Goal: Understand process/instructions: Learn about a topic

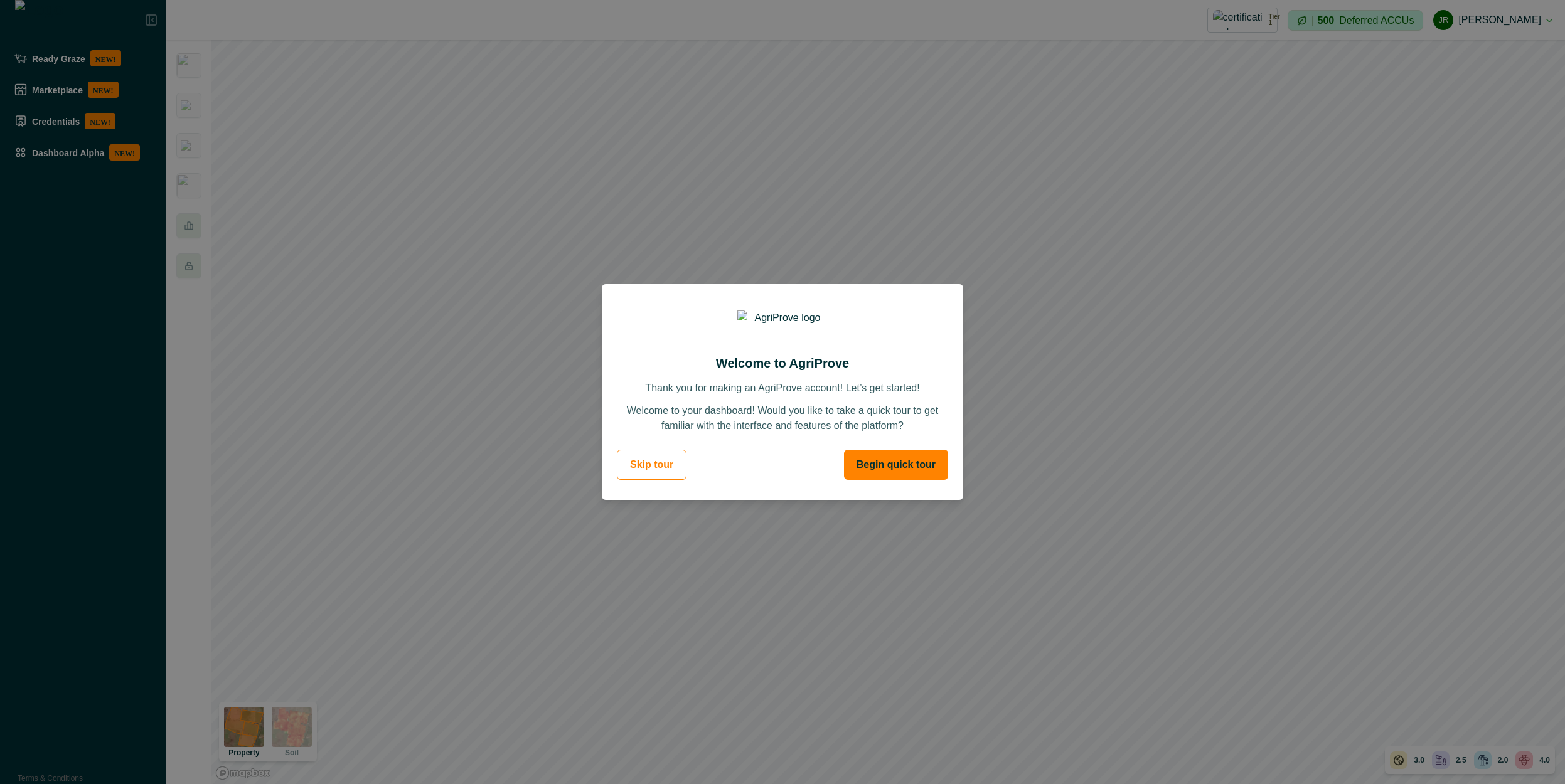
click at [735, 450] on footer "Skip tour Begin quick tour" at bounding box center [782, 470] width 361 height 60
click at [910, 471] on button "Begin quick tour" at bounding box center [896, 465] width 104 height 31
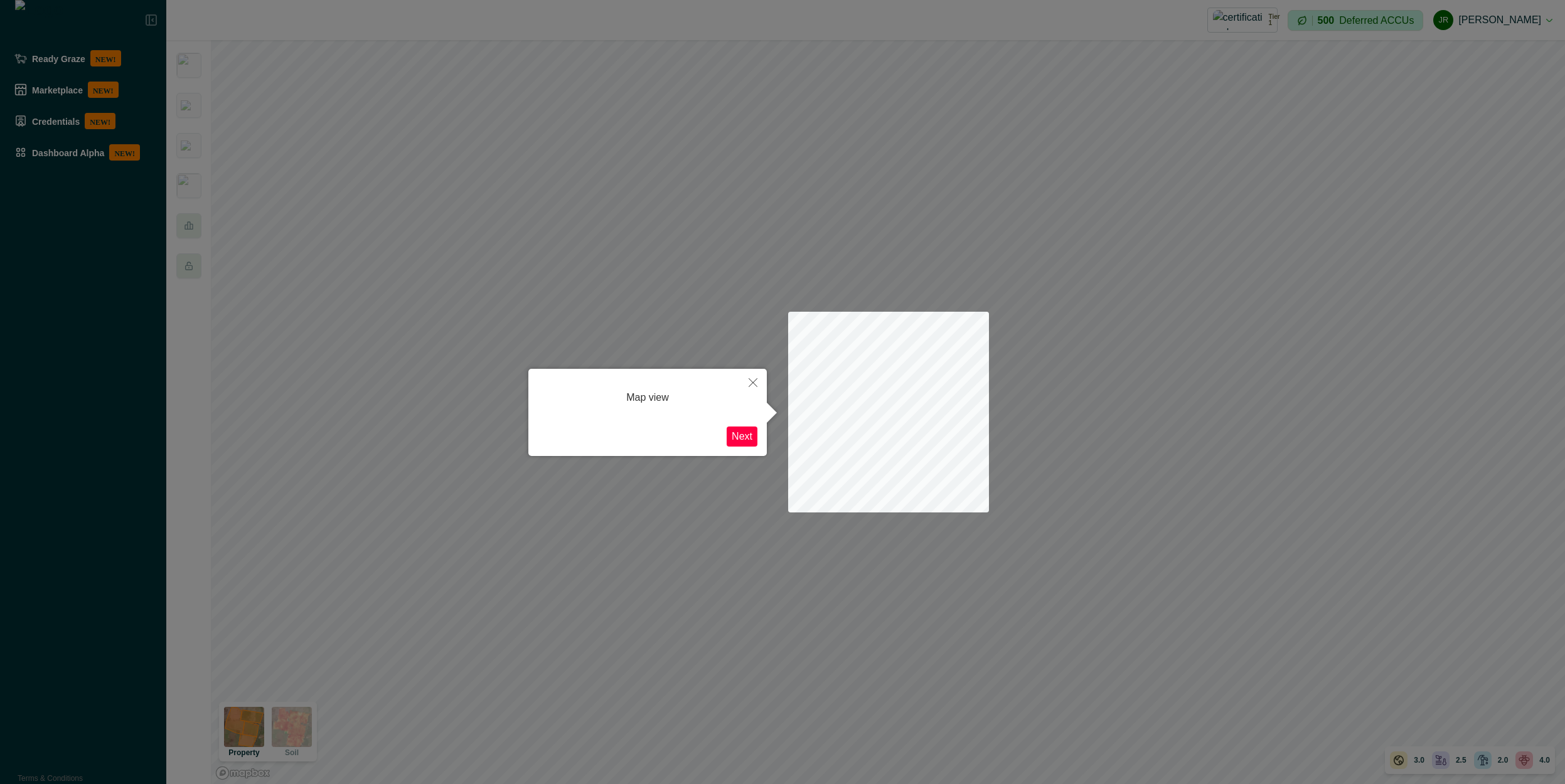
click at [750, 438] on button "Next" at bounding box center [742, 436] width 31 height 20
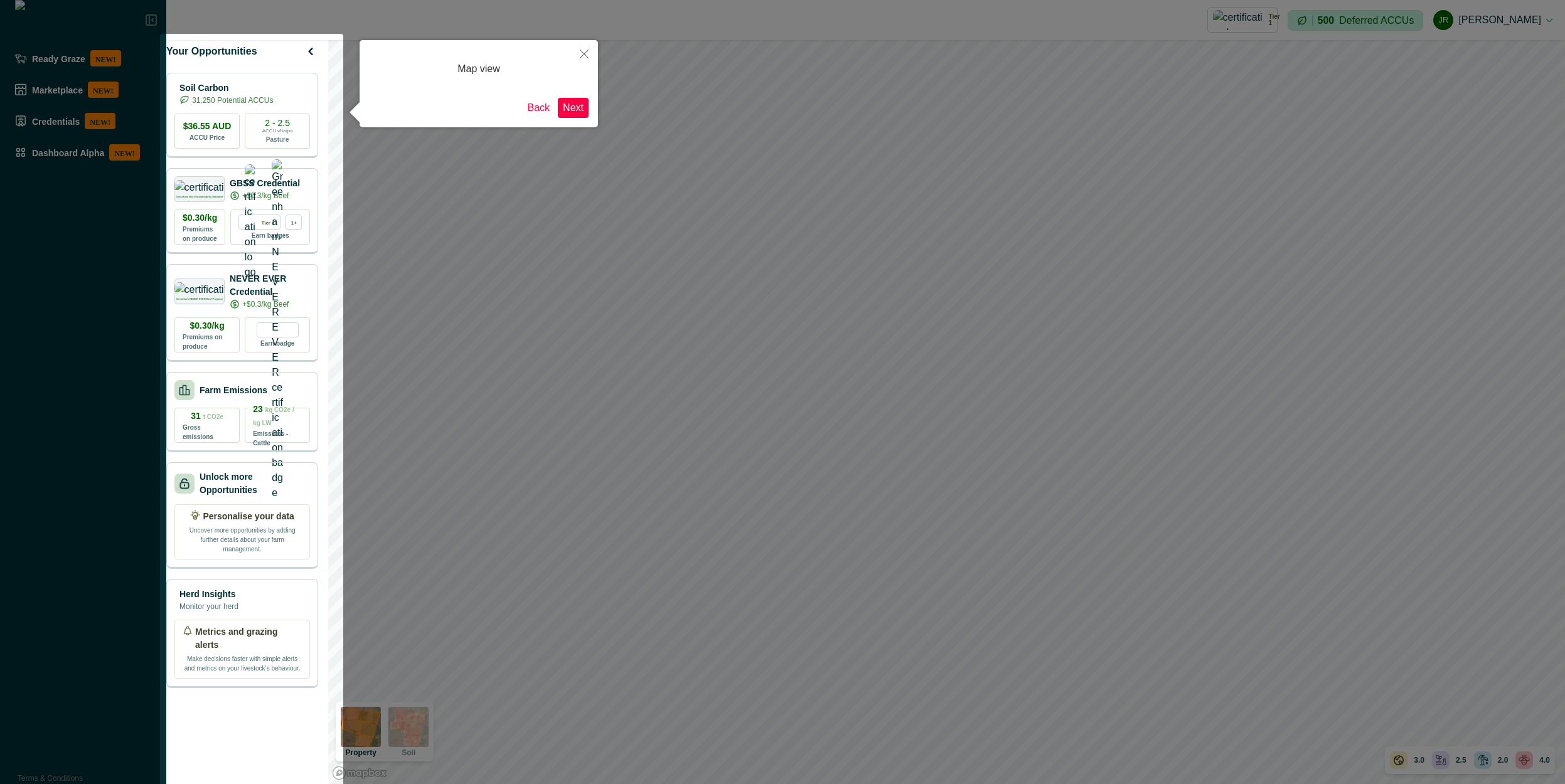
click at [576, 108] on button "Next" at bounding box center [573, 107] width 31 height 20
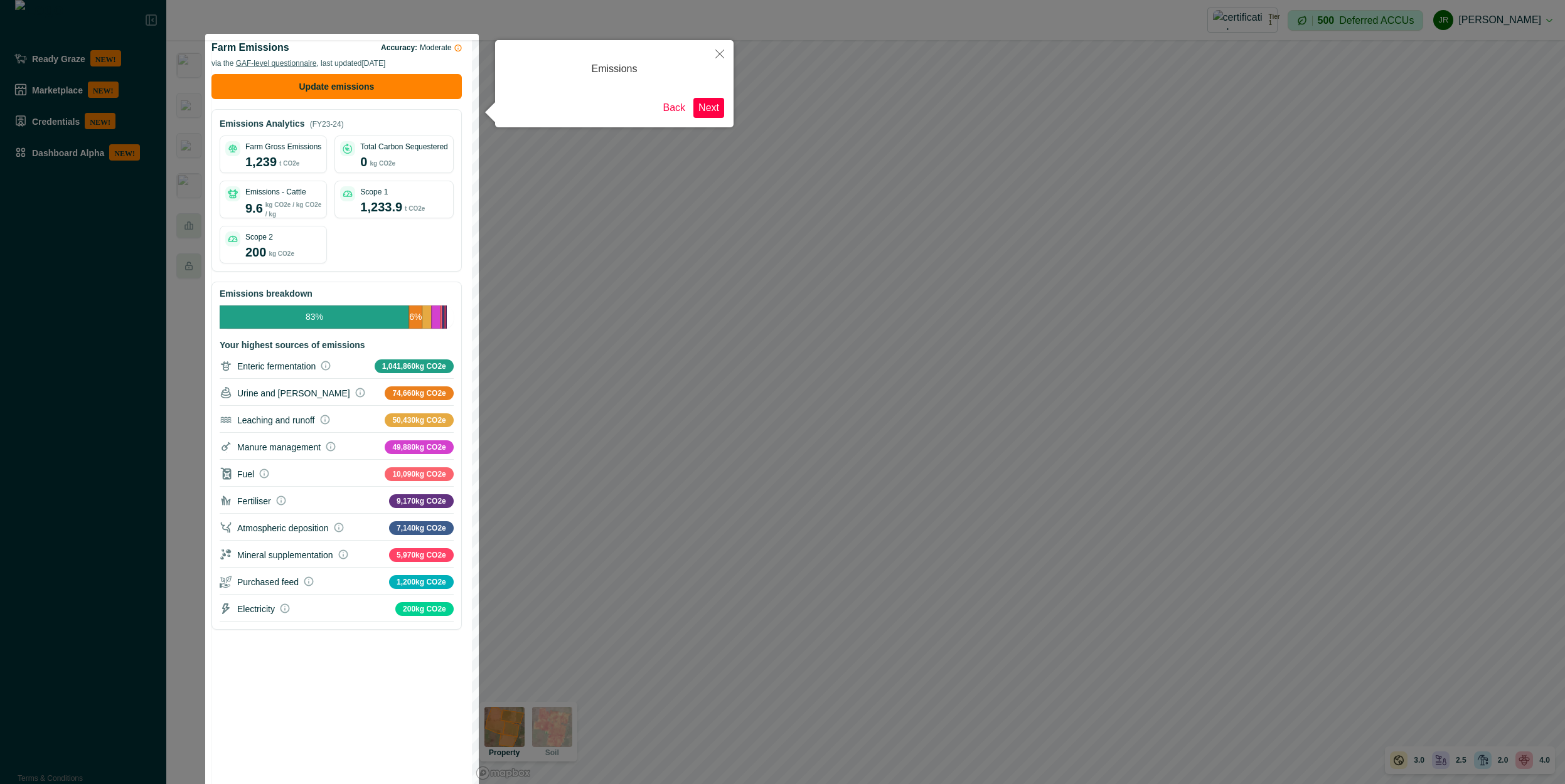
click at [725, 53] on button "Close" at bounding box center [719, 53] width 28 height 28
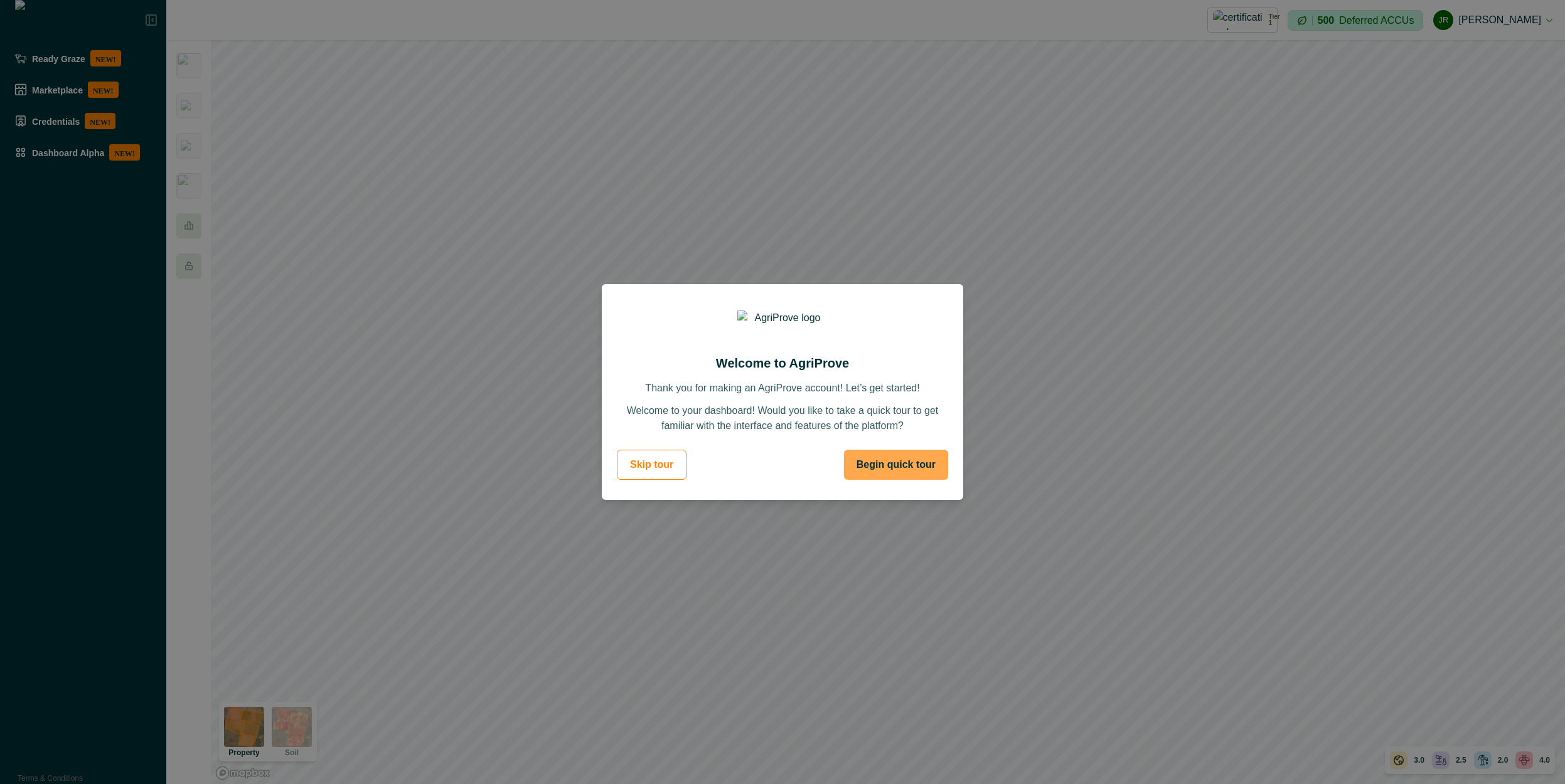
click at [908, 461] on button "Begin quick tour" at bounding box center [896, 465] width 104 height 31
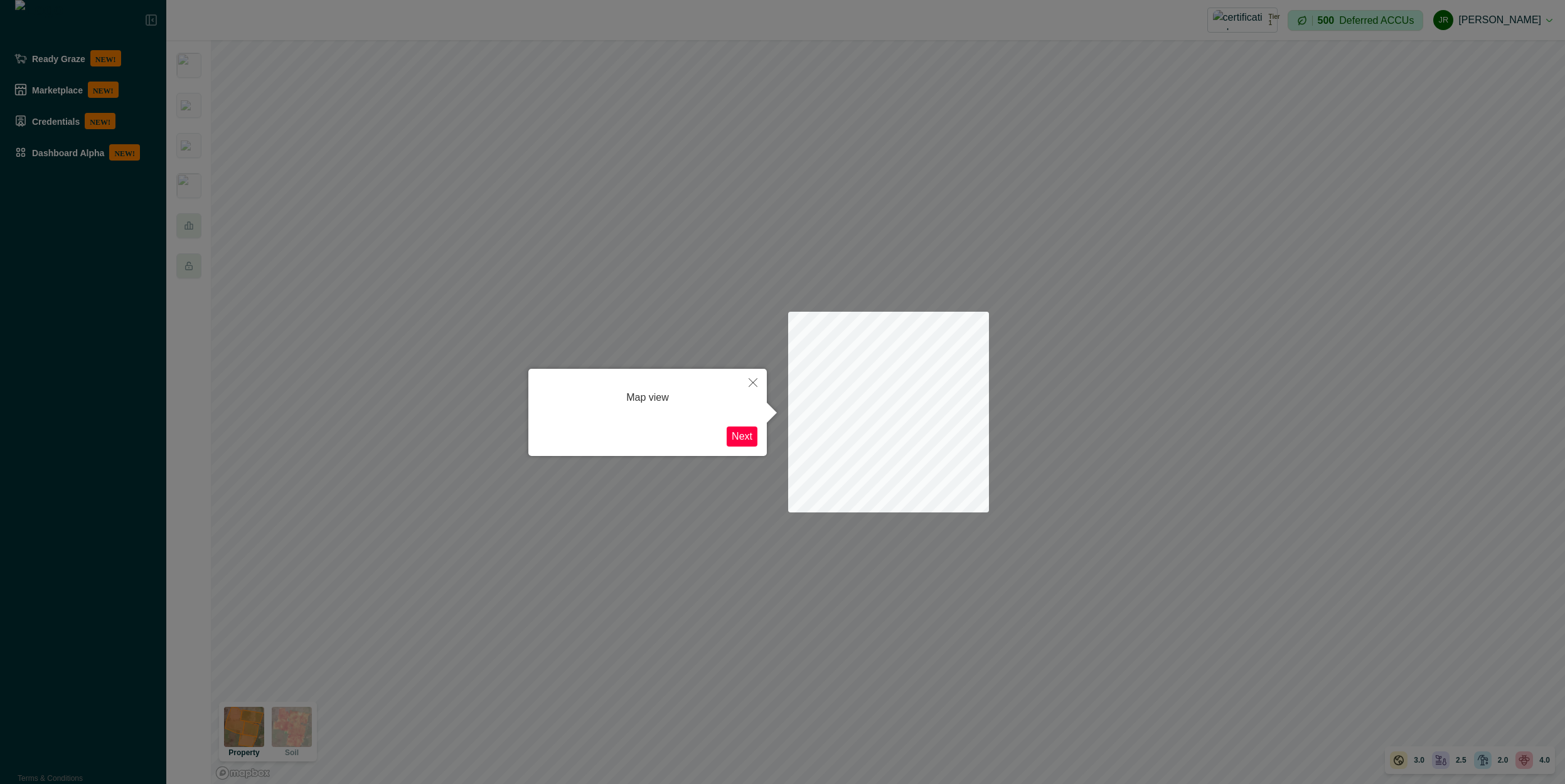
click at [749, 447] on button "Next" at bounding box center [742, 436] width 31 height 20
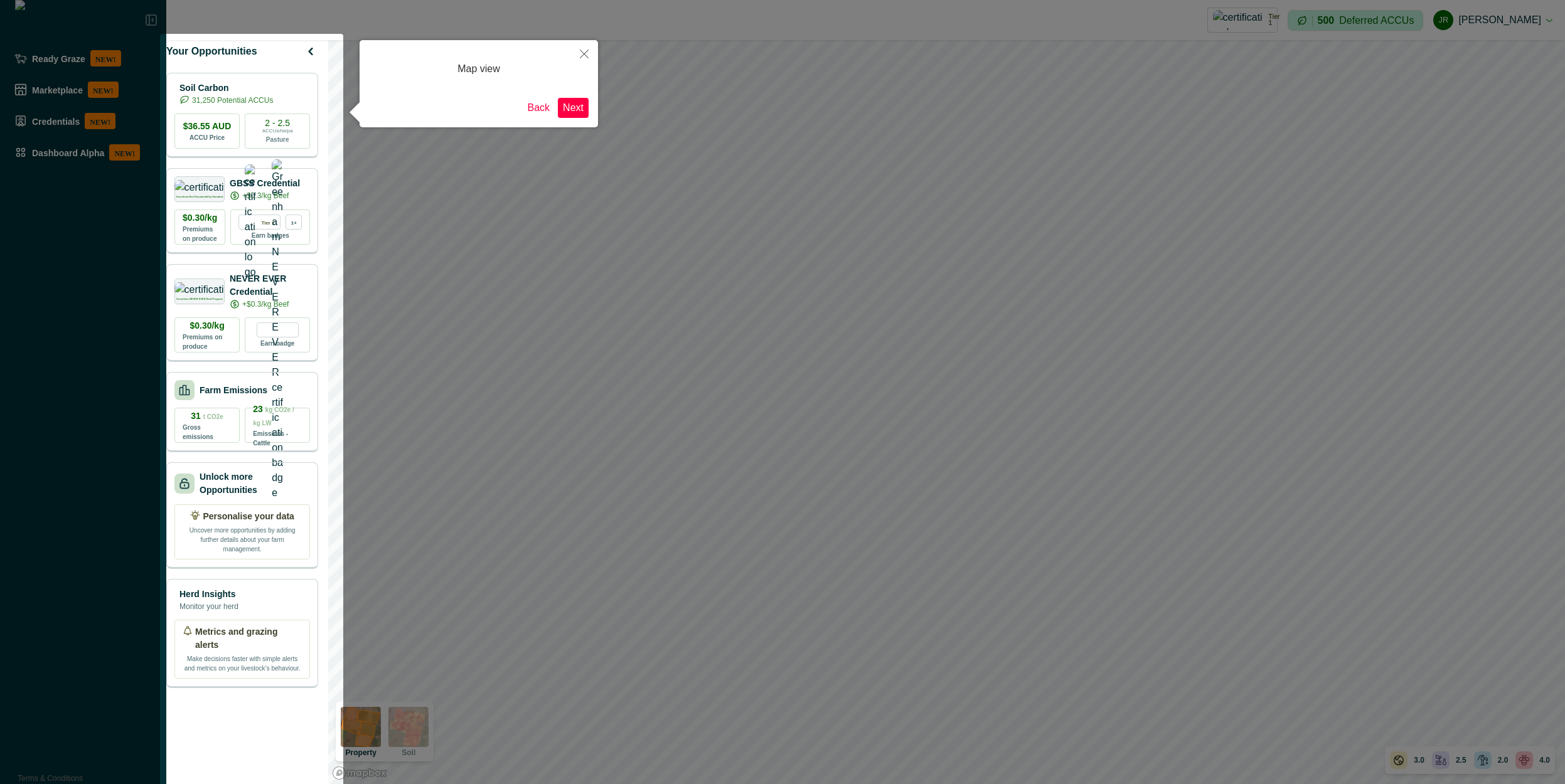
click at [568, 99] on button "Next" at bounding box center [573, 107] width 31 height 20
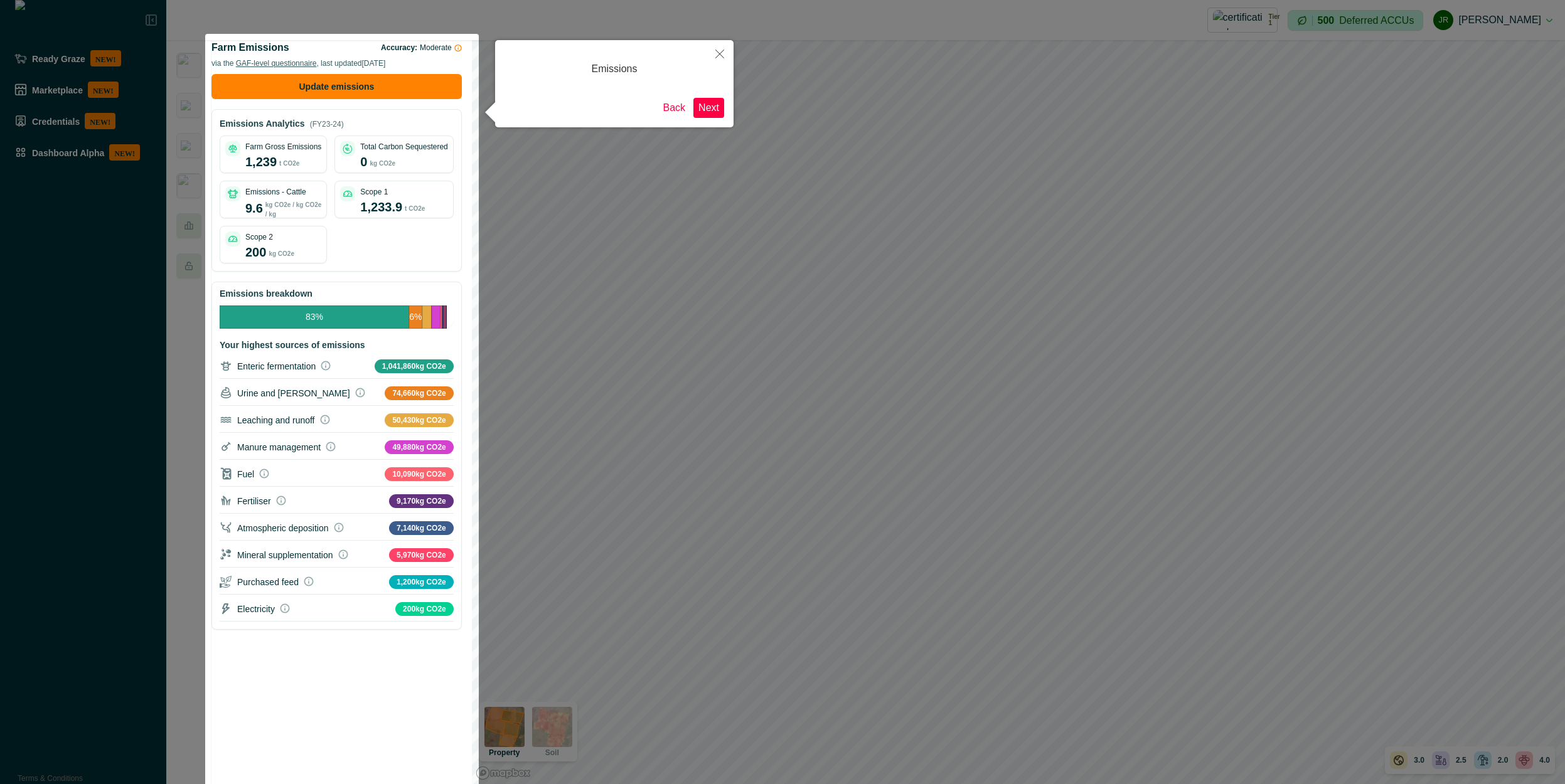
click at [717, 111] on button "Next" at bounding box center [709, 107] width 31 height 20
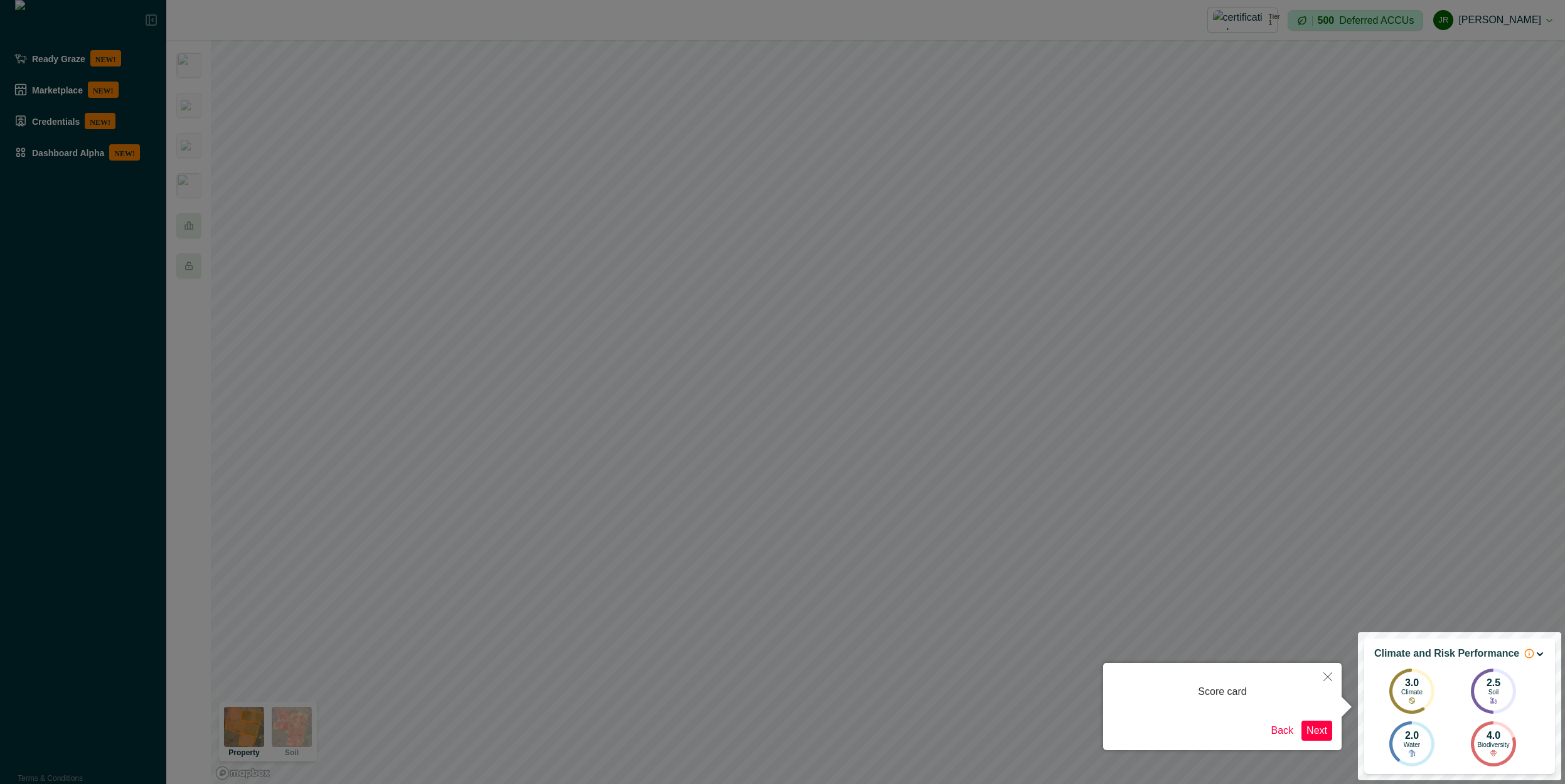
click at [1325, 731] on button "Next" at bounding box center [1317, 731] width 31 height 20
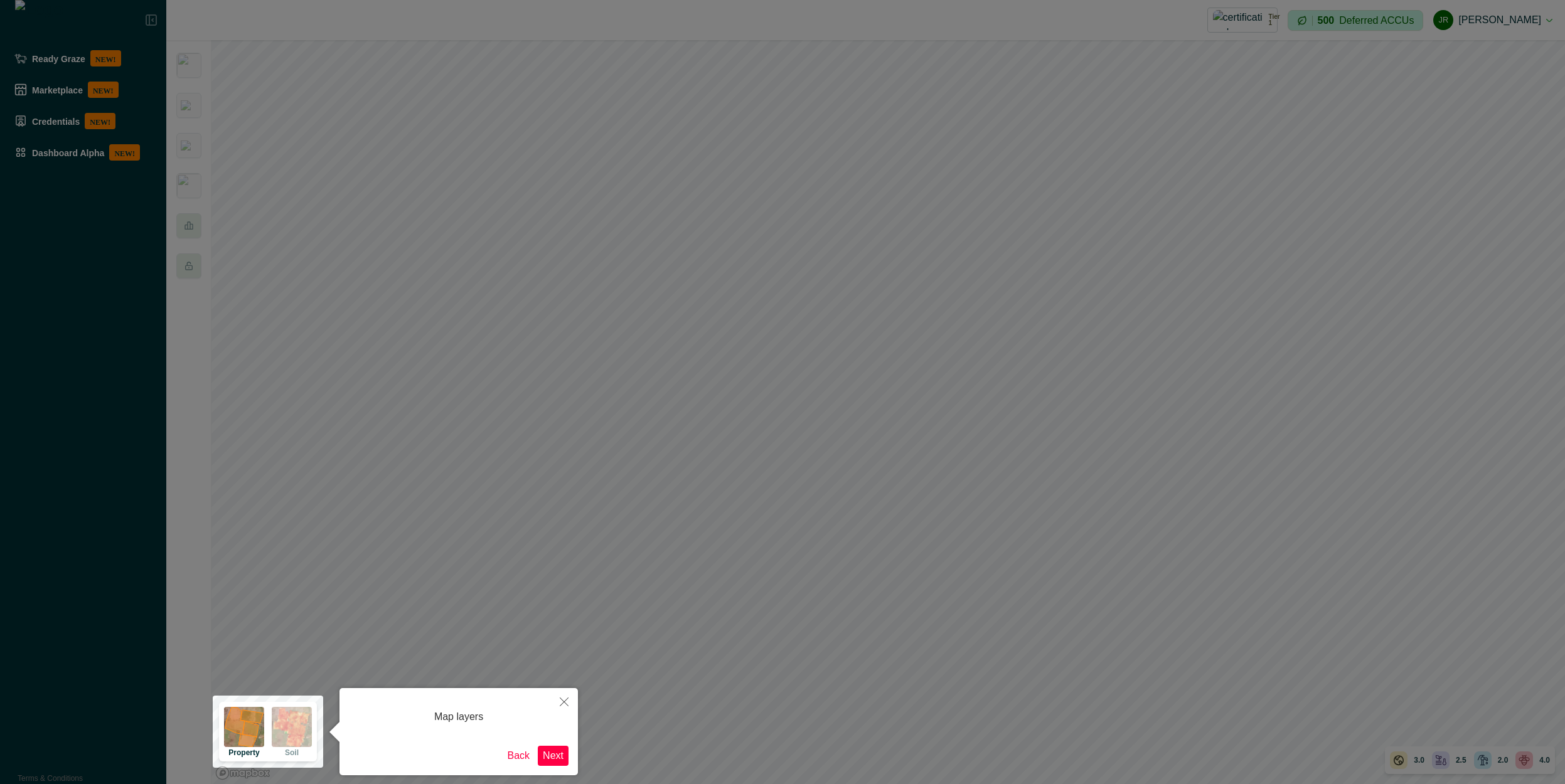
click at [568, 758] on div "Map layers Back Next" at bounding box center [459, 731] width 239 height 87
click at [564, 758] on button "Next" at bounding box center [553, 755] width 31 height 20
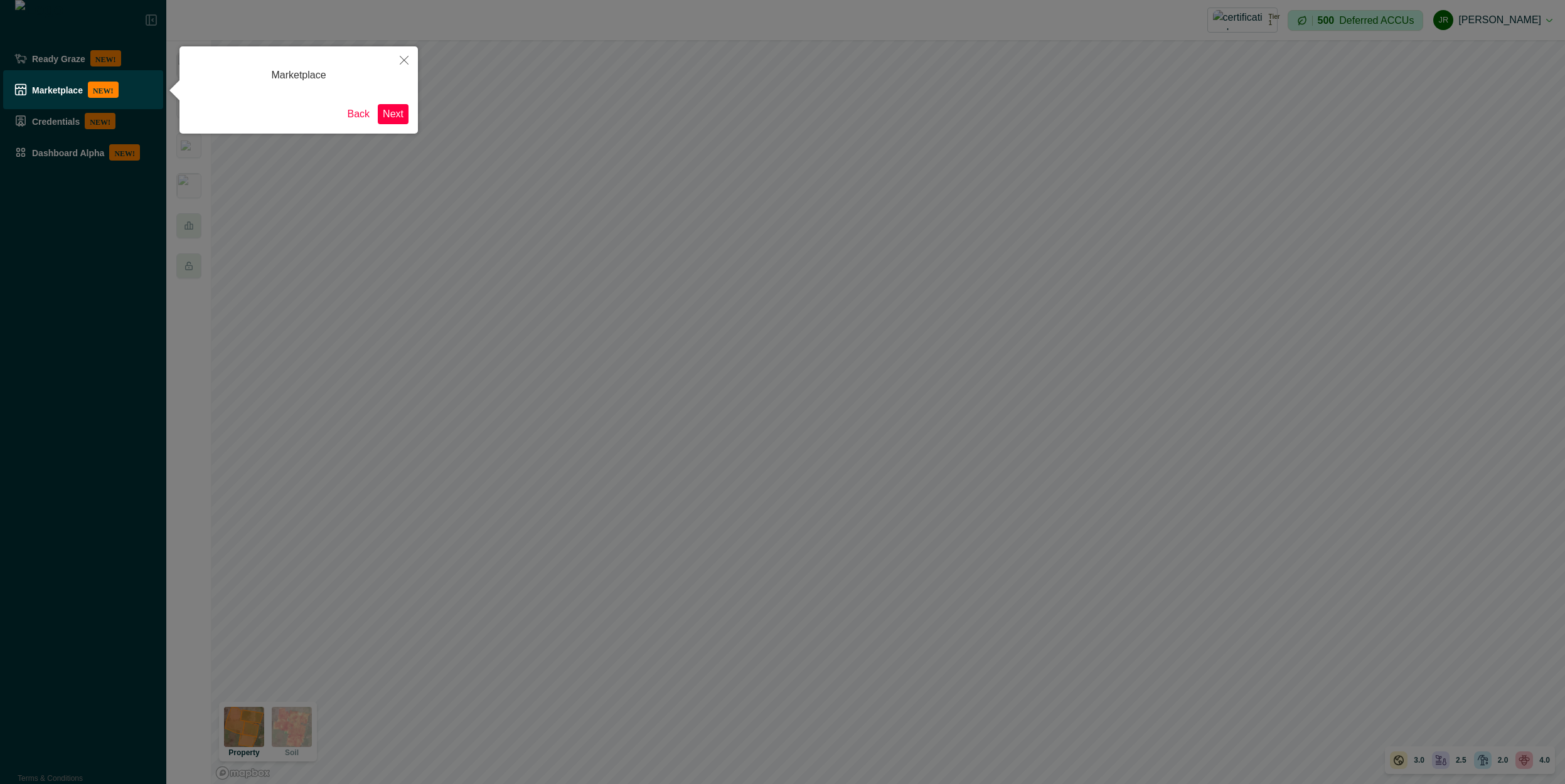
click at [387, 123] on button "Next" at bounding box center [393, 114] width 31 height 20
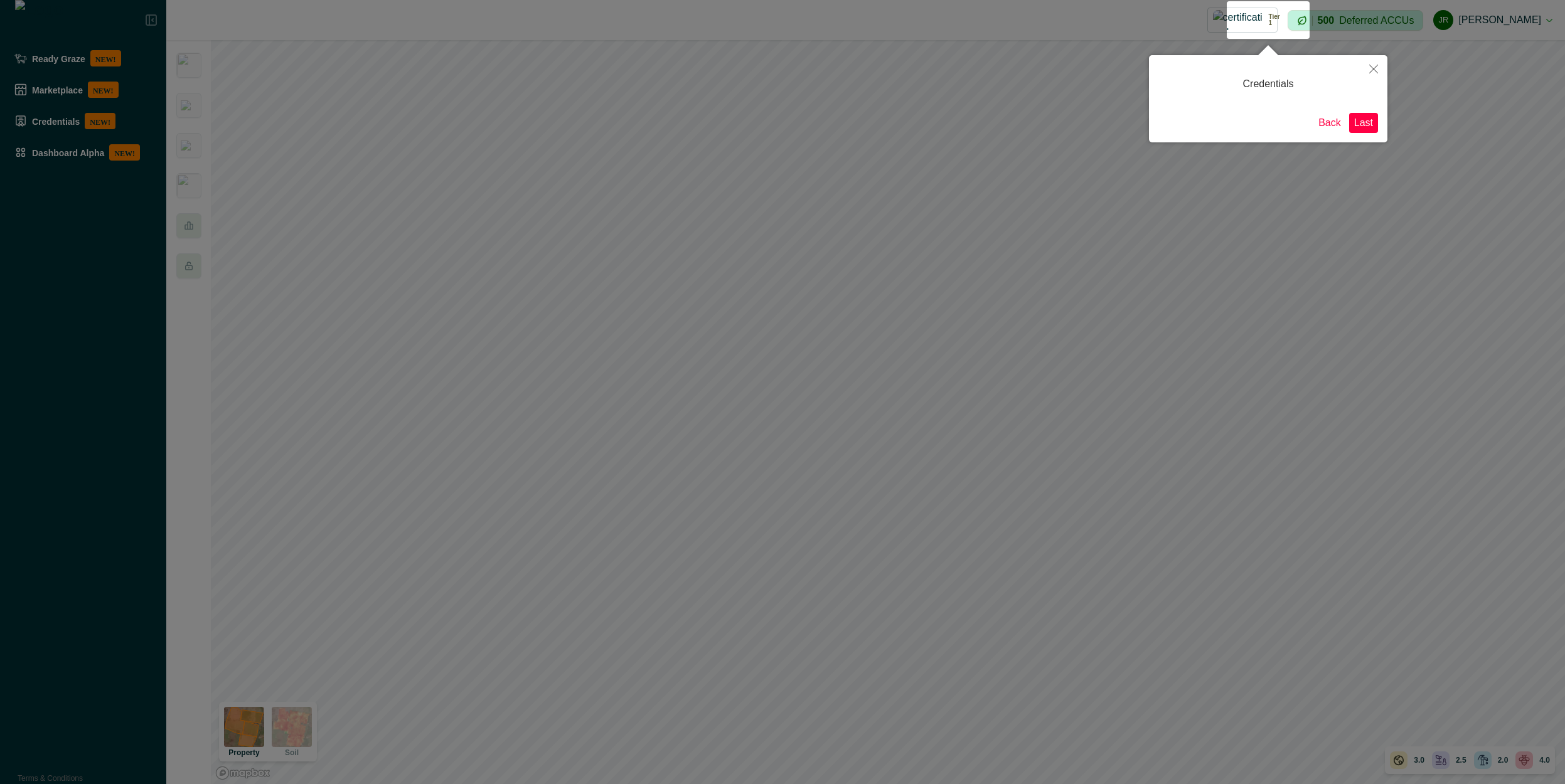
click at [1367, 129] on button "Last" at bounding box center [1363, 122] width 29 height 20
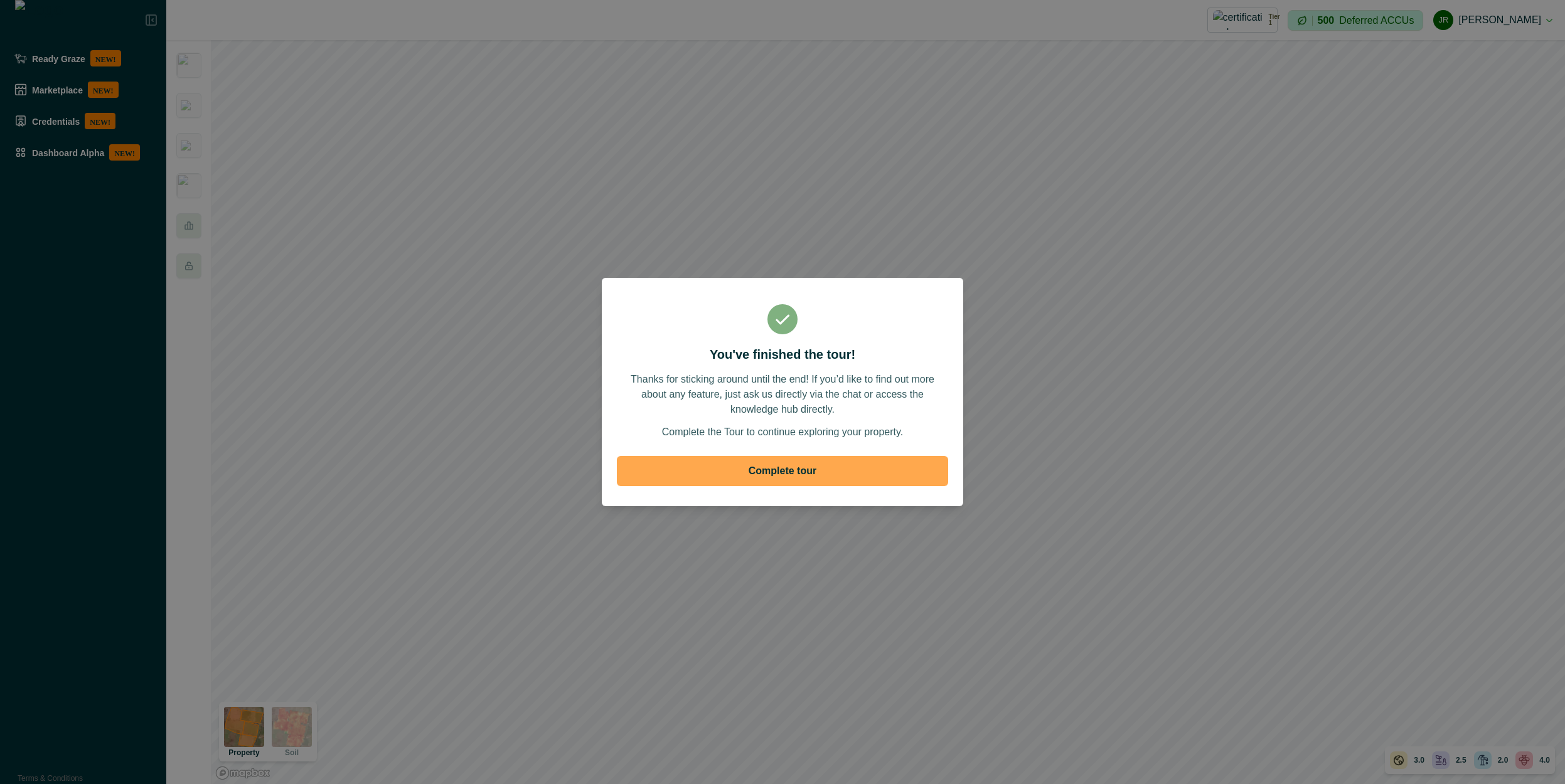
click at [874, 484] on button "Complete tour" at bounding box center [782, 472] width 332 height 31
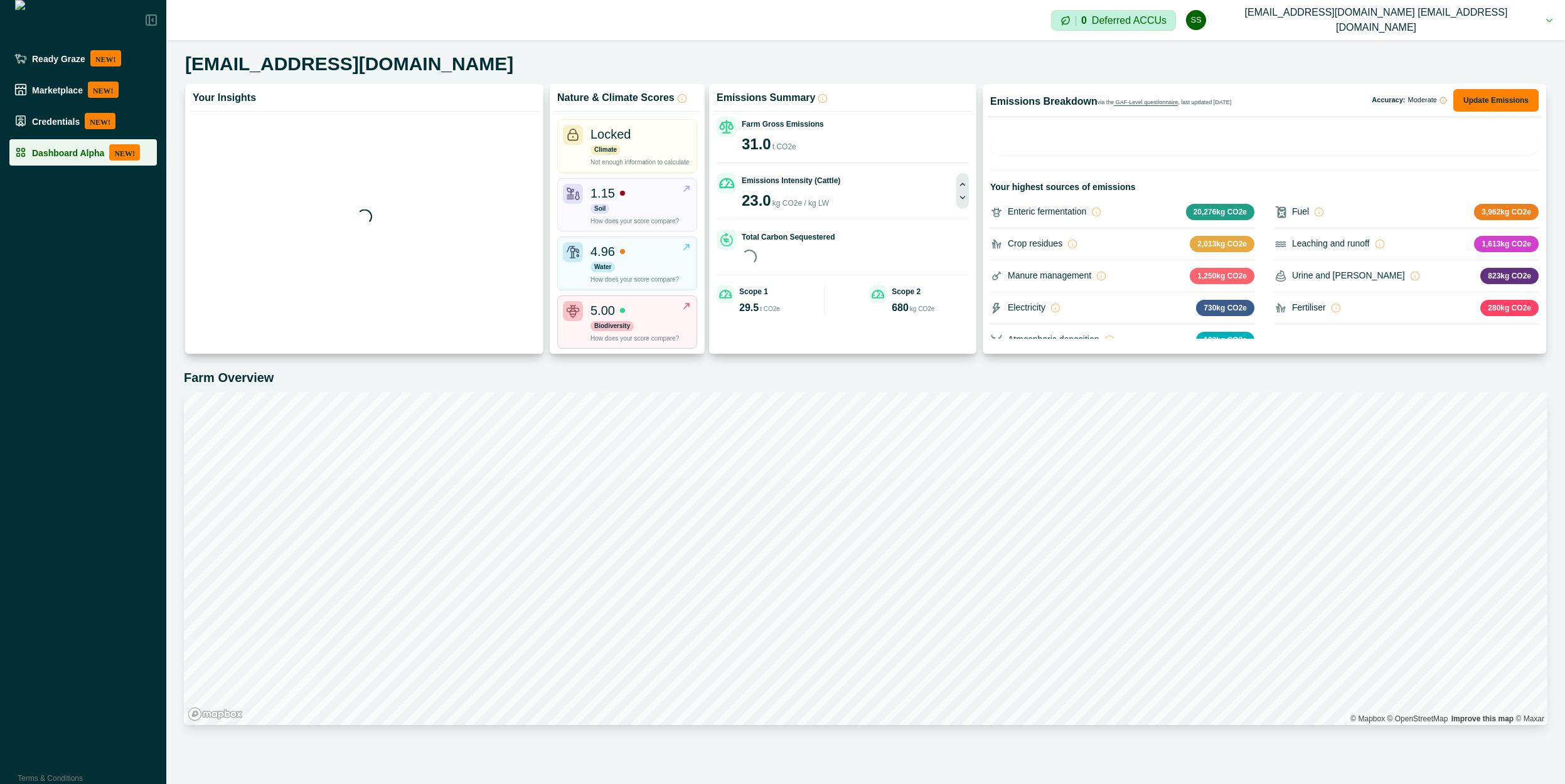
click at [73, 159] on div "Dashboard Alpha NEW!" at bounding box center [83, 152] width 138 height 16
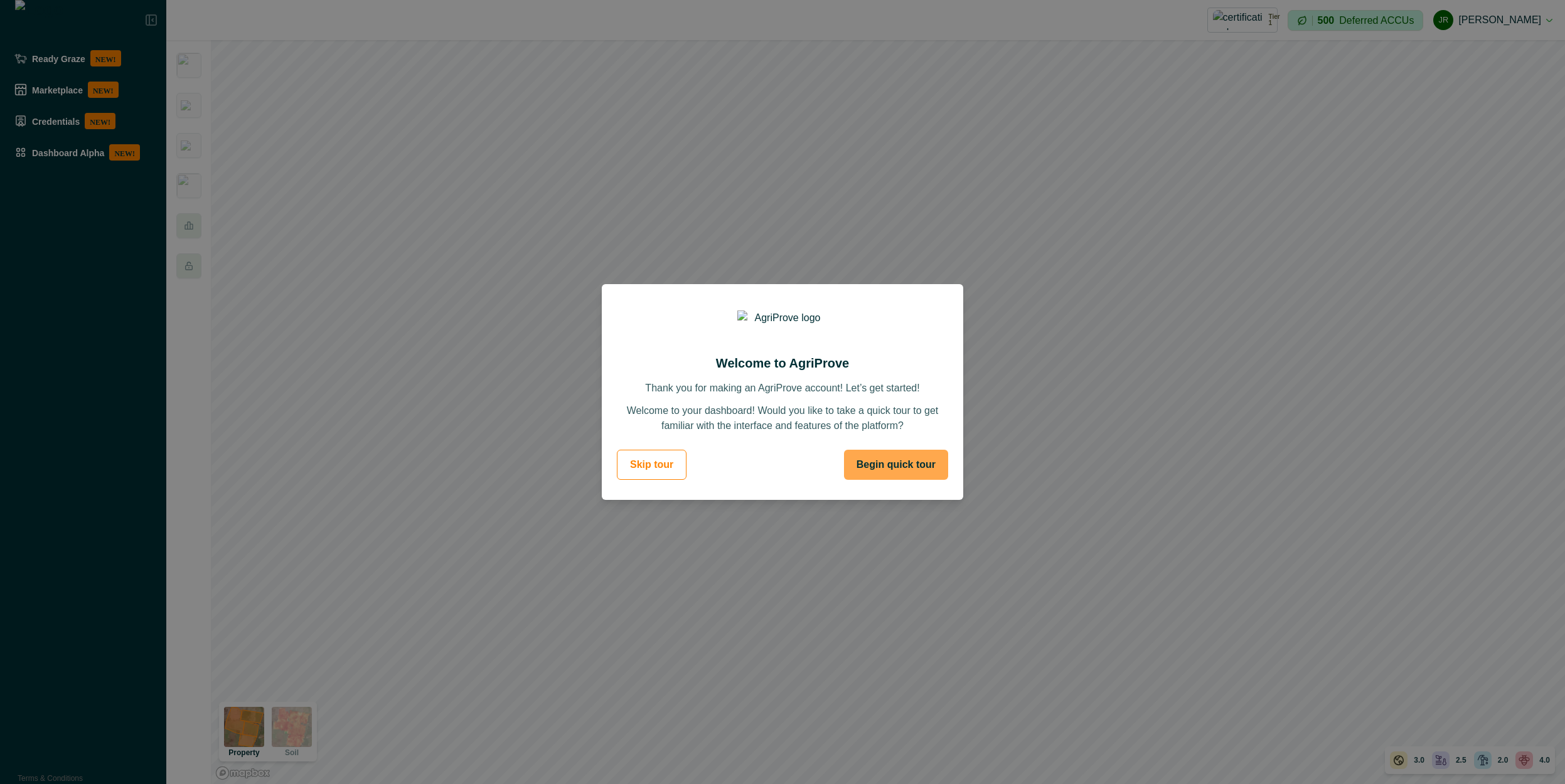
click at [900, 472] on button "Begin quick tour" at bounding box center [896, 465] width 104 height 31
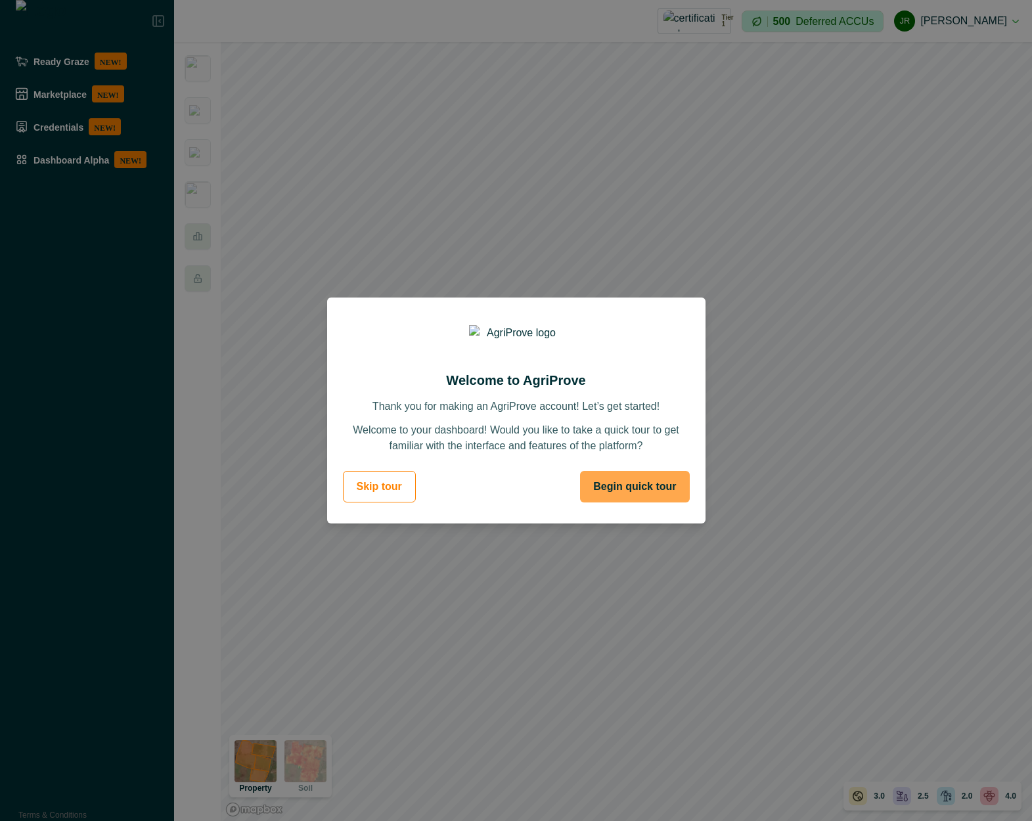
click at [641, 497] on button "Begin quick tour" at bounding box center [634, 487] width 109 height 32
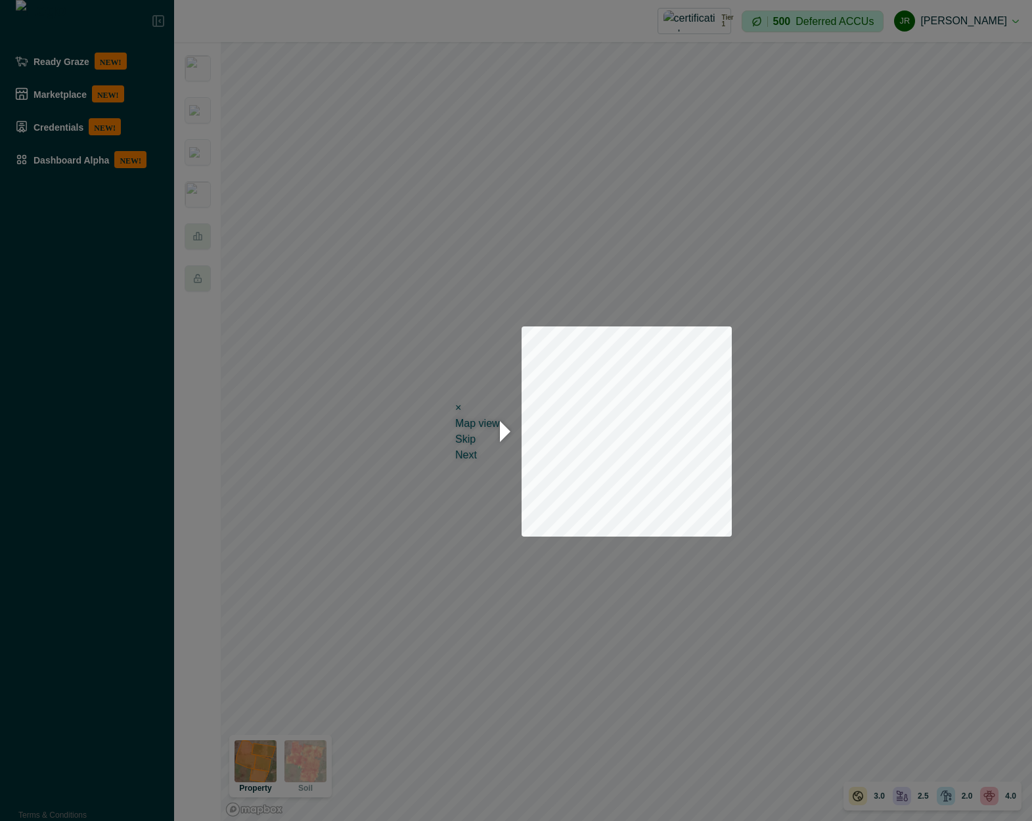
click at [468, 426] on div "Map view" at bounding box center [477, 424] width 45 height 16
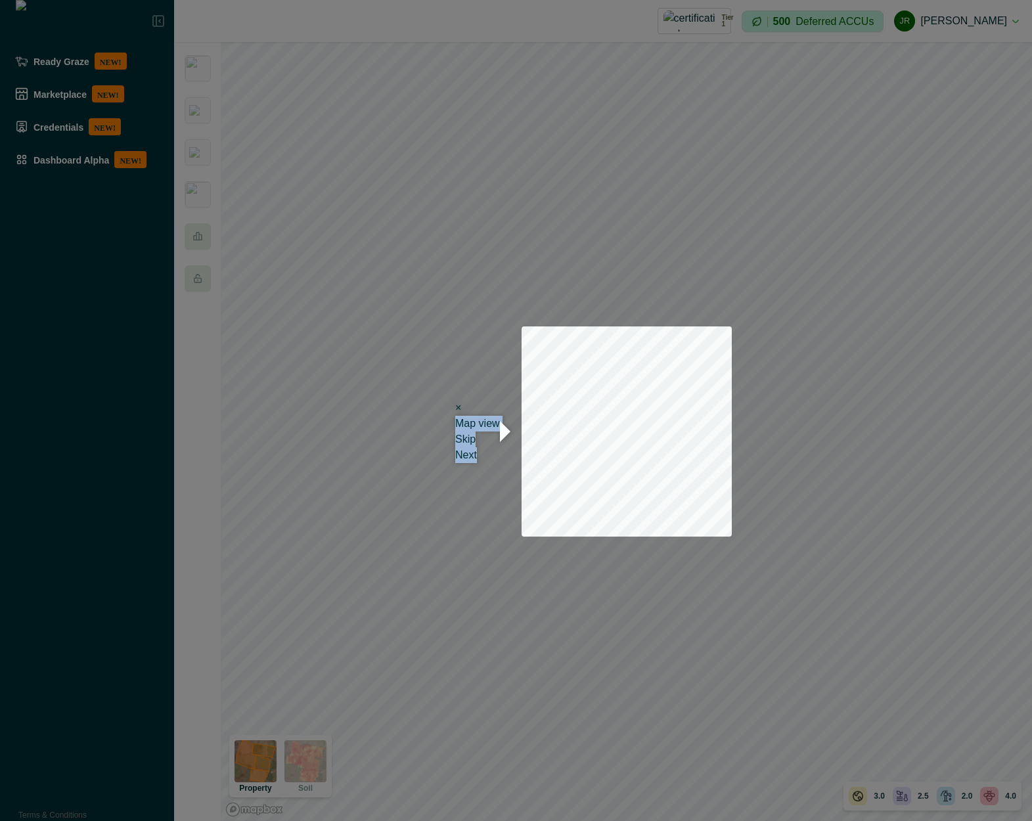
drag, startPoint x: 468, startPoint y: 426, endPoint x: 481, endPoint y: 468, distance: 44.5
click at [481, 468] on body "Ready Graze NEW! Marketplace NEW! Credentials NEW! Dashboard Alpha NEW! Terms &…" at bounding box center [516, 410] width 1032 height 821
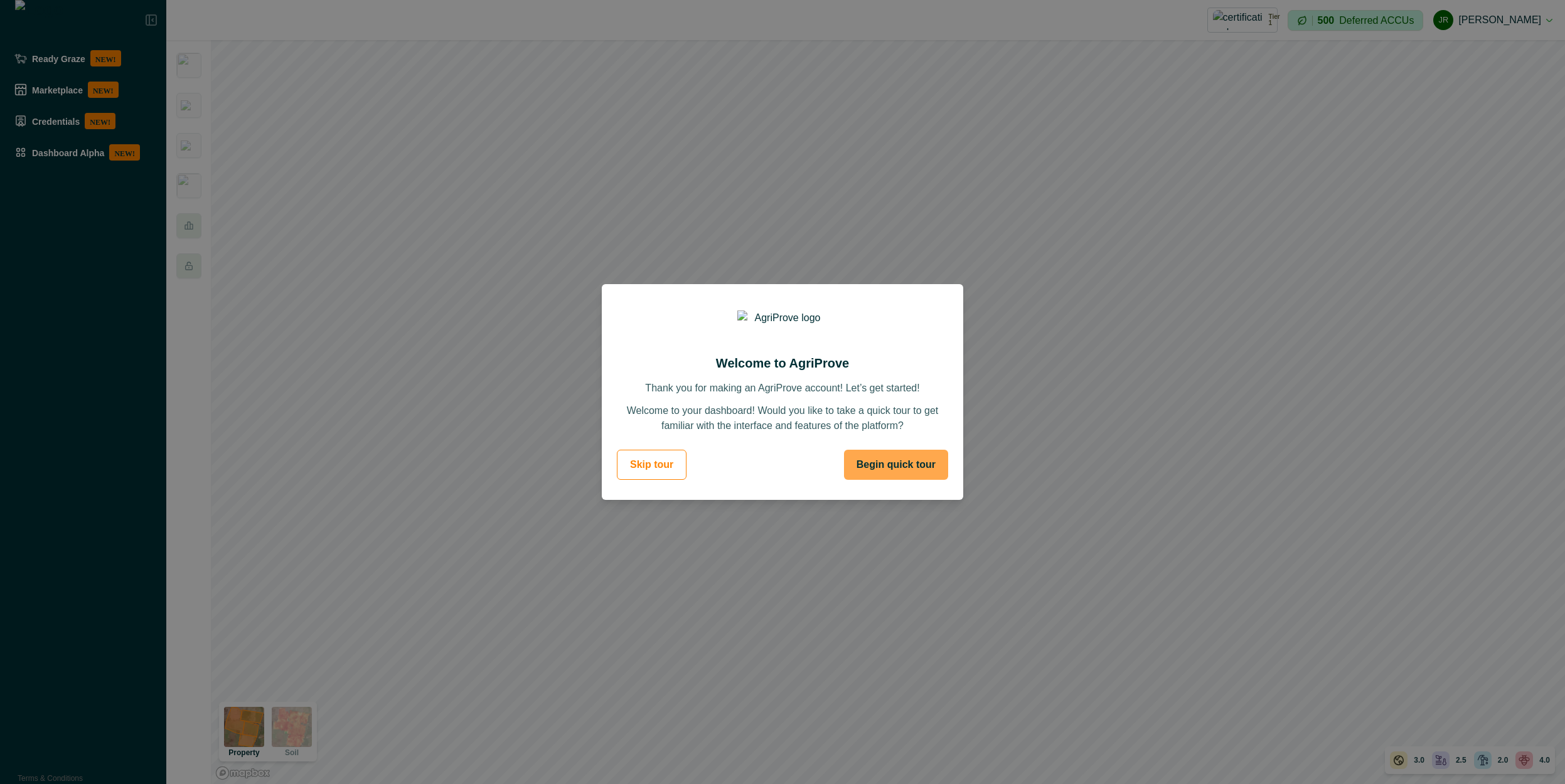
click at [912, 465] on button "Begin quick tour" at bounding box center [896, 465] width 104 height 31
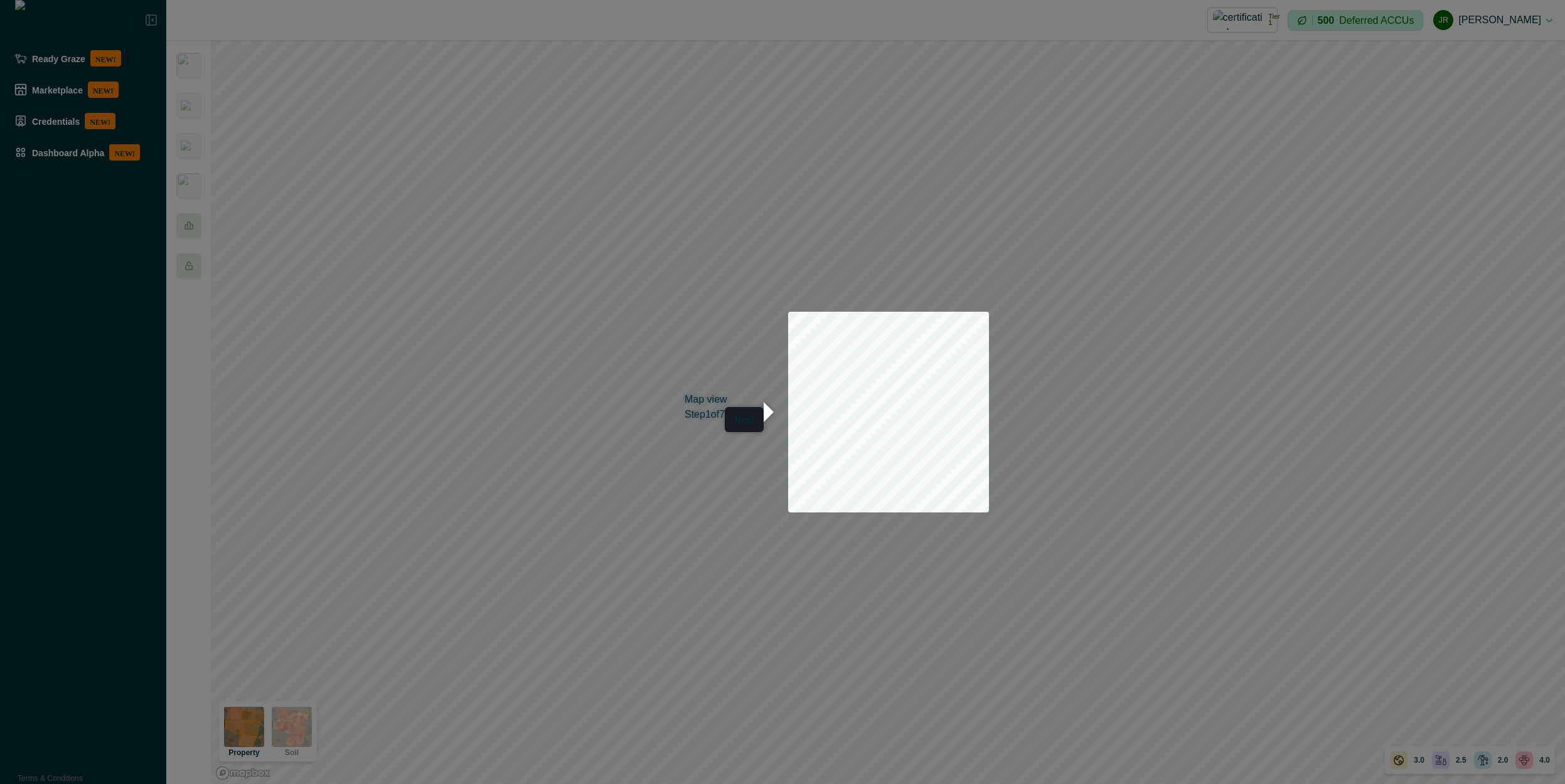
click at [697, 404] on div "Map view" at bounding box center [724, 400] width 79 height 15
drag, startPoint x: 697, startPoint y: 404, endPoint x: 747, endPoint y: 479, distance: 90.1
click at [747, 479] on body "Ready Graze NEW! Marketplace NEW! Credentials NEW! Dashboard Alpha NEW! Terms &…" at bounding box center [782, 392] width 1565 height 784
click at [743, 478] on div at bounding box center [782, 392] width 1565 height 784
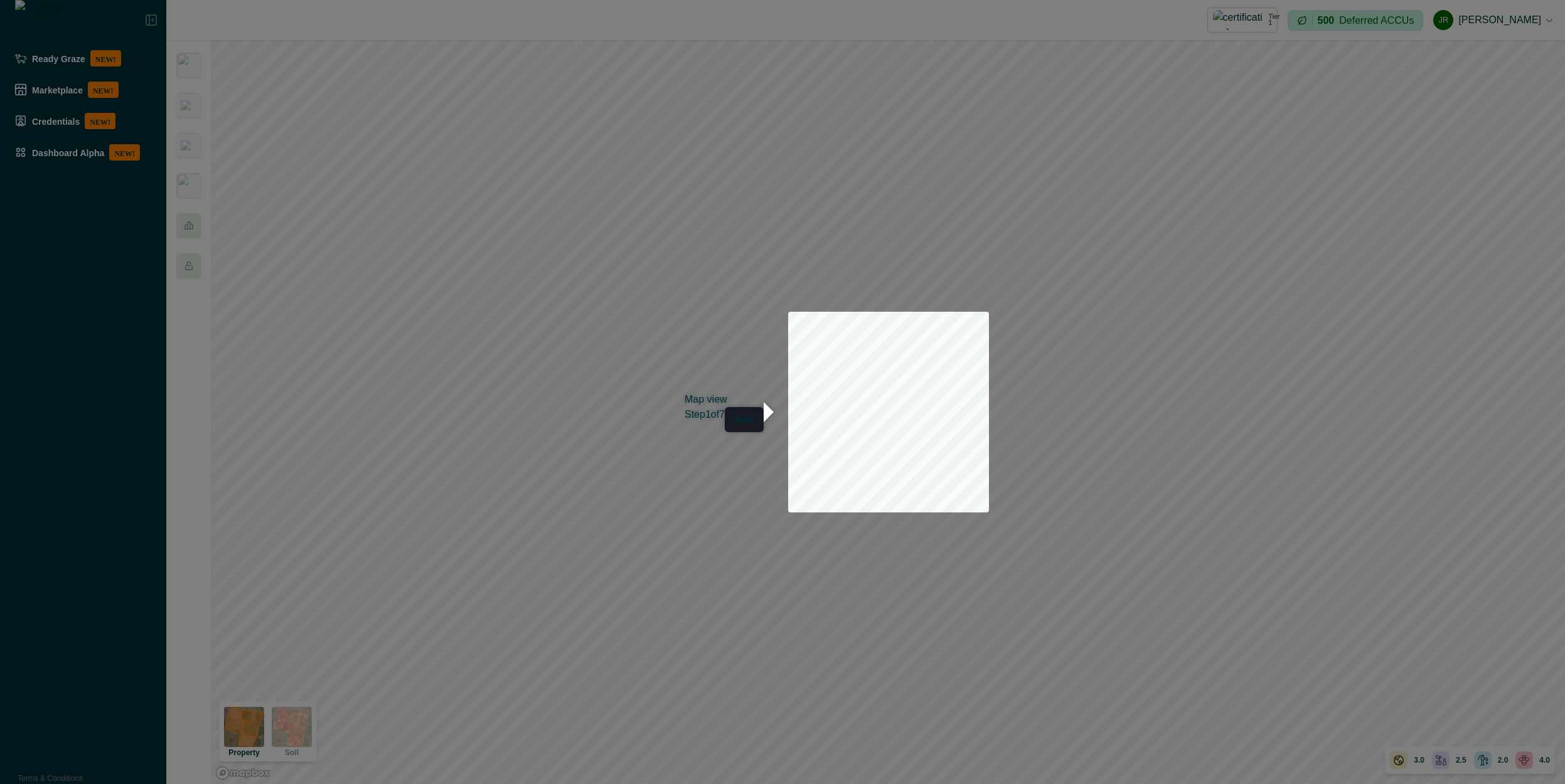
drag, startPoint x: 569, startPoint y: 357, endPoint x: 839, endPoint y: 525, distance: 318.0
click at [839, 525] on div at bounding box center [782, 392] width 1565 height 784
click at [651, 511] on div at bounding box center [782, 392] width 1565 height 784
click at [650, 506] on div at bounding box center [782, 392] width 1565 height 784
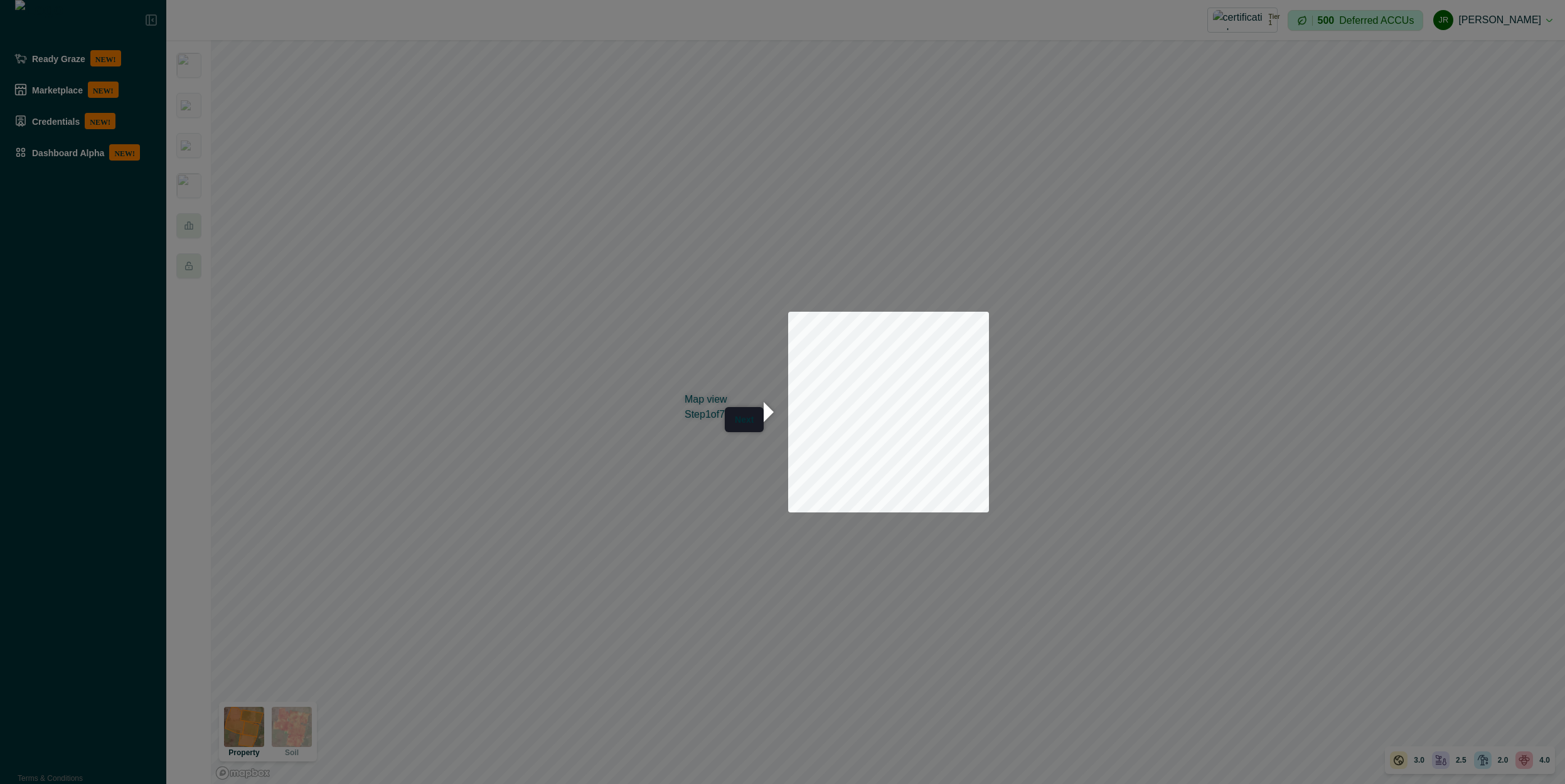
click at [663, 400] on div at bounding box center [782, 392] width 1565 height 784
click at [686, 411] on p "Step 1 of 7" at bounding box center [705, 419] width 40 height 25
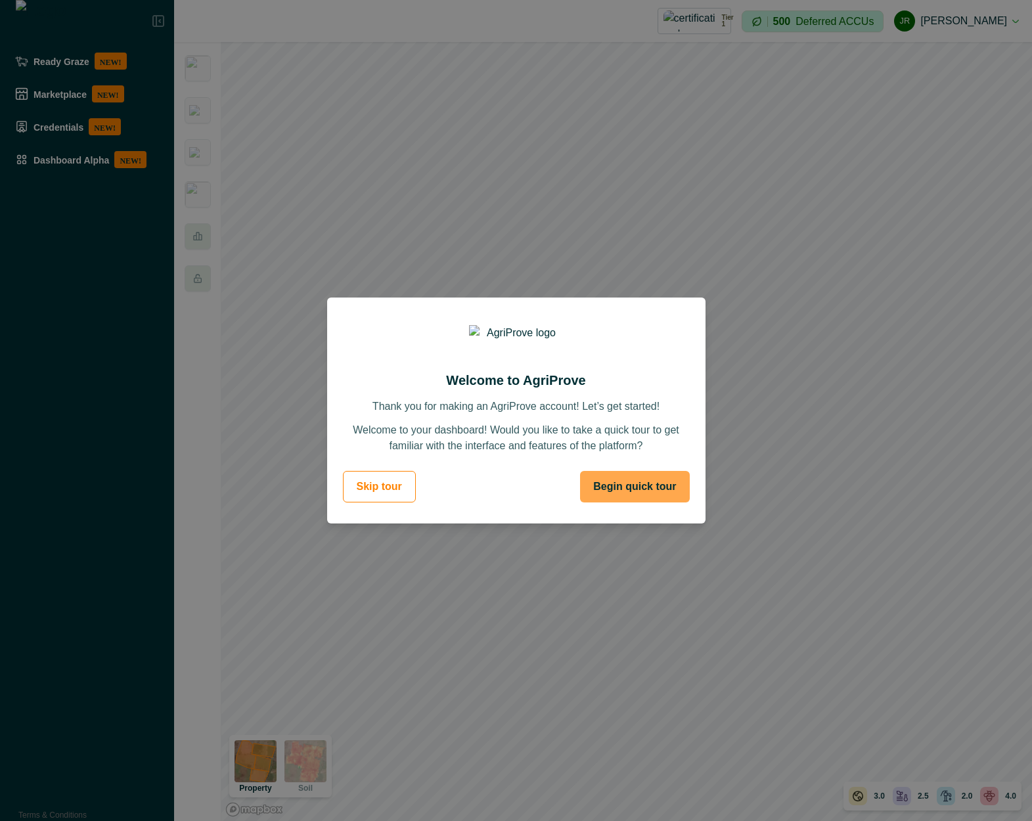
click at [644, 498] on button "Begin quick tour" at bounding box center [634, 487] width 109 height 32
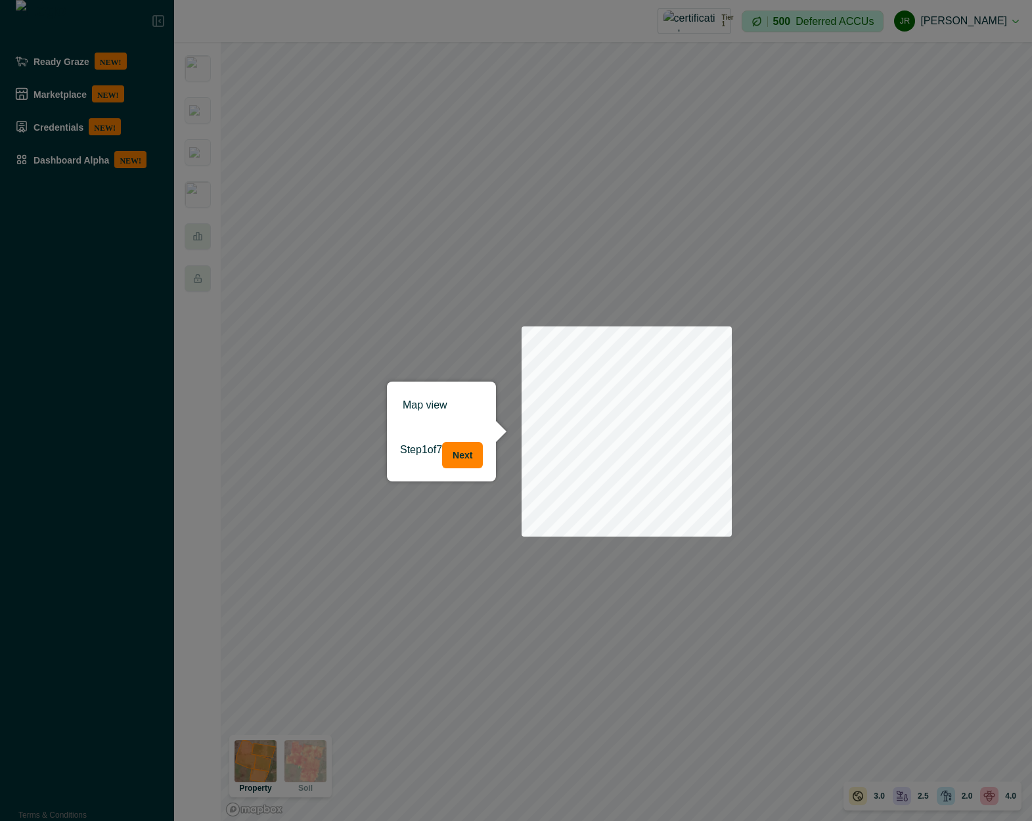
click at [409, 447] on p "Step 1 of 7" at bounding box center [421, 455] width 42 height 26
click at [409, 446] on p "Step 1 of 7" at bounding box center [421, 455] width 42 height 26
drag, startPoint x: 409, startPoint y: 446, endPoint x: 416, endPoint y: 397, distance: 49.7
click at [416, 397] on div "Map view Step 1 of 7 Next" at bounding box center [441, 432] width 109 height 100
click at [416, 397] on div "Map view" at bounding box center [441, 405] width 109 height 47
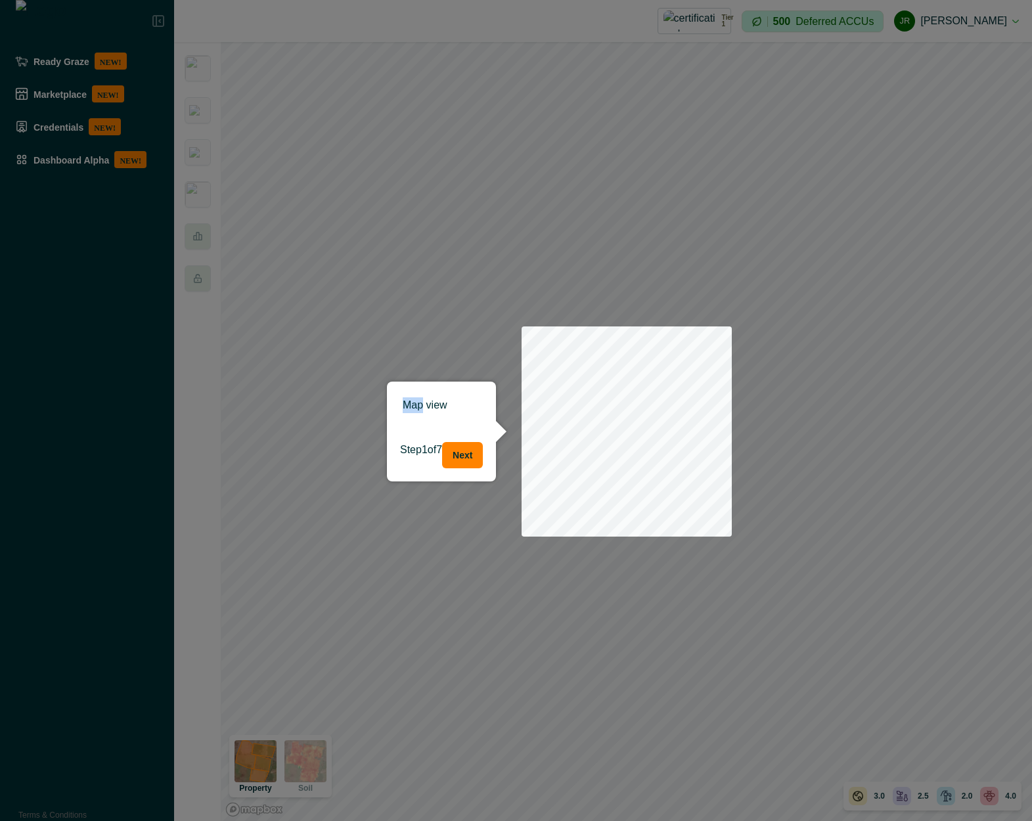
click at [416, 397] on div "Map view" at bounding box center [441, 405] width 109 height 47
drag, startPoint x: 416, startPoint y: 397, endPoint x: 424, endPoint y: 461, distance: 64.2
click at [424, 461] on div "Map view Step 1 of 7 Next" at bounding box center [441, 432] width 109 height 100
click at [424, 461] on p "Step 1 of 7" at bounding box center [421, 455] width 42 height 26
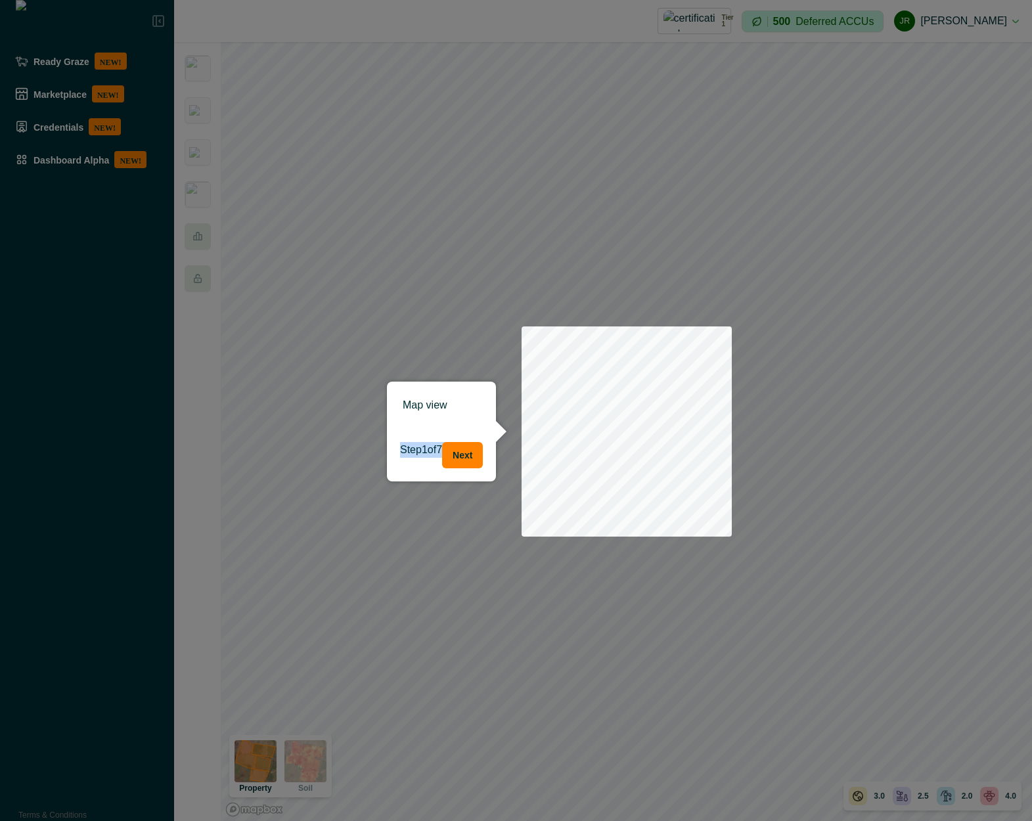
click at [424, 461] on p "Step 1 of 7" at bounding box center [421, 455] width 42 height 26
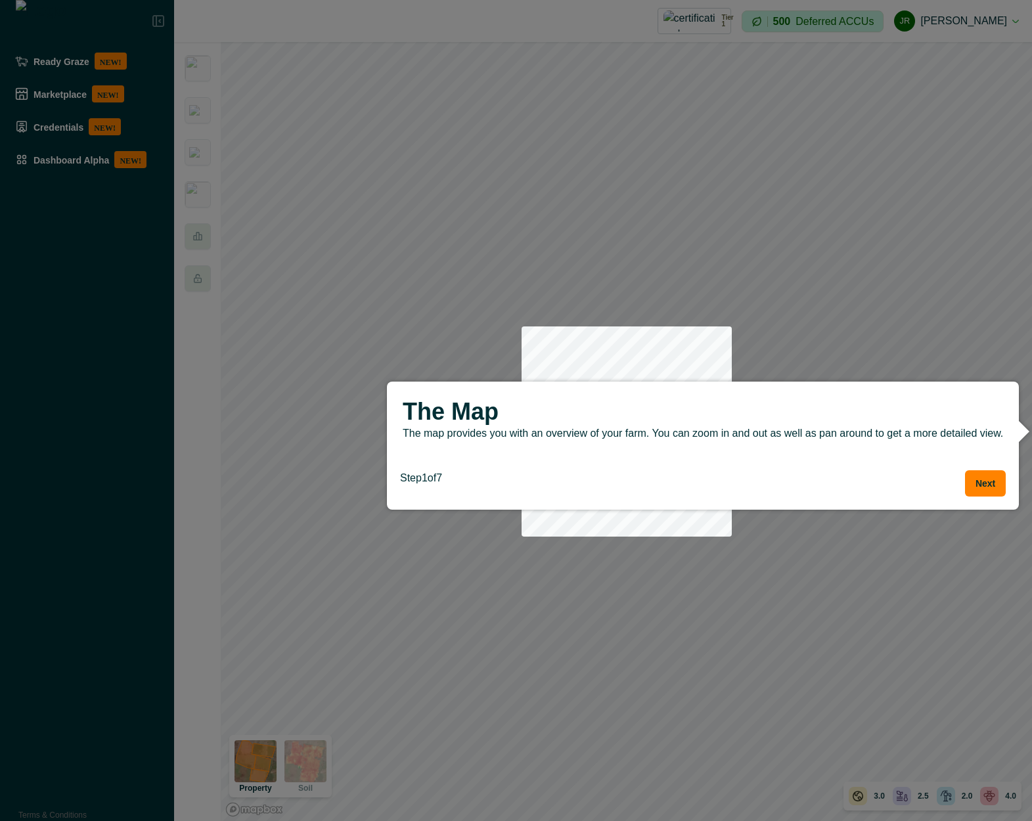
click at [614, 436] on p "The map provides you with an overview of your farm. You can zoom in and out as …" at bounding box center [703, 434] width 600 height 16
click at [616, 436] on p "The map provides you with an overview of your farm. You can zoom in and out as …" at bounding box center [703, 434] width 600 height 16
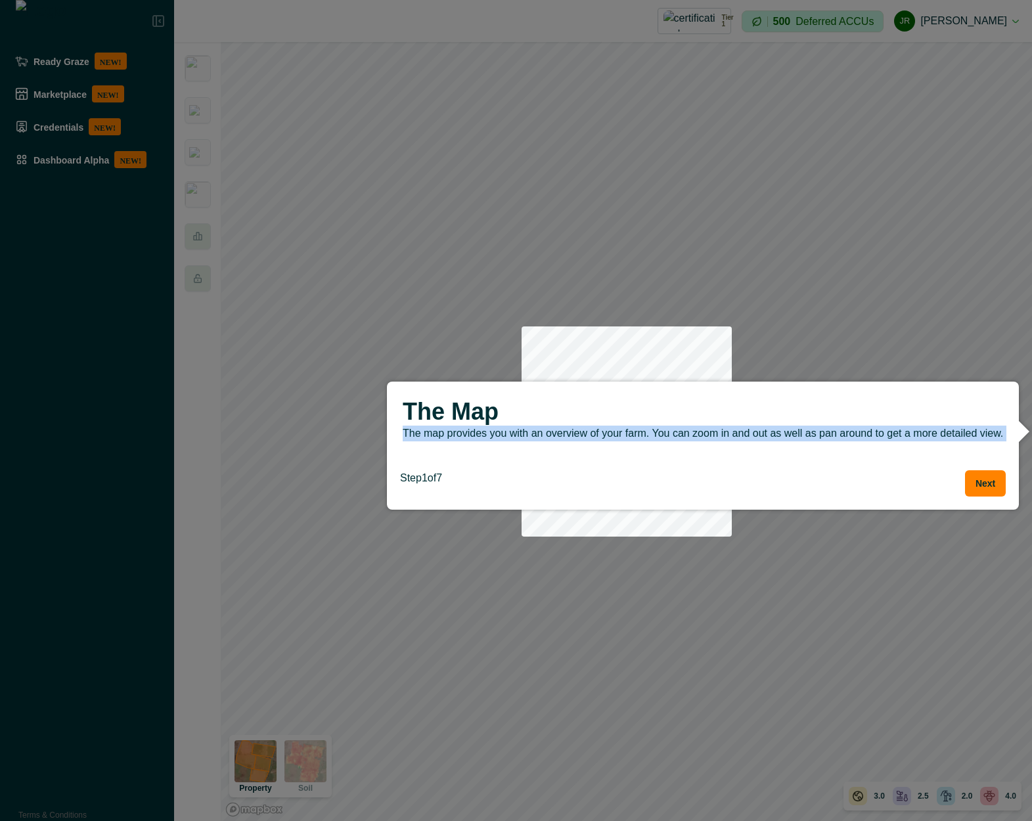
click at [616, 436] on p "The map provides you with an overview of your farm. You can zoom in and out as …" at bounding box center [703, 434] width 600 height 16
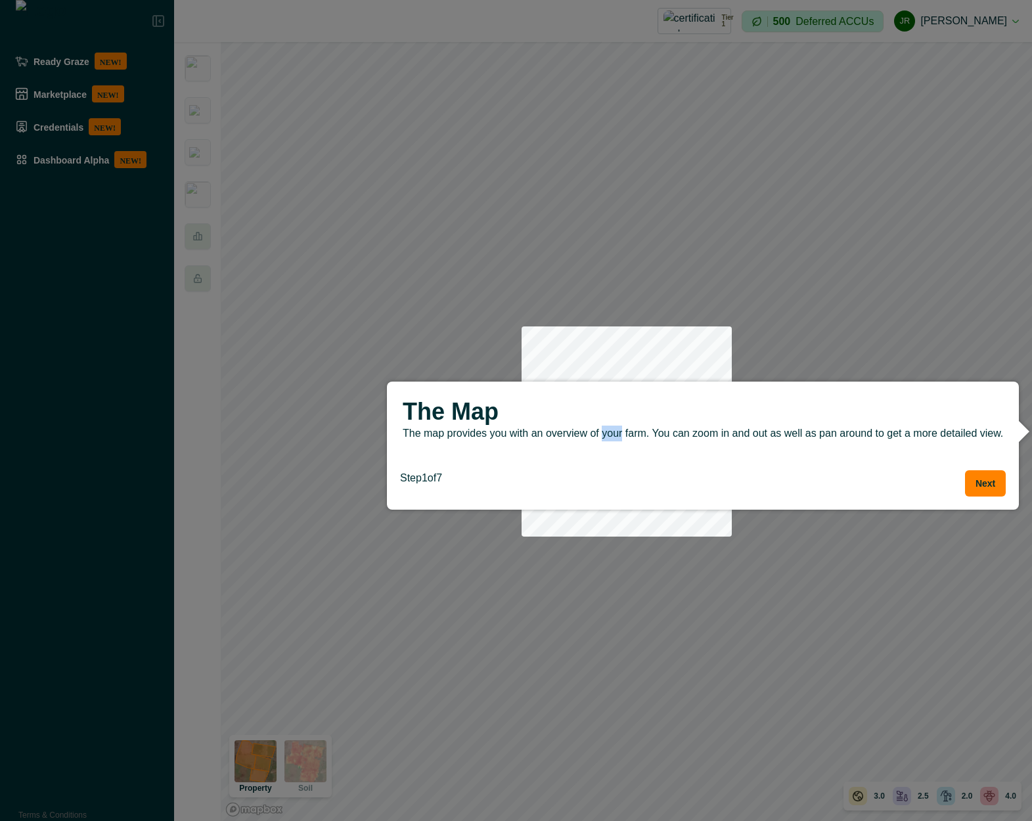
click at [616, 436] on p "The map provides you with an overview of your farm. You can zoom in and out as …" at bounding box center [703, 434] width 600 height 16
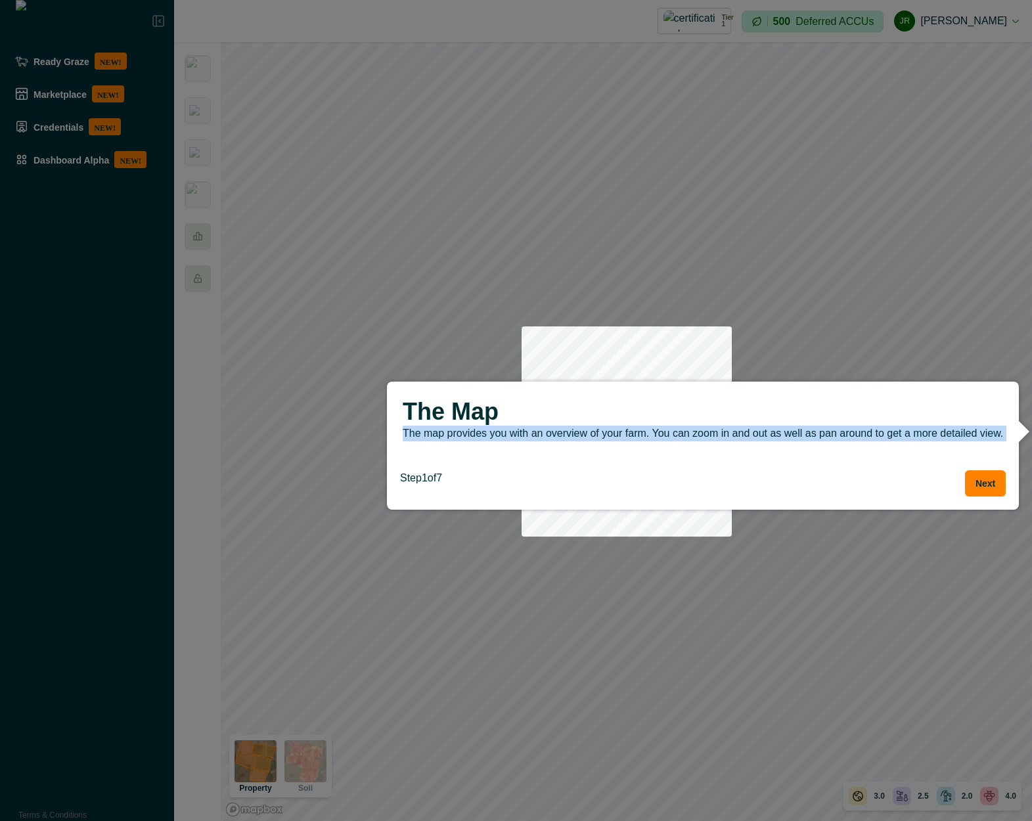
click at [616, 436] on p "The map provides you with an overview of your farm. You can zoom in and out as …" at bounding box center [703, 434] width 600 height 16
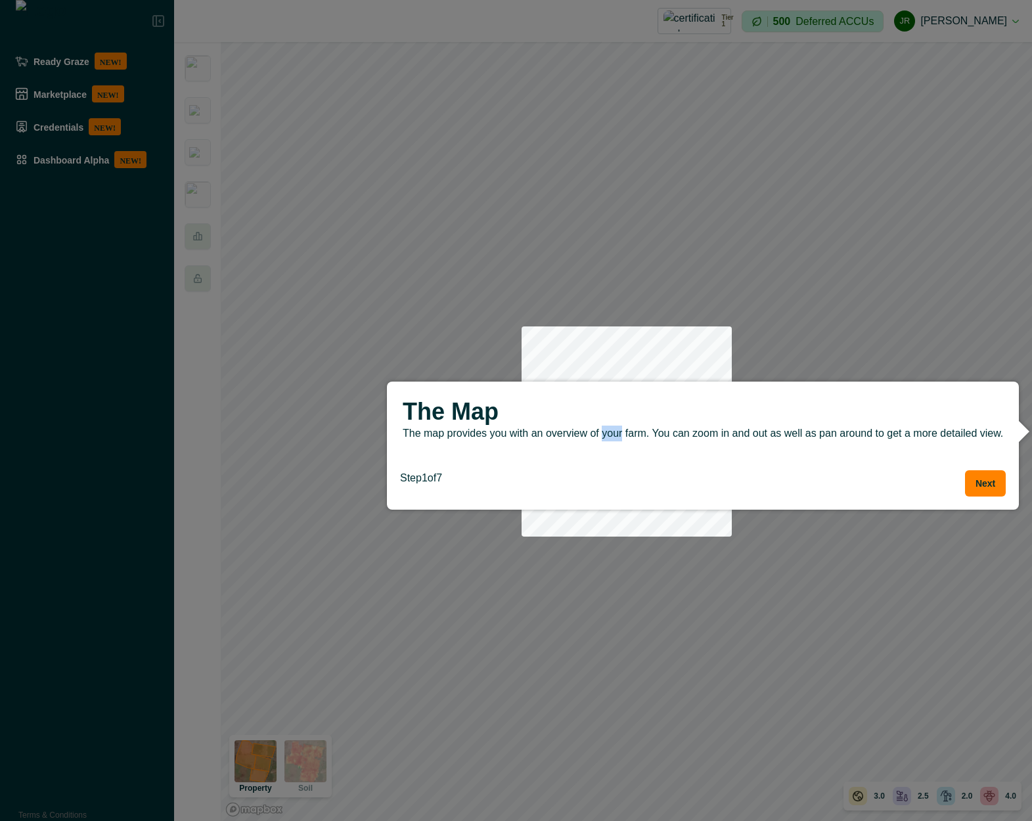
click at [616, 436] on p "The map provides you with an overview of your farm. You can zoom in and out as …" at bounding box center [703, 434] width 600 height 16
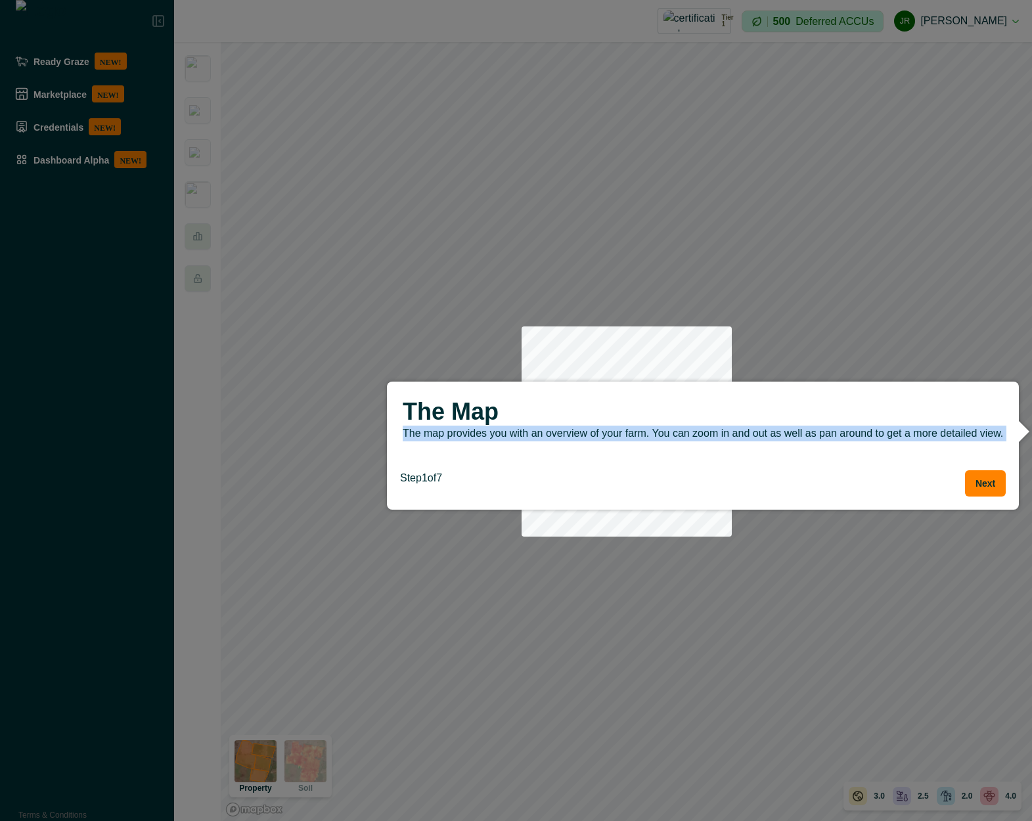
click at [616, 436] on p "The map provides you with an overview of your farm. You can zoom in and out as …" at bounding box center [703, 434] width 600 height 16
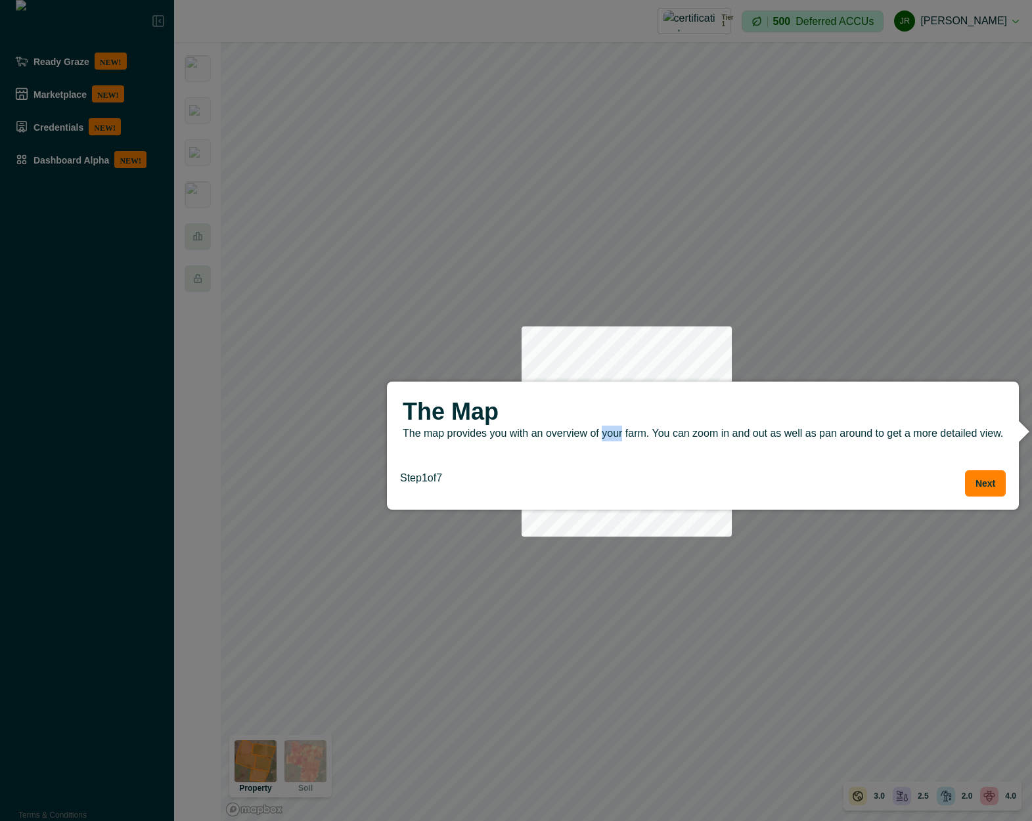
click at [616, 436] on p "The map provides you with an overview of your farm. You can zoom in and out as …" at bounding box center [703, 434] width 600 height 16
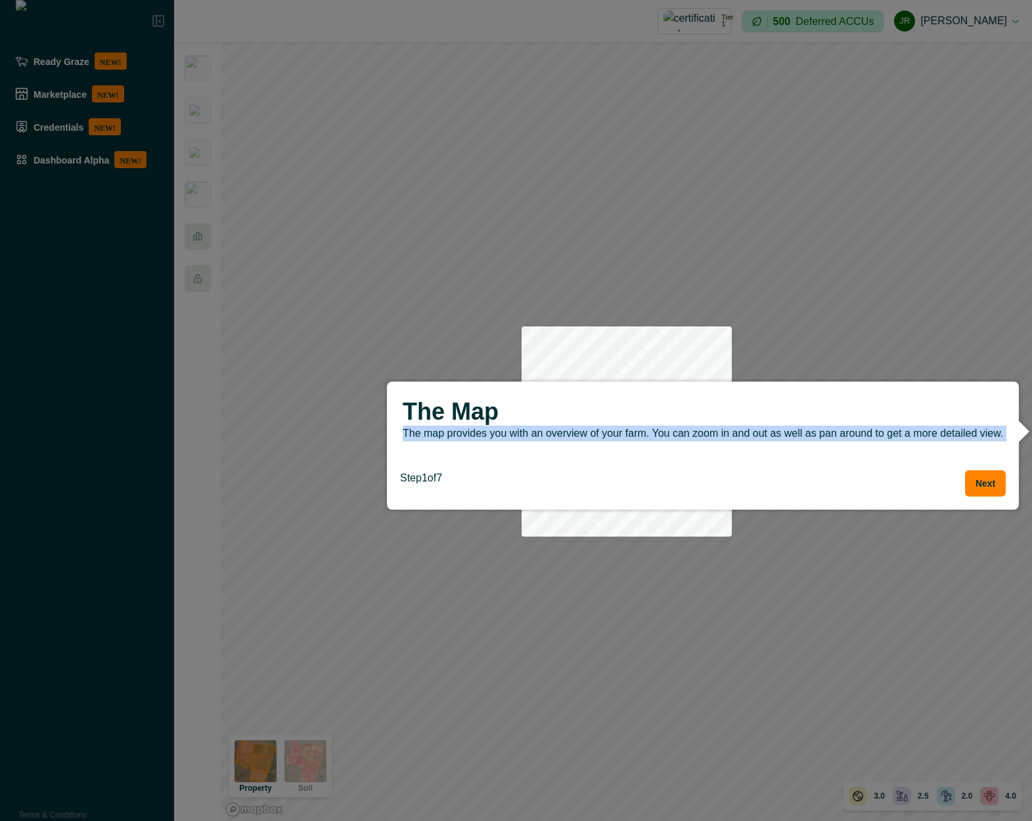
click at [616, 436] on p "The map provides you with an overview of your farm. You can zoom in and out as …" at bounding box center [703, 434] width 600 height 16
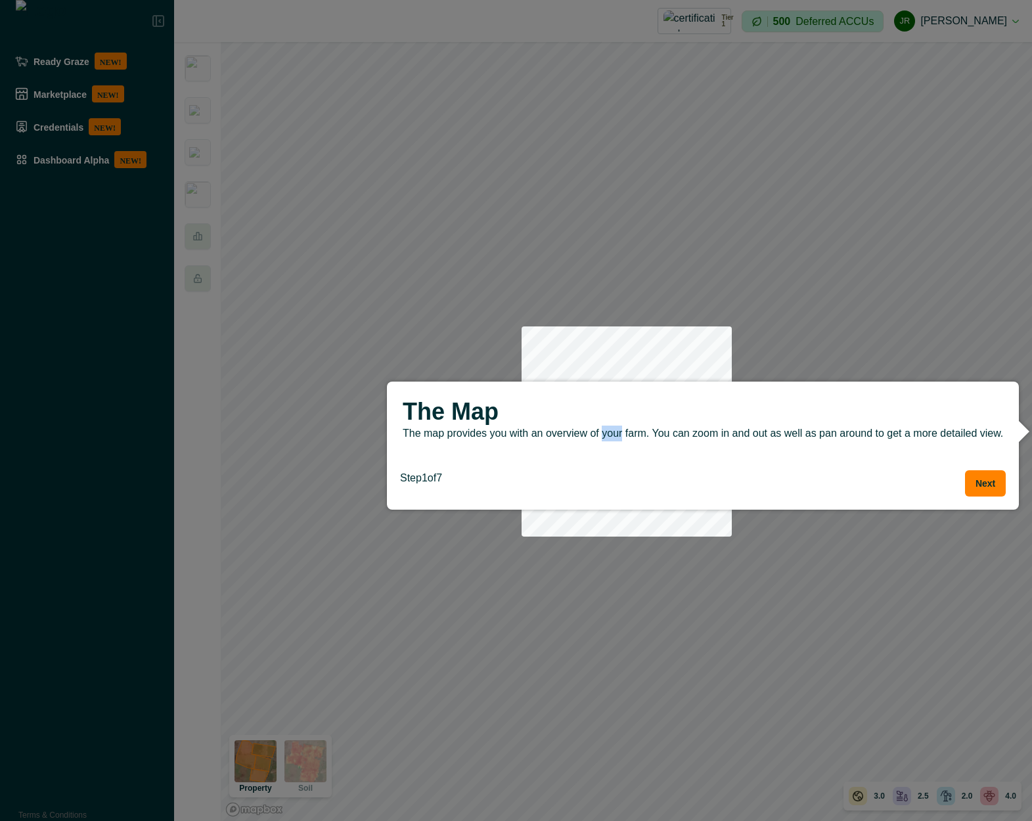
click at [616, 436] on p "The map provides you with an overview of your farm. You can zoom in and out as …" at bounding box center [703, 434] width 600 height 16
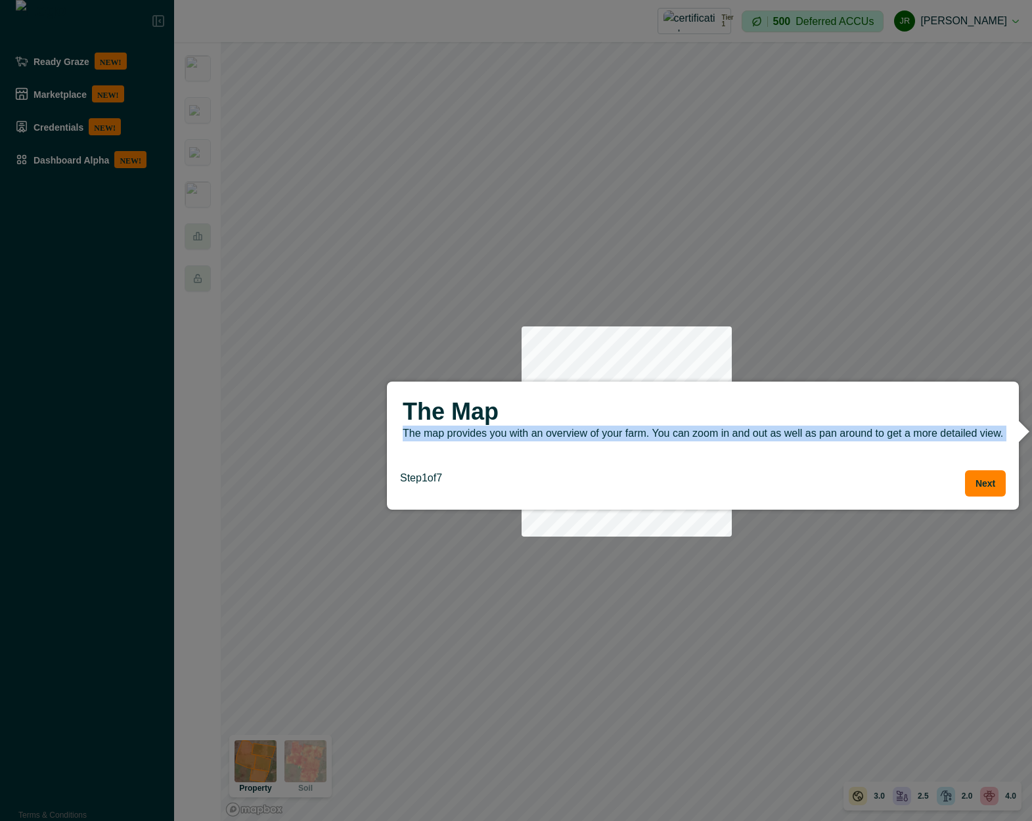
click at [616, 436] on p "The map provides you with an overview of your farm. You can zoom in and out as …" at bounding box center [703, 434] width 600 height 16
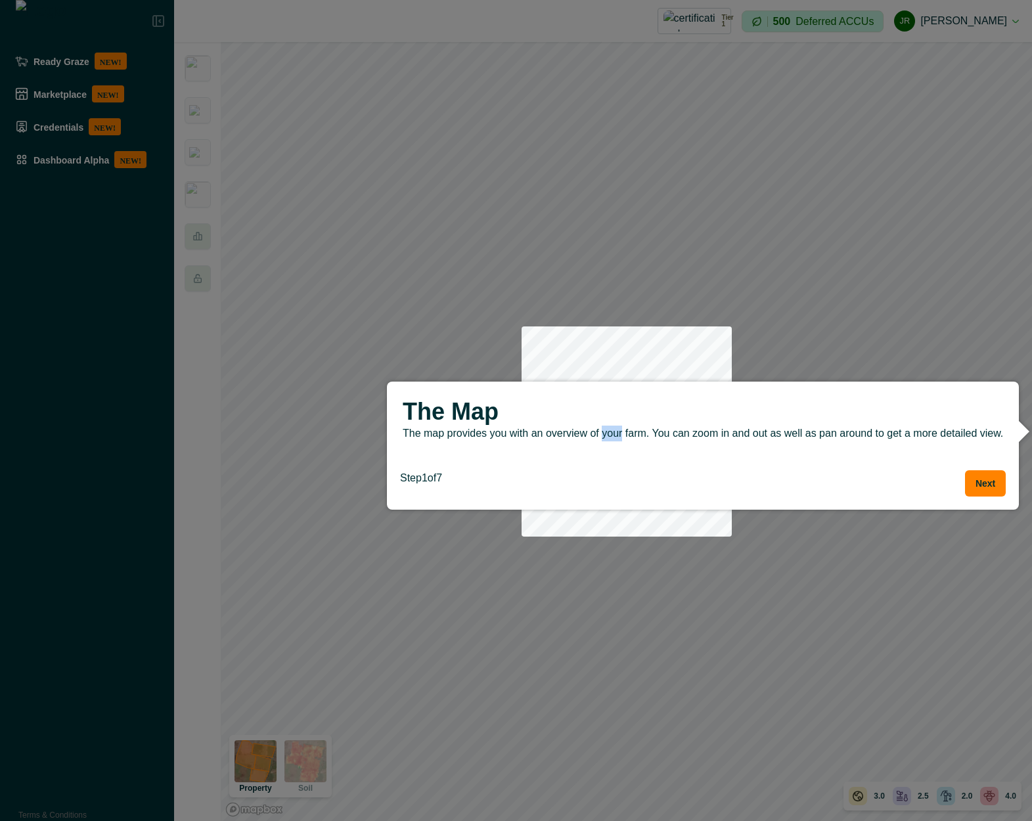
click at [616, 436] on p "The map provides you with an overview of your farm. You can zoom in and out as …" at bounding box center [703, 434] width 600 height 16
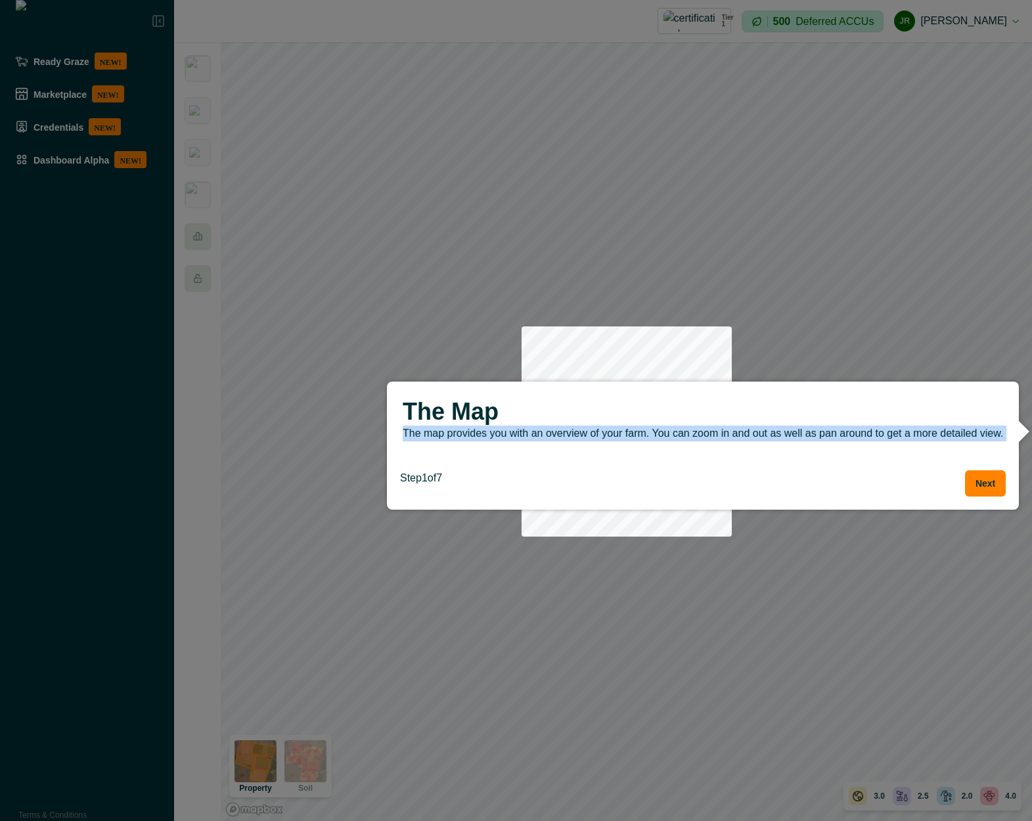
click at [616, 436] on p "The map provides you with an overview of your farm. You can zoom in and out as …" at bounding box center [703, 434] width 600 height 16
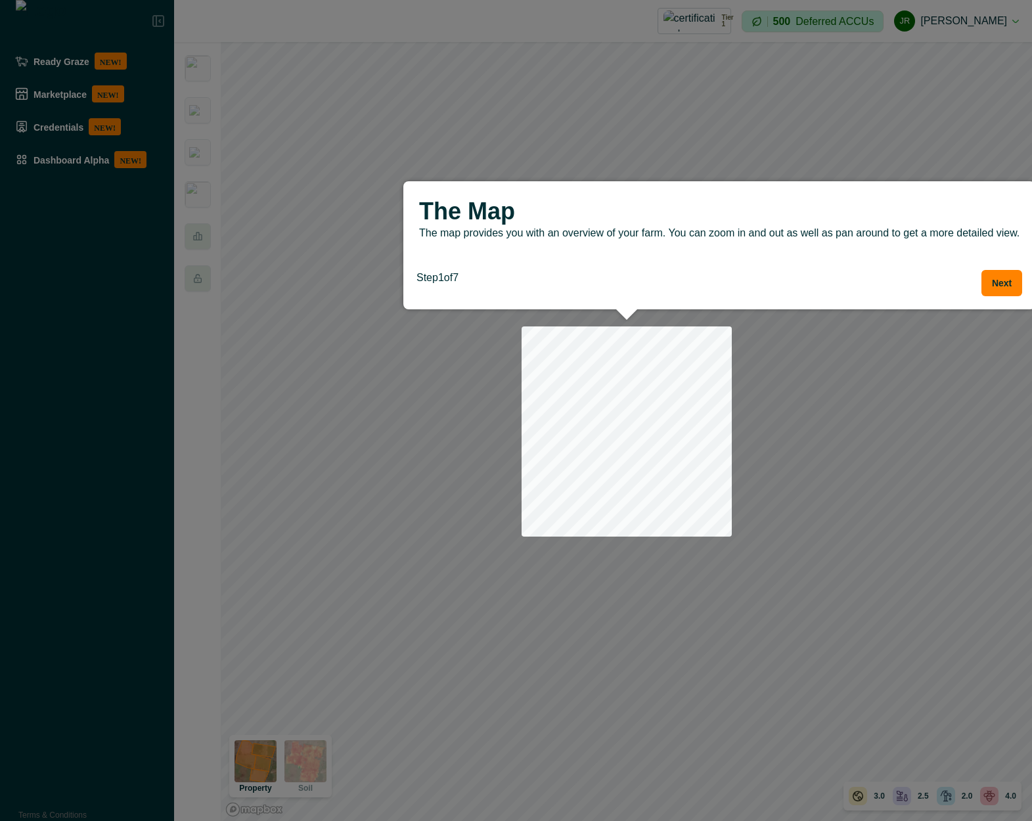
click at [809, 237] on p "The map provides you with an overview of your farm. You can zoom in and out as …" at bounding box center [719, 233] width 600 height 16
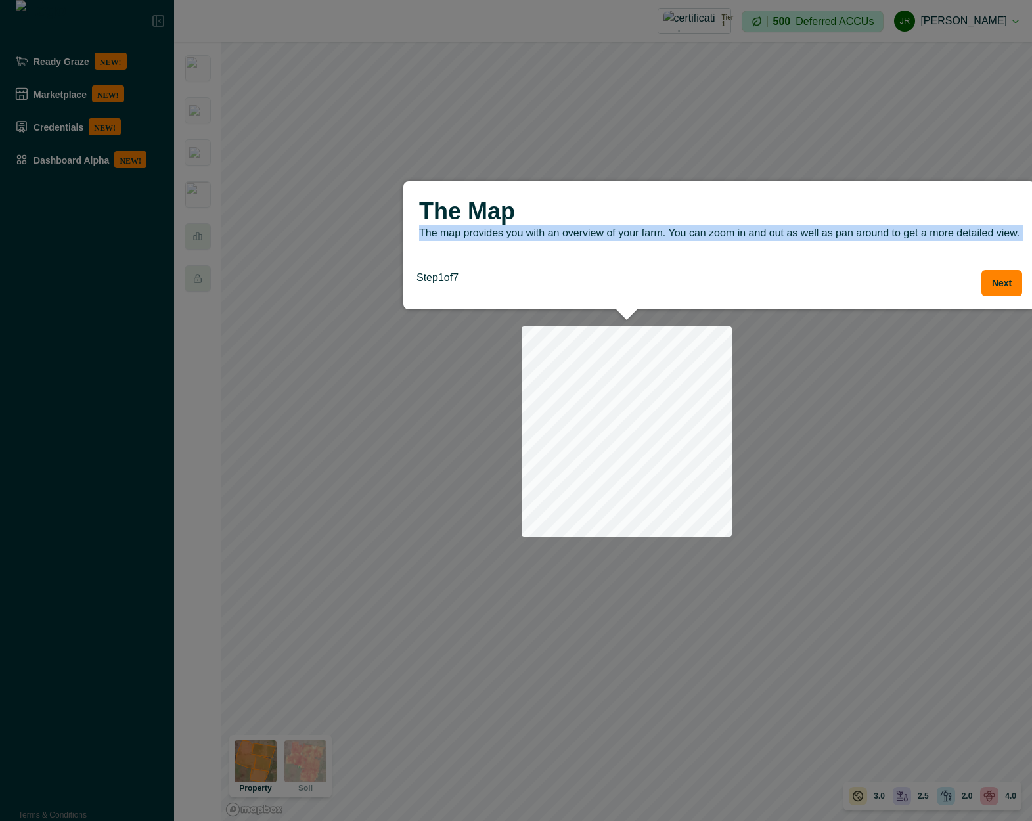
click at [809, 237] on p "The map provides you with an overview of your farm. You can zoom in and out as …" at bounding box center [719, 233] width 600 height 16
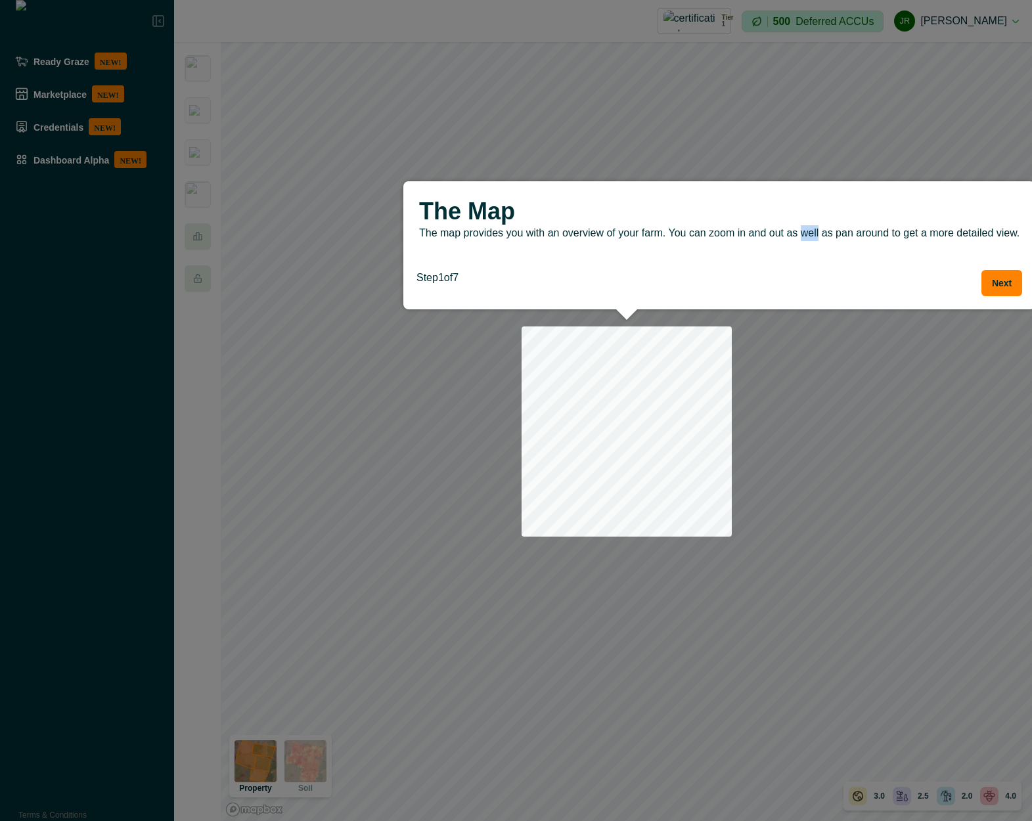
click at [809, 237] on p "The map provides you with an overview of your farm. You can zoom in and out as …" at bounding box center [719, 233] width 600 height 16
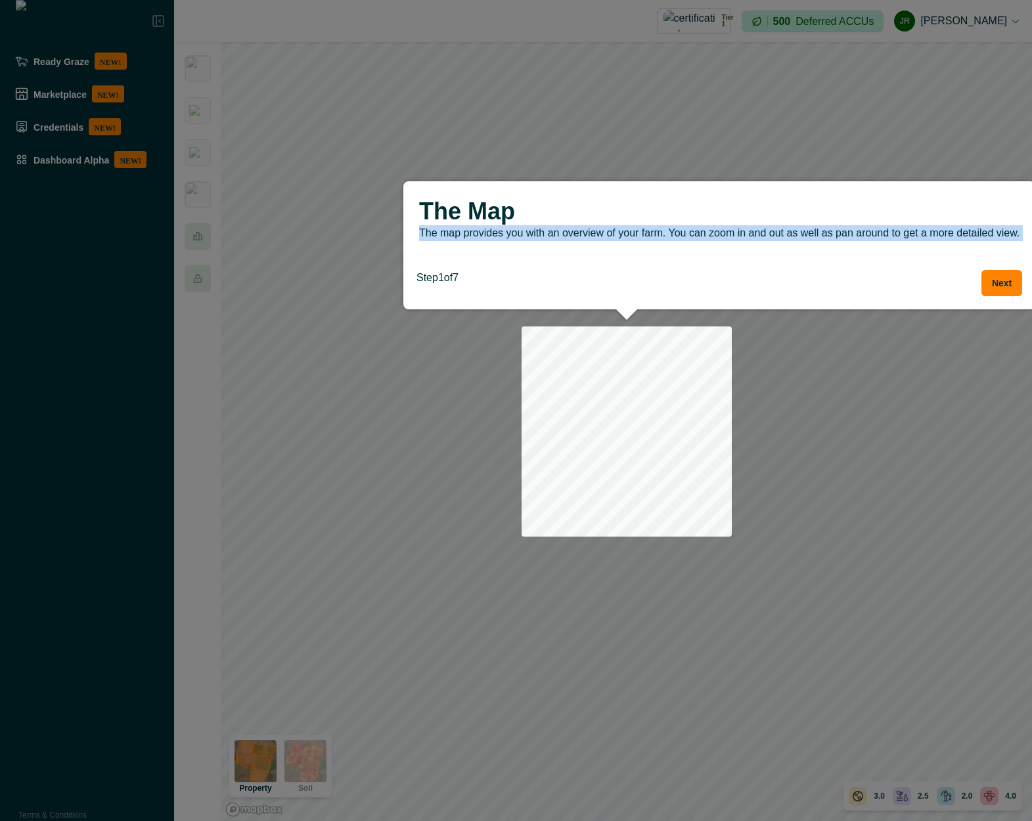
click at [809, 237] on p "The map provides you with an overview of your farm. You can zoom in and out as …" at bounding box center [719, 233] width 600 height 16
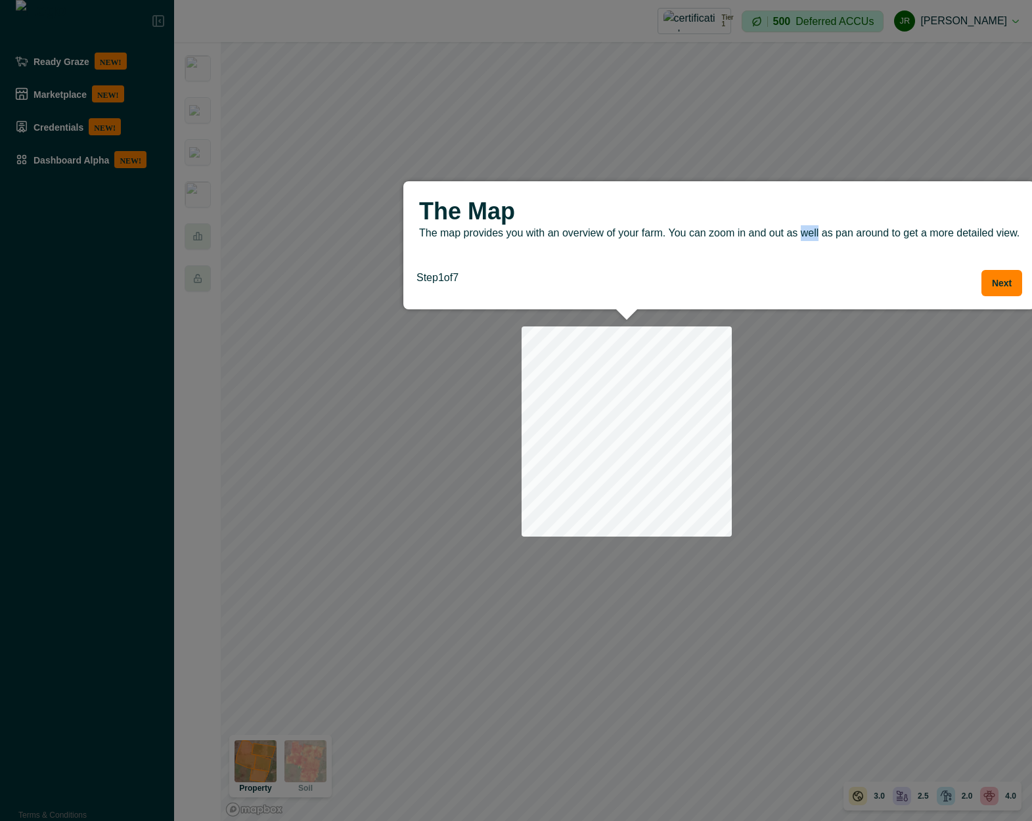
click at [809, 237] on p "The map provides you with an overview of your farm. You can zoom in and out as …" at bounding box center [719, 233] width 600 height 16
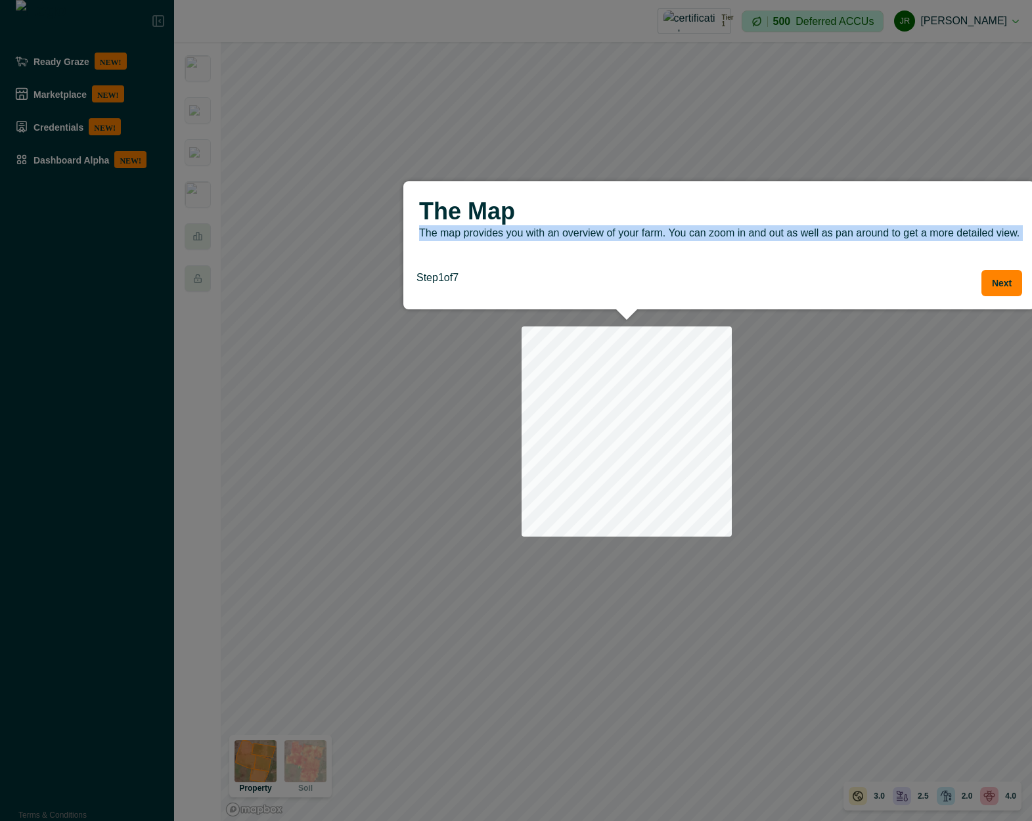
click at [809, 237] on p "The map provides you with an overview of your farm. You can zoom in and out as …" at bounding box center [719, 233] width 600 height 16
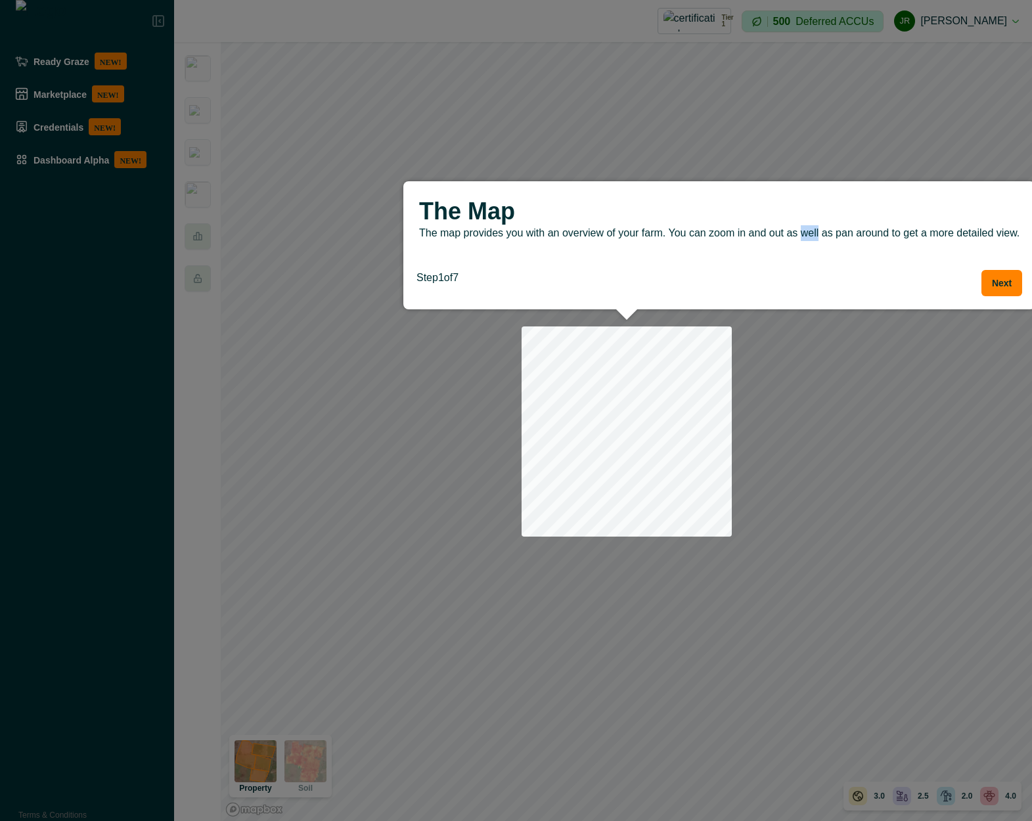
click at [809, 237] on p "The map provides you with an overview of your farm. You can zoom in and out as …" at bounding box center [719, 233] width 600 height 16
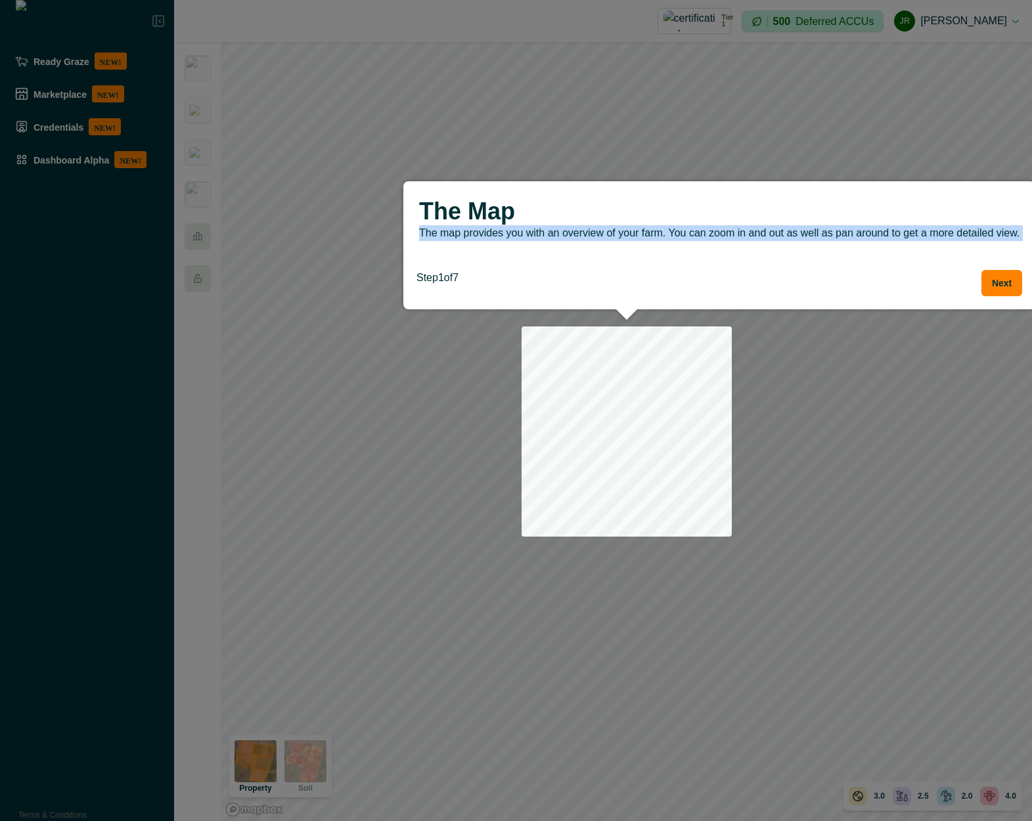
click at [809, 237] on p "The map provides you with an overview of your farm. You can zoom in and out as …" at bounding box center [719, 233] width 600 height 16
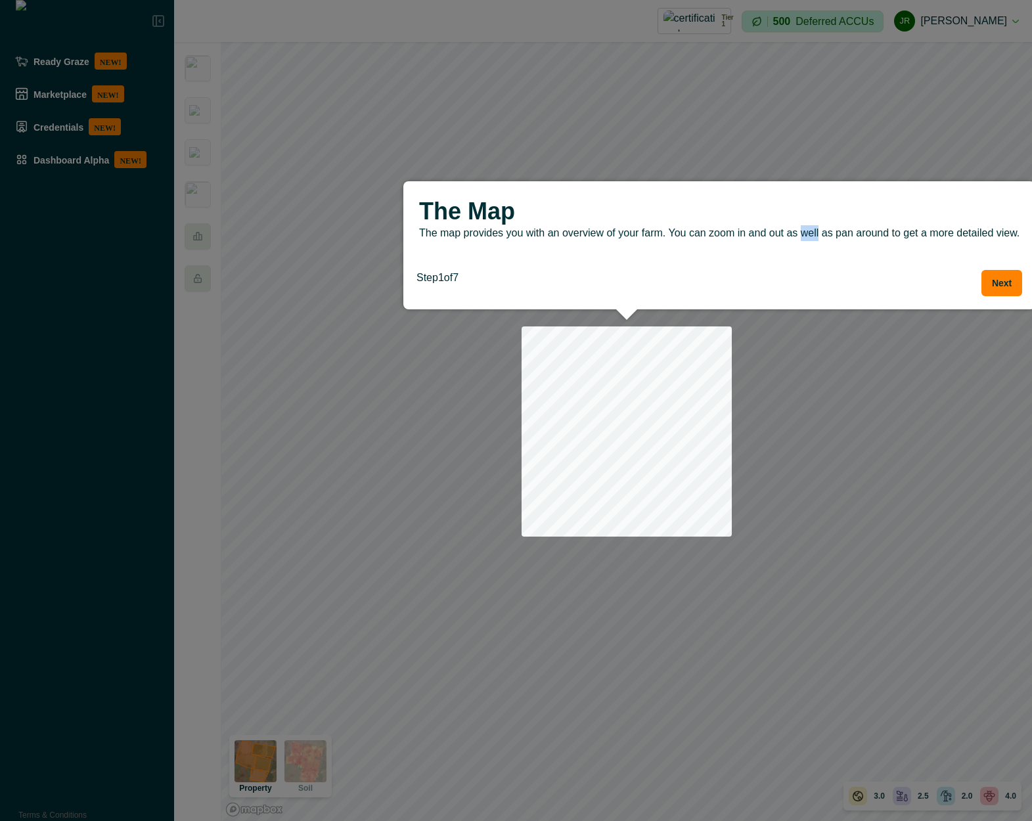
click at [809, 237] on p "The map provides you with an overview of your farm. You can zoom in and out as …" at bounding box center [719, 233] width 600 height 16
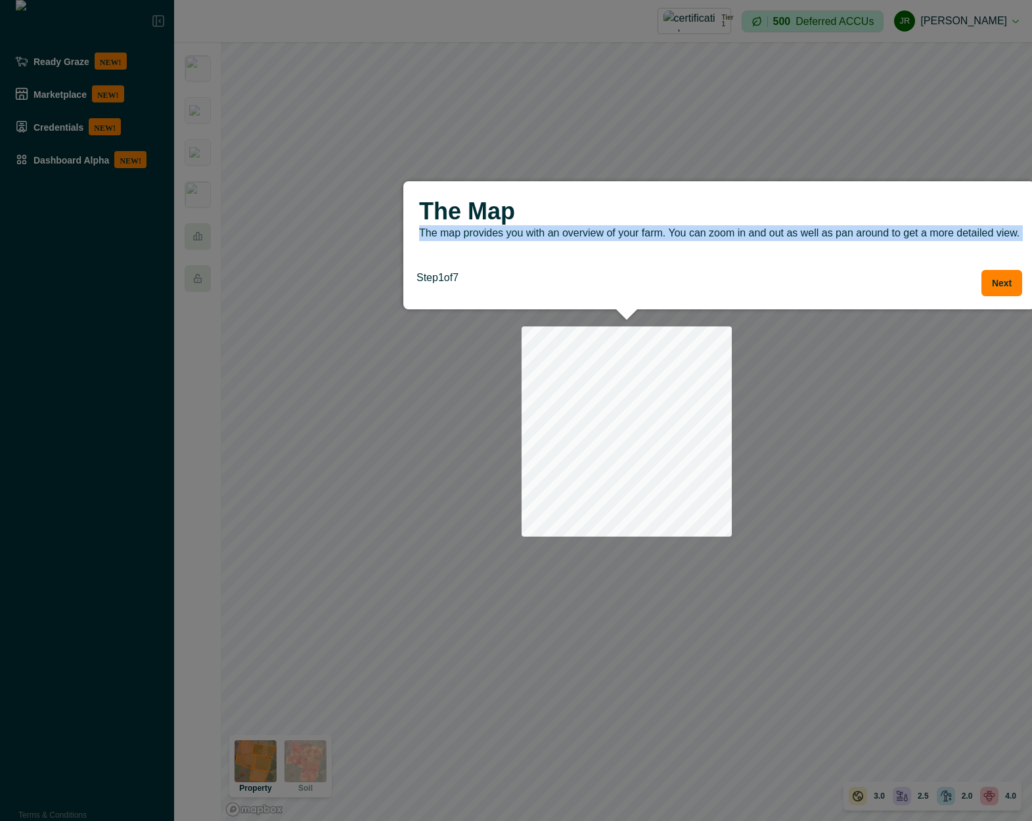
click at [809, 237] on p "The map provides you with an overview of your farm. You can zoom in and out as …" at bounding box center [719, 233] width 600 height 16
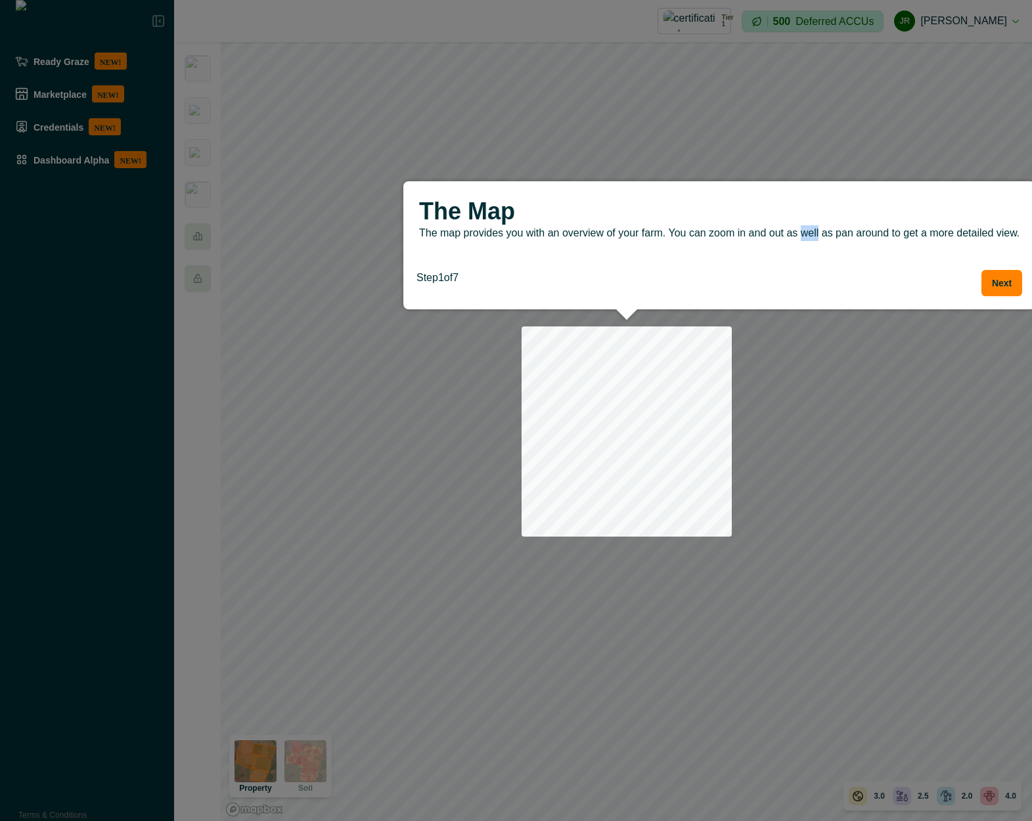
click at [809, 237] on p "The map provides you with an overview of your farm. You can zoom in and out as …" at bounding box center [719, 233] width 600 height 16
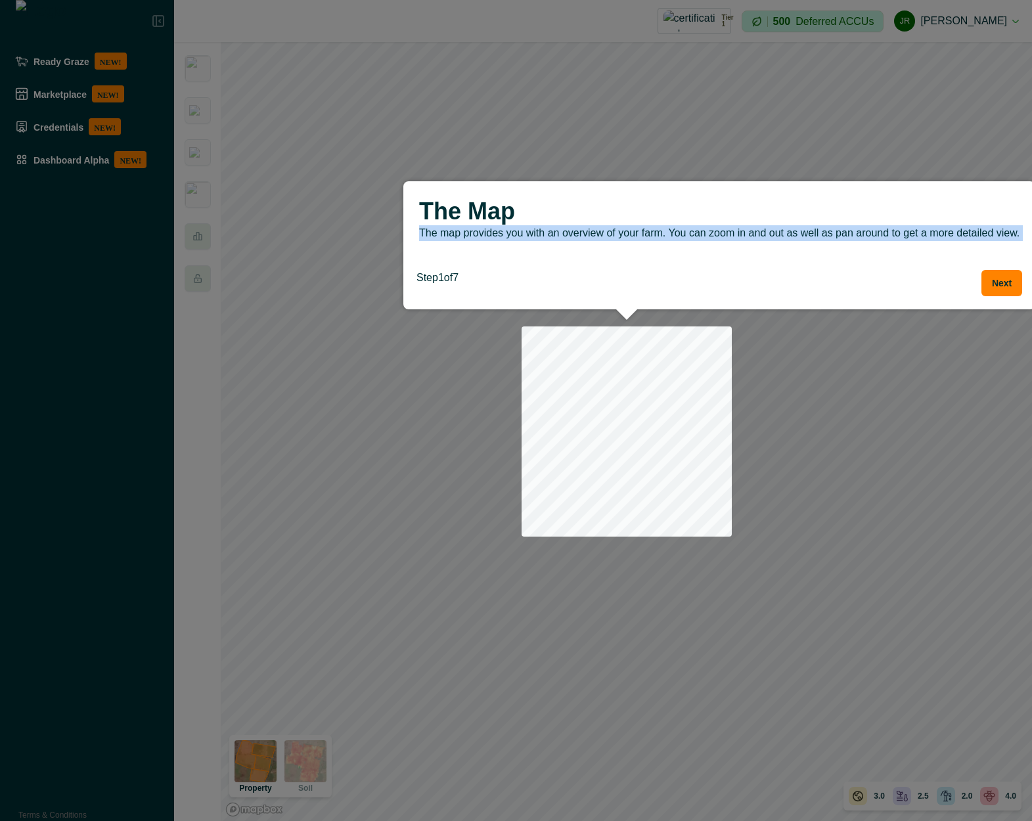
click at [809, 237] on p "The map provides you with an overview of your farm. You can zoom in and out as …" at bounding box center [719, 233] width 600 height 16
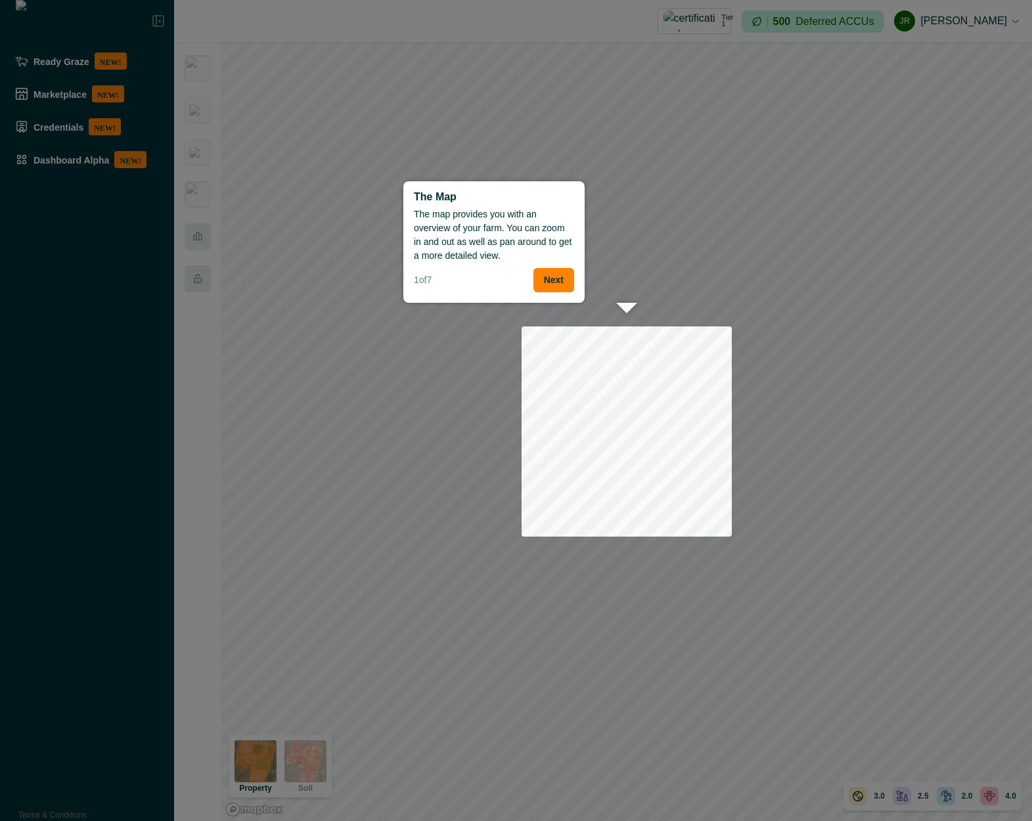
click at [502, 222] on p "The map provides you with an overview of your farm. You can zoom in and out as …" at bounding box center [494, 235] width 160 height 55
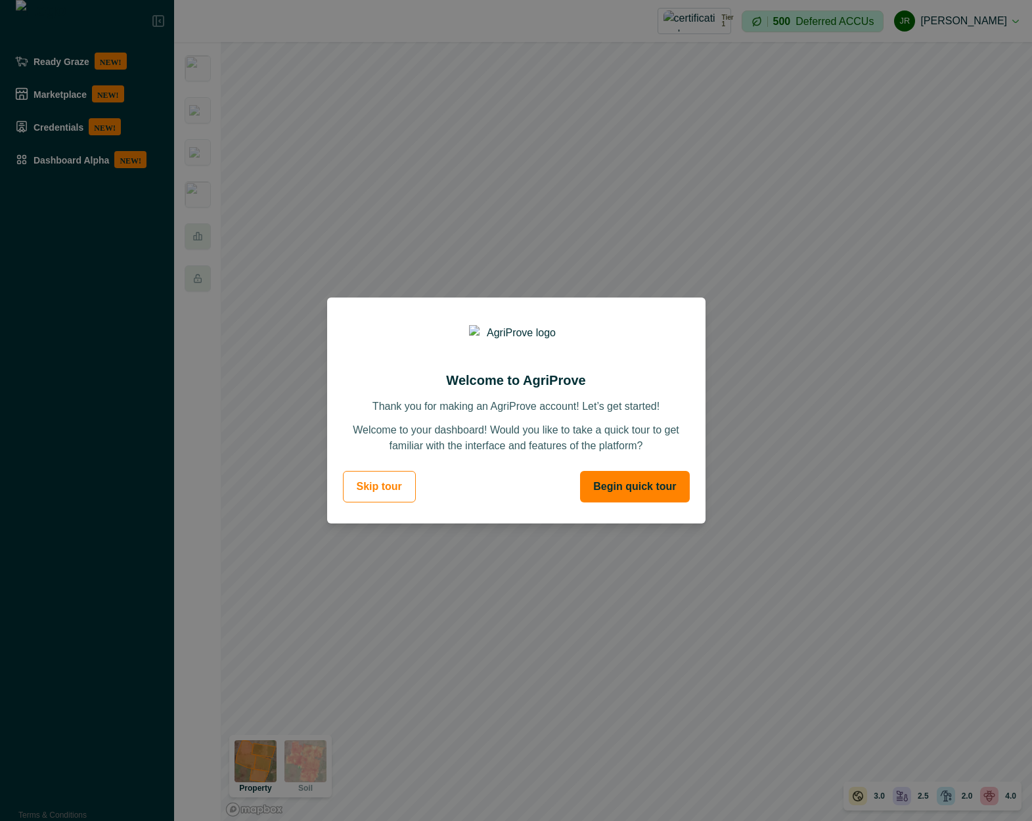
click at [629, 491] on button "Begin quick tour" at bounding box center [634, 487] width 109 height 32
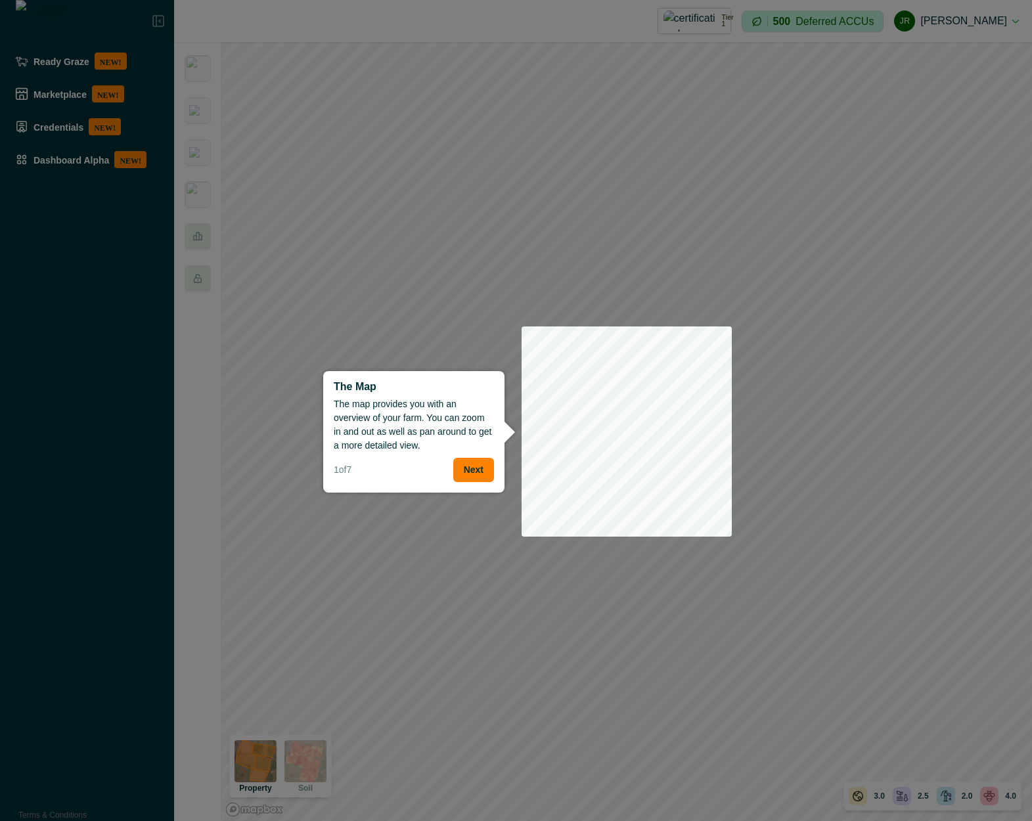
click at [397, 427] on p "The map provides you with an overview of your farm. You can zoom in and out as …" at bounding box center [414, 424] width 160 height 55
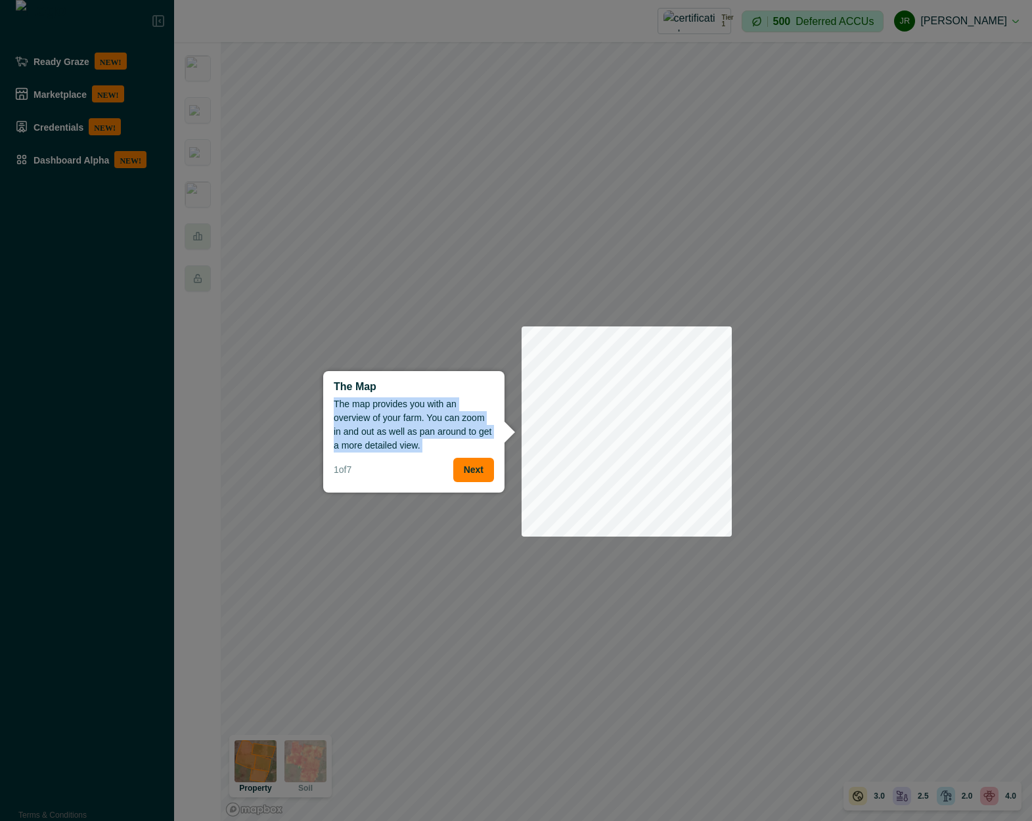
click at [397, 427] on p "The map provides you with an overview of your farm. You can zoom in and out as …" at bounding box center [414, 424] width 160 height 55
click at [696, 412] on div at bounding box center [627, 431] width 210 height 210
click at [447, 433] on p "The map provides you with an overview of your farm. You can zoom in and out as …" at bounding box center [414, 427] width 160 height 55
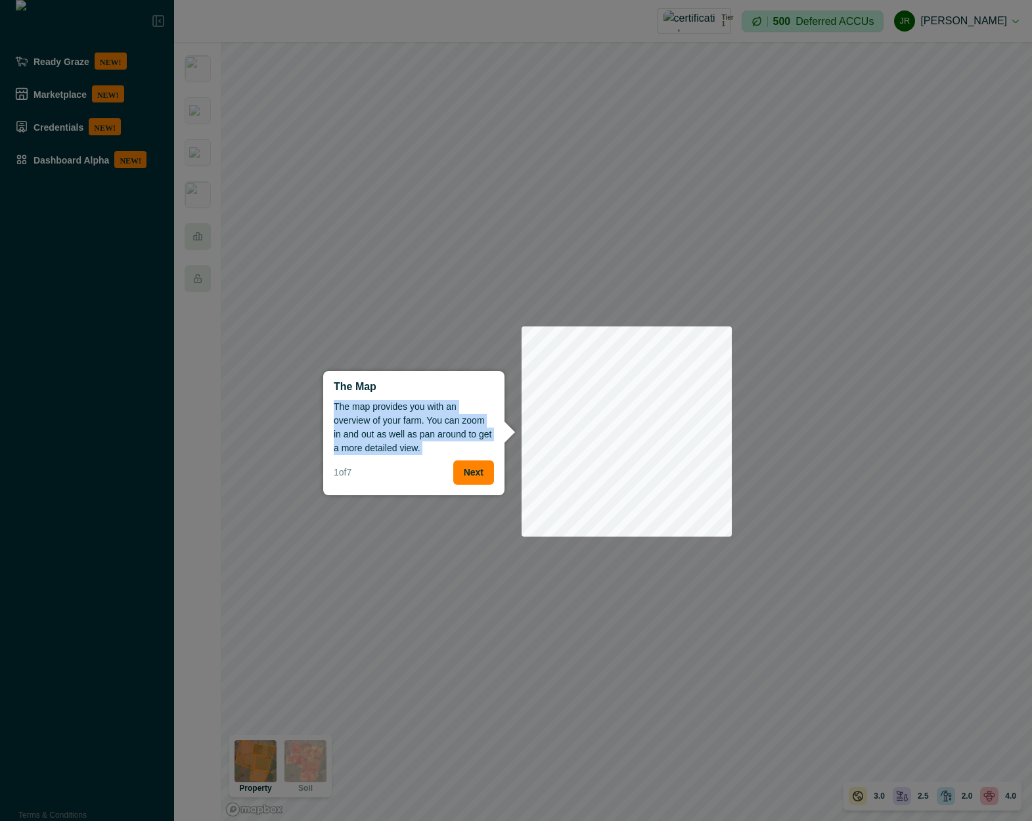
click at [447, 433] on p "The map provides you with an overview of your farm. You can zoom in and out as …" at bounding box center [414, 427] width 160 height 55
click at [469, 474] on button "Next" at bounding box center [473, 473] width 41 height 24
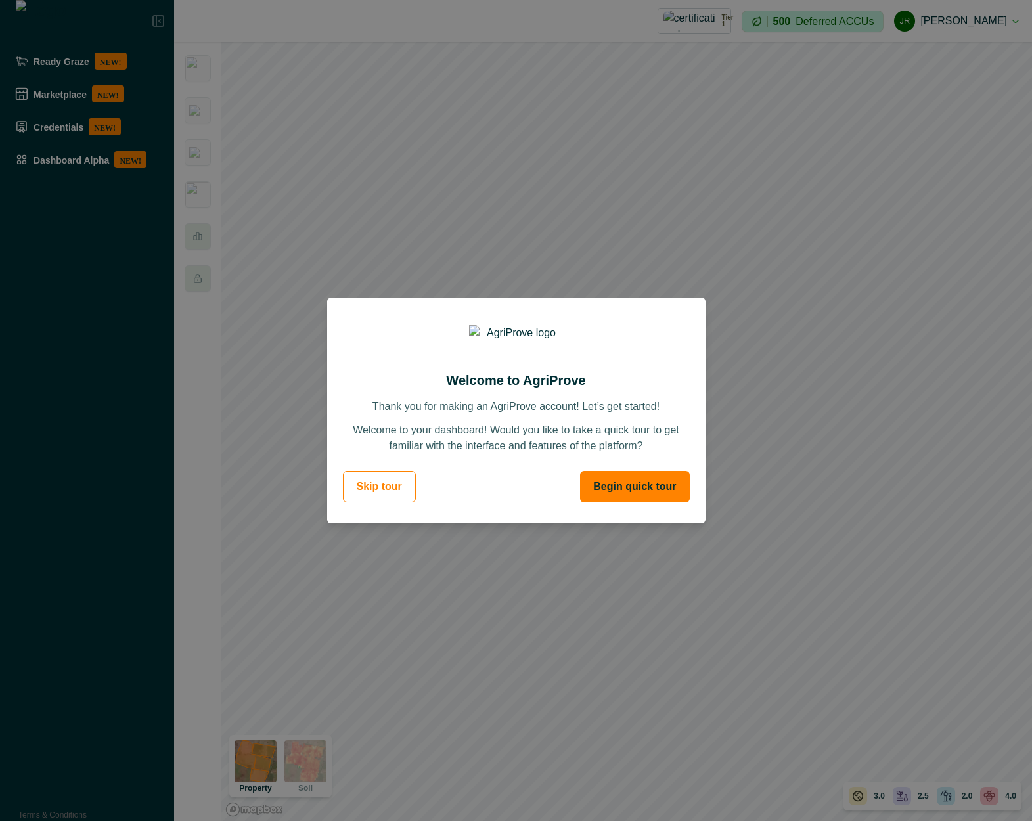
click at [654, 486] on button "Begin quick tour" at bounding box center [634, 487] width 109 height 32
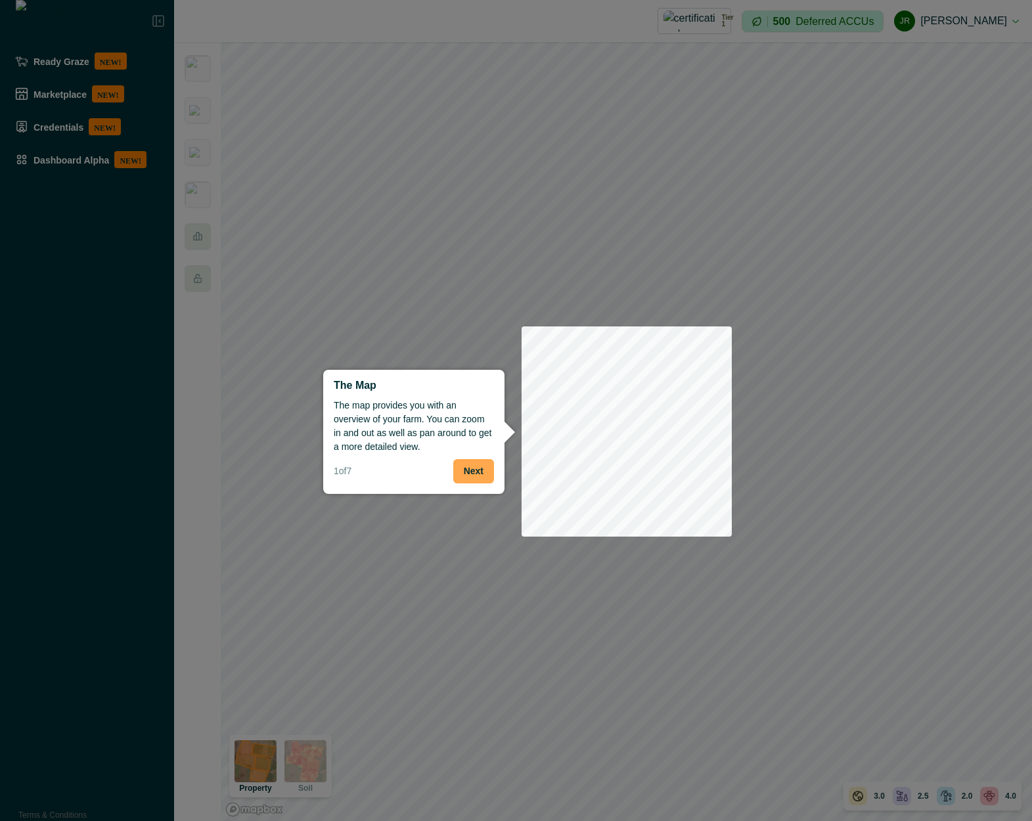
click at [471, 476] on button "Next" at bounding box center [473, 471] width 41 height 24
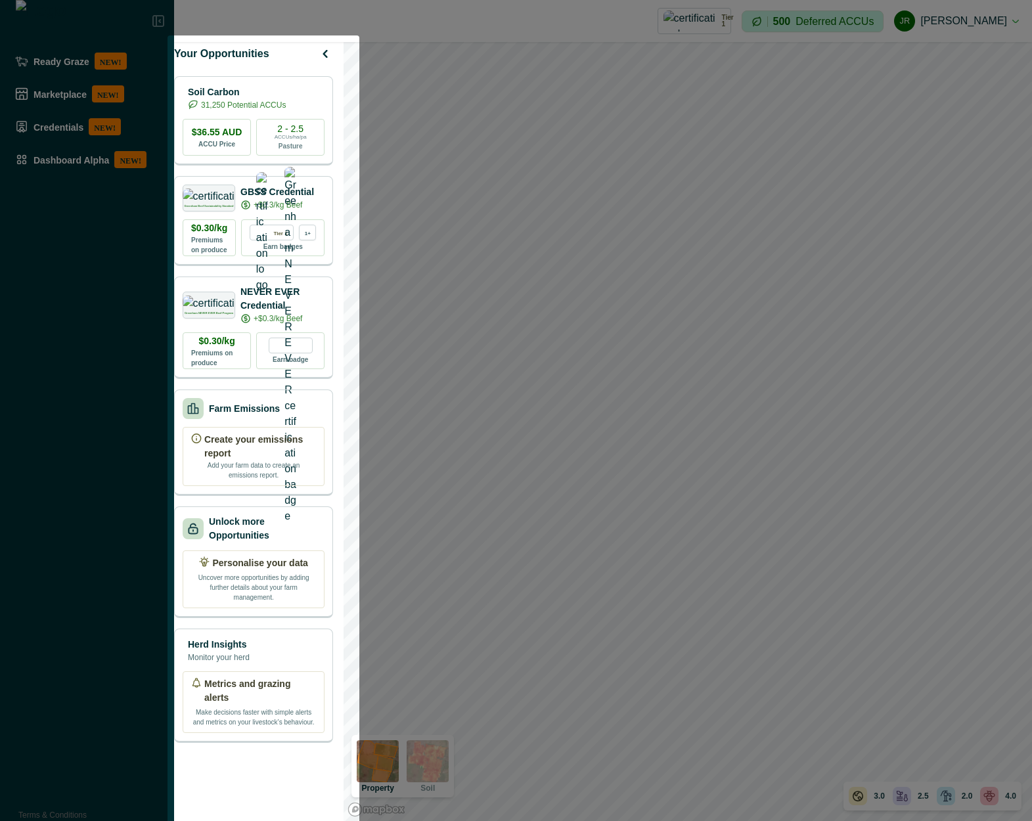
scroll to position [142, 0]
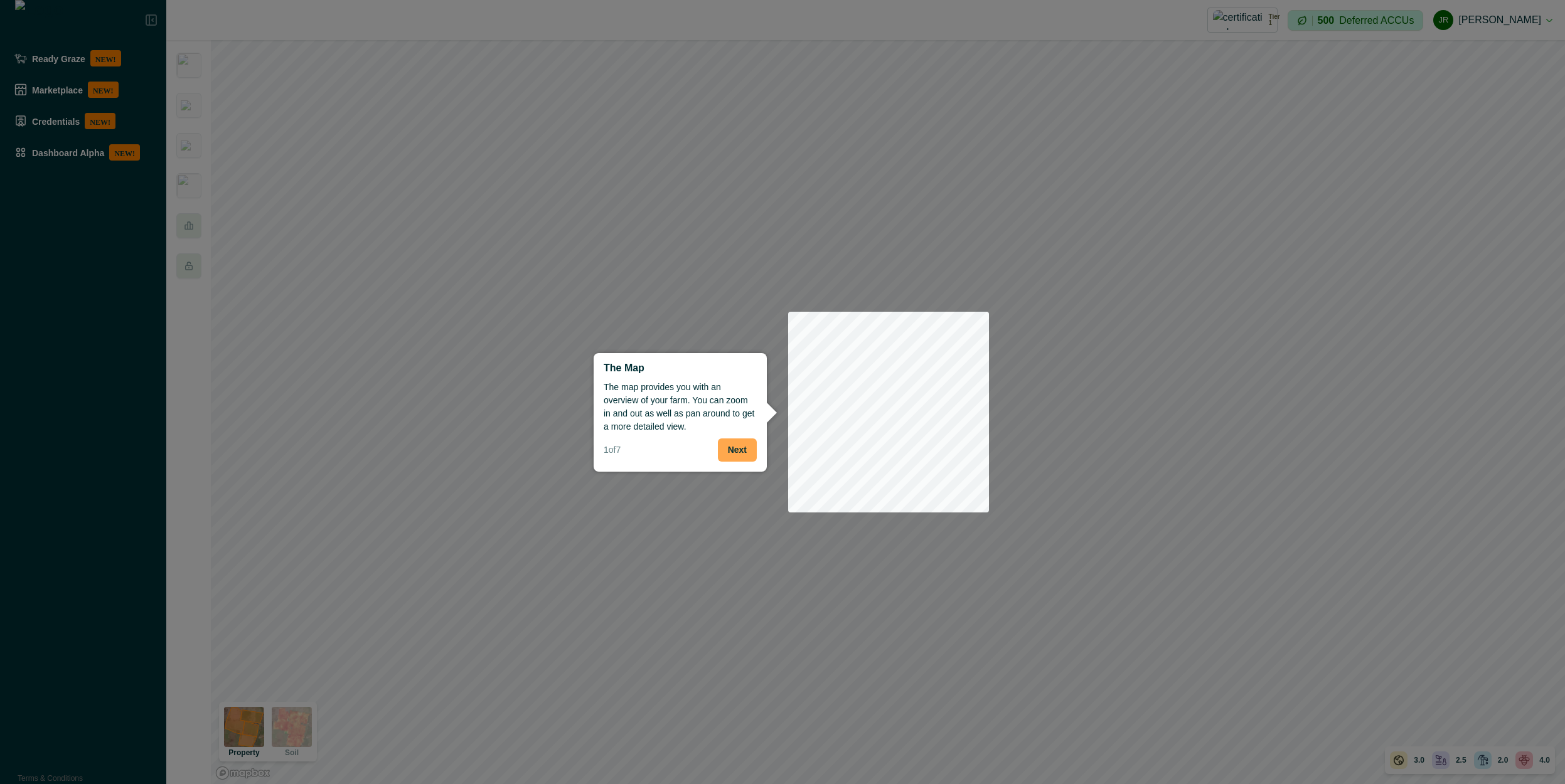
click at [737, 448] on button "Next" at bounding box center [738, 450] width 39 height 23
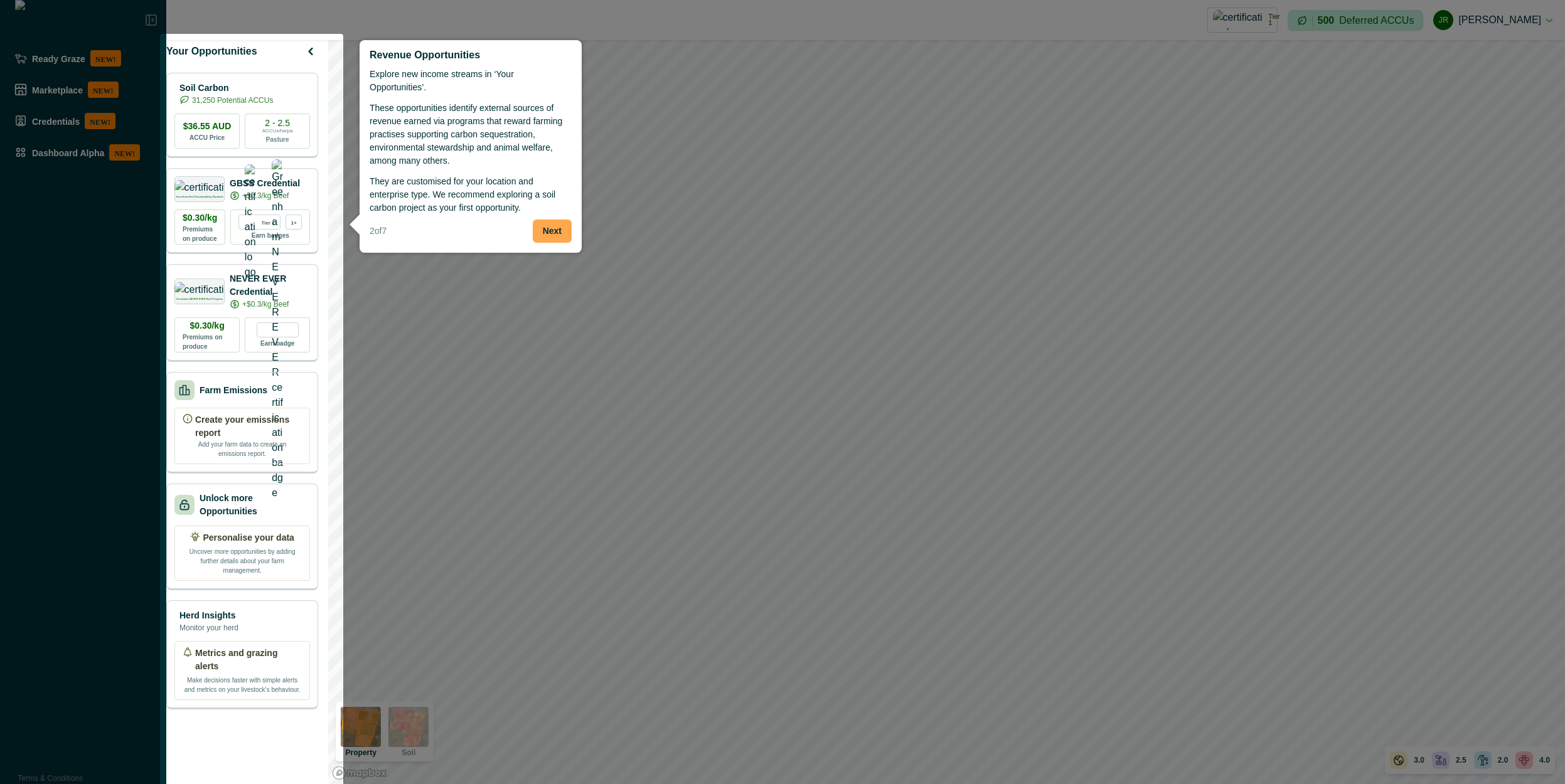
click at [551, 220] on button "Next" at bounding box center [552, 231] width 39 height 23
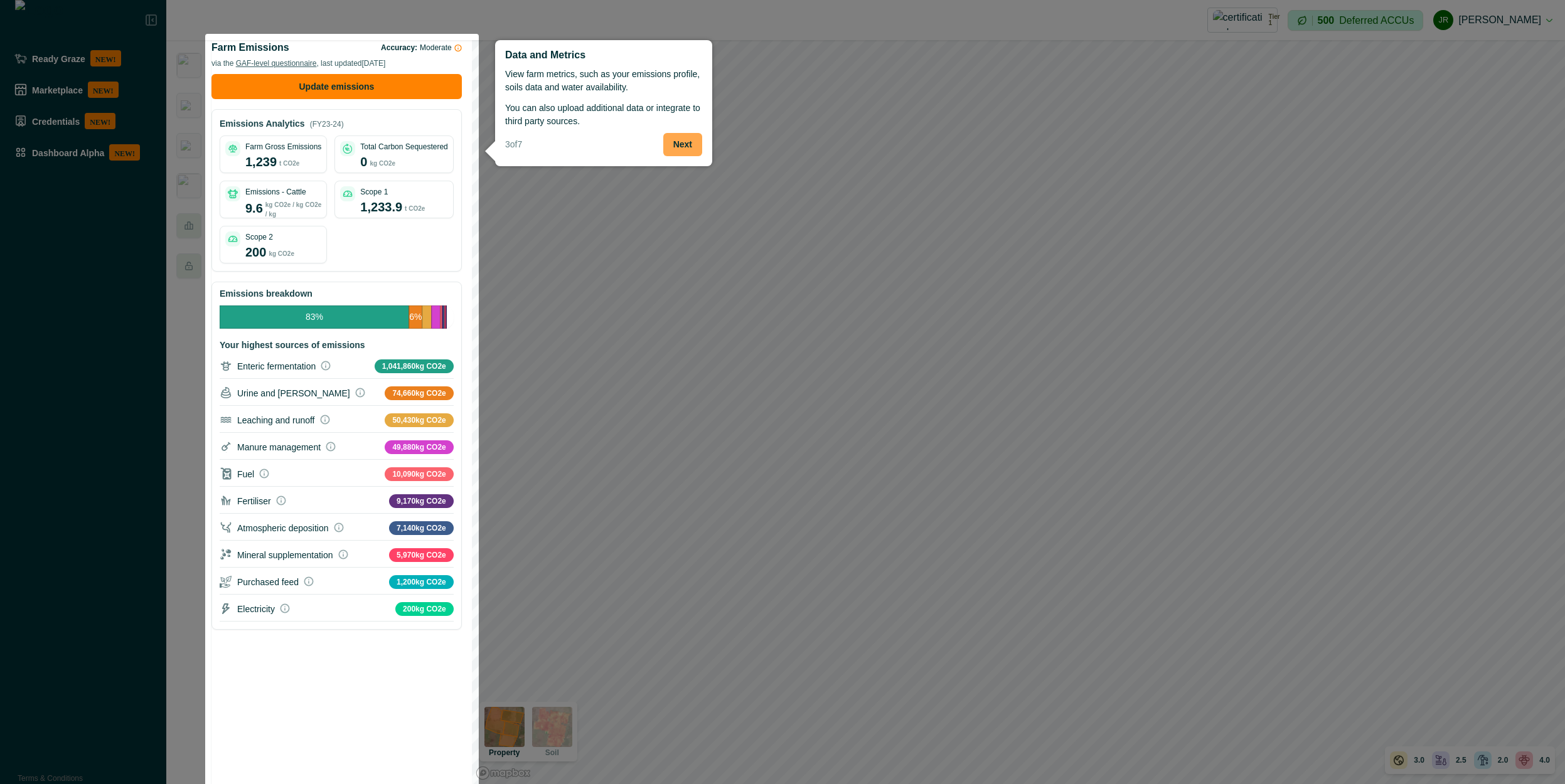
click at [683, 148] on button "Next" at bounding box center [682, 144] width 39 height 23
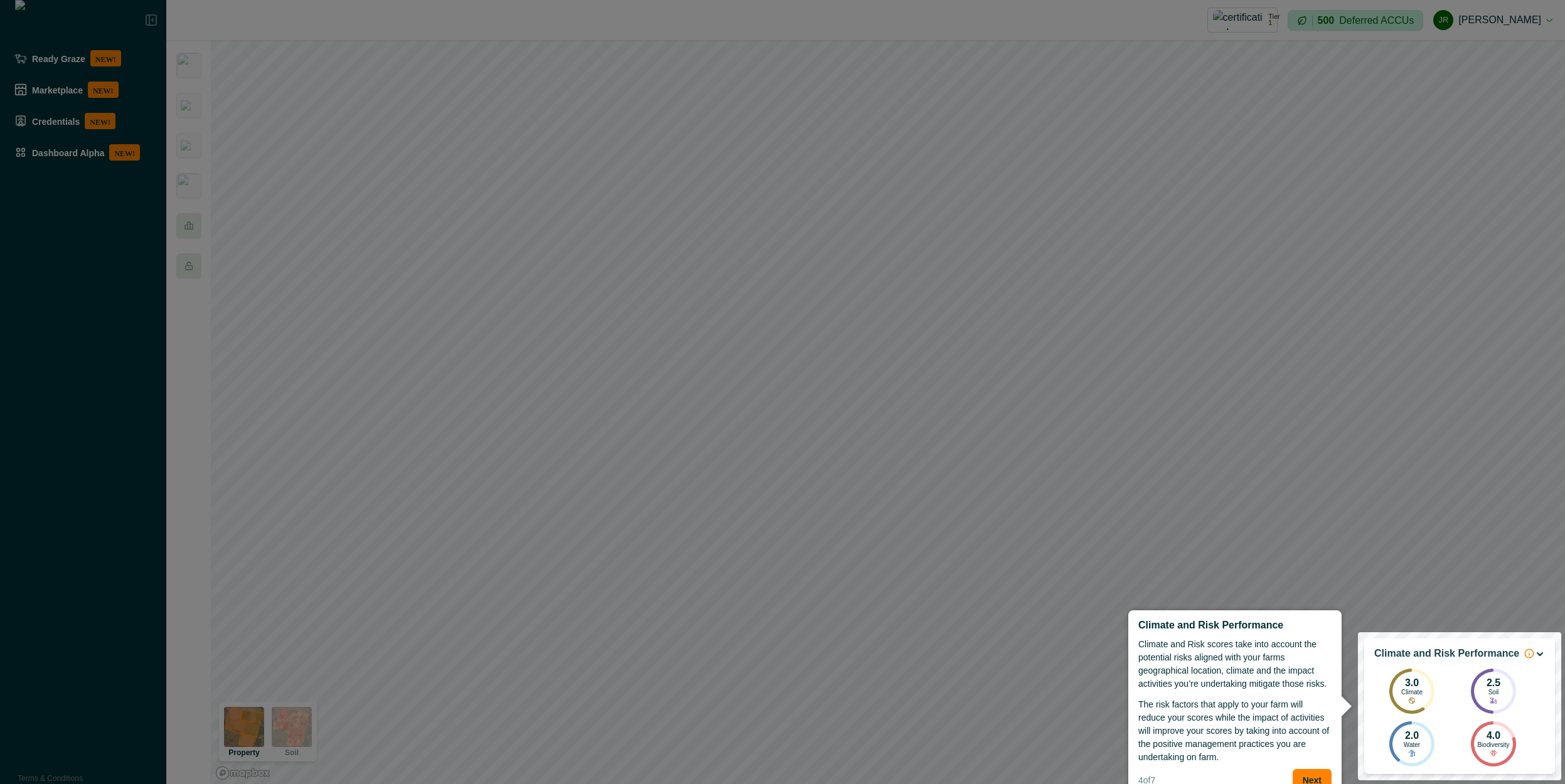
scroll to position [9, 0]
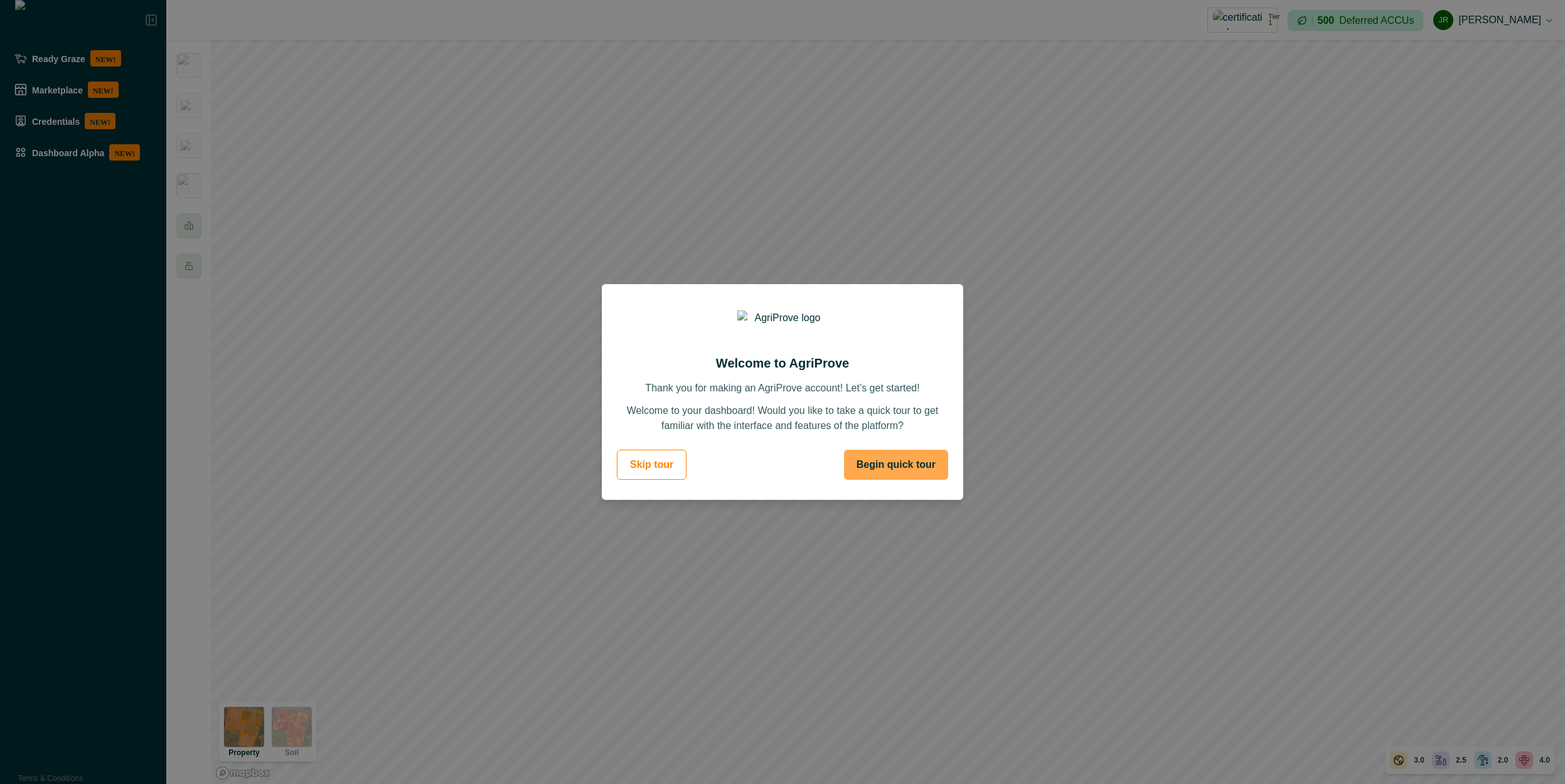
click at [885, 474] on button "Begin quick tour" at bounding box center [896, 465] width 104 height 31
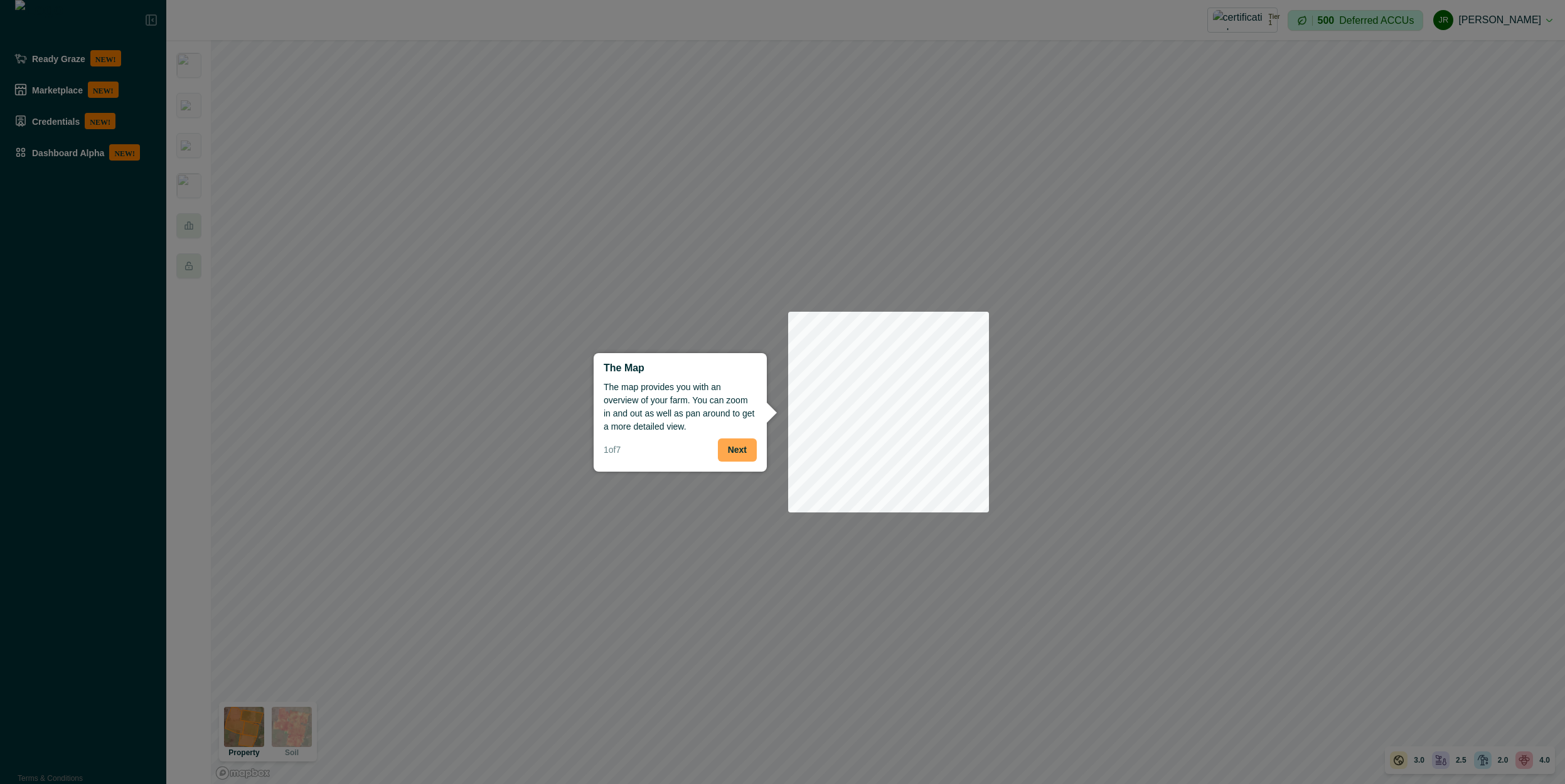
click at [743, 447] on button "Next" at bounding box center [738, 450] width 39 height 23
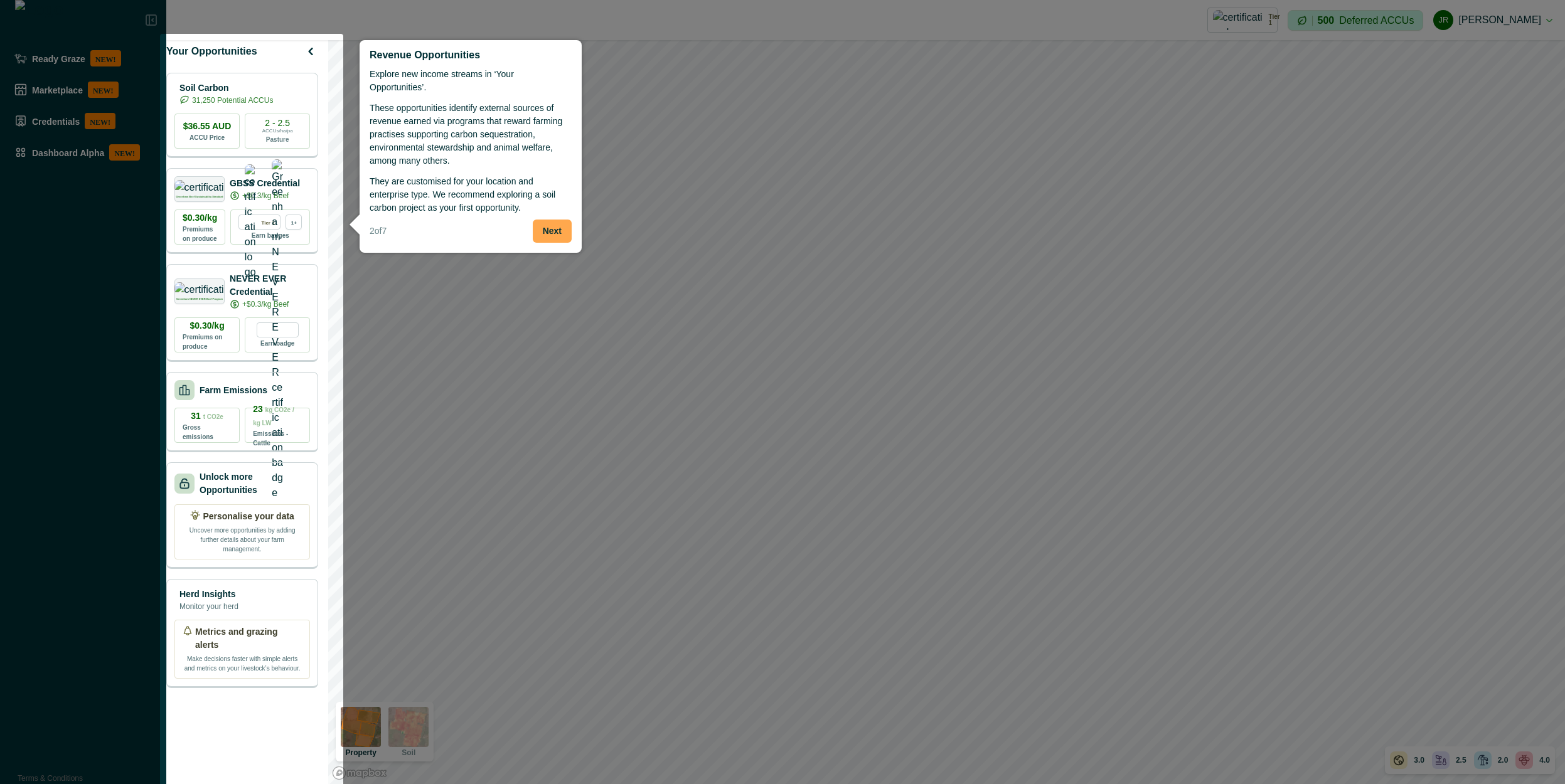
click at [555, 225] on button "Next" at bounding box center [552, 231] width 39 height 23
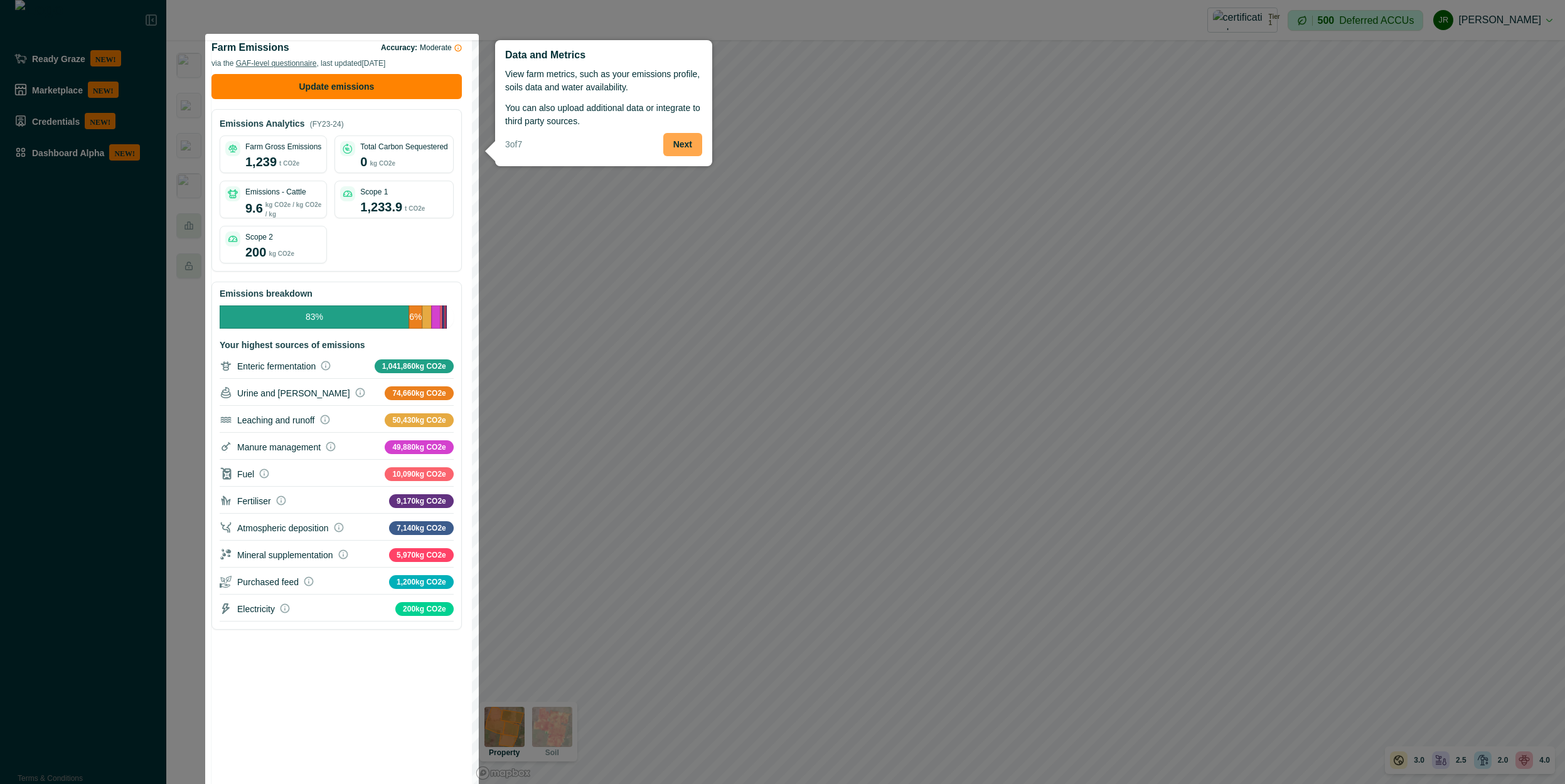
click at [687, 141] on button "Next" at bounding box center [682, 144] width 39 height 23
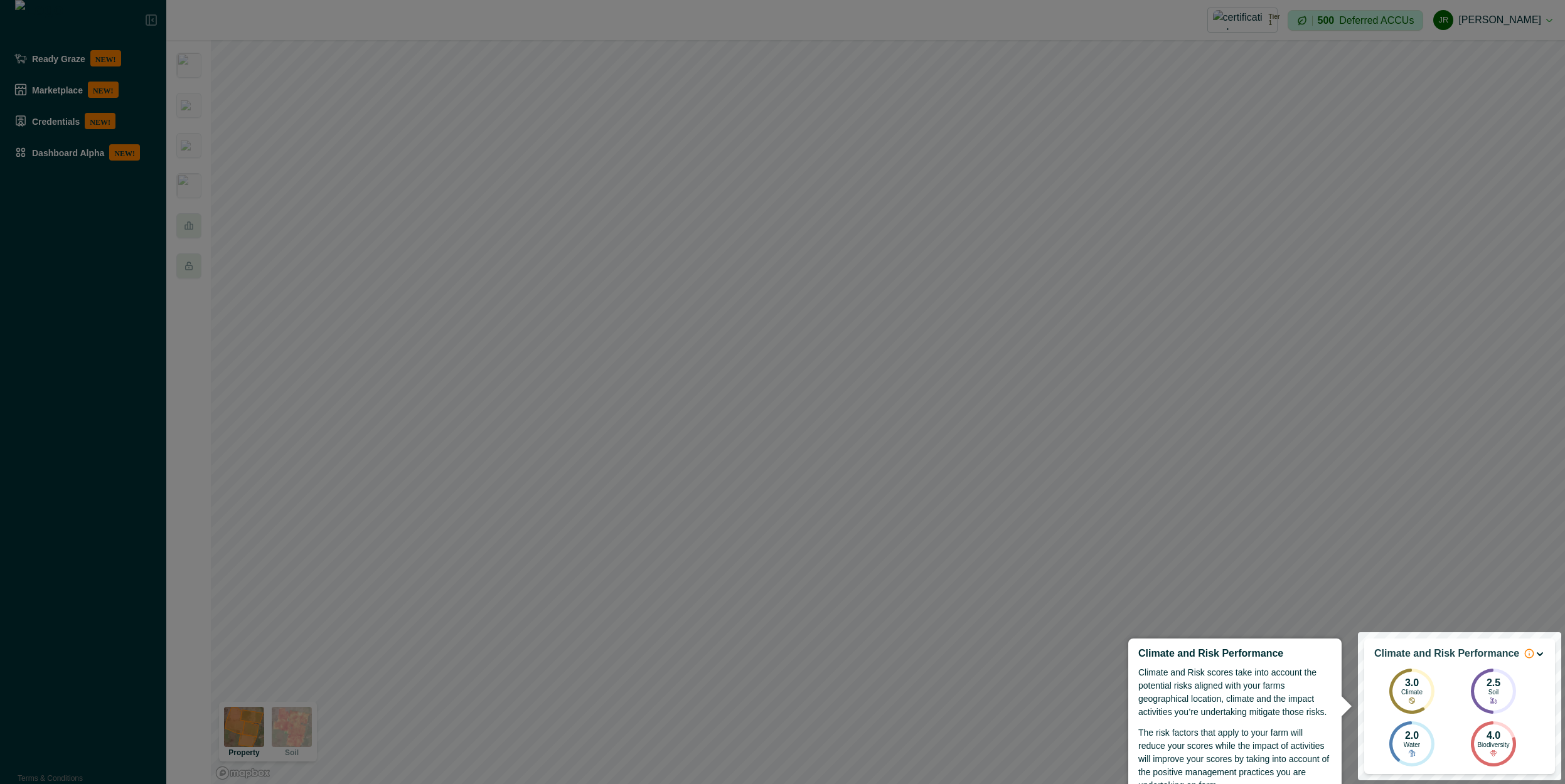
scroll to position [47, 0]
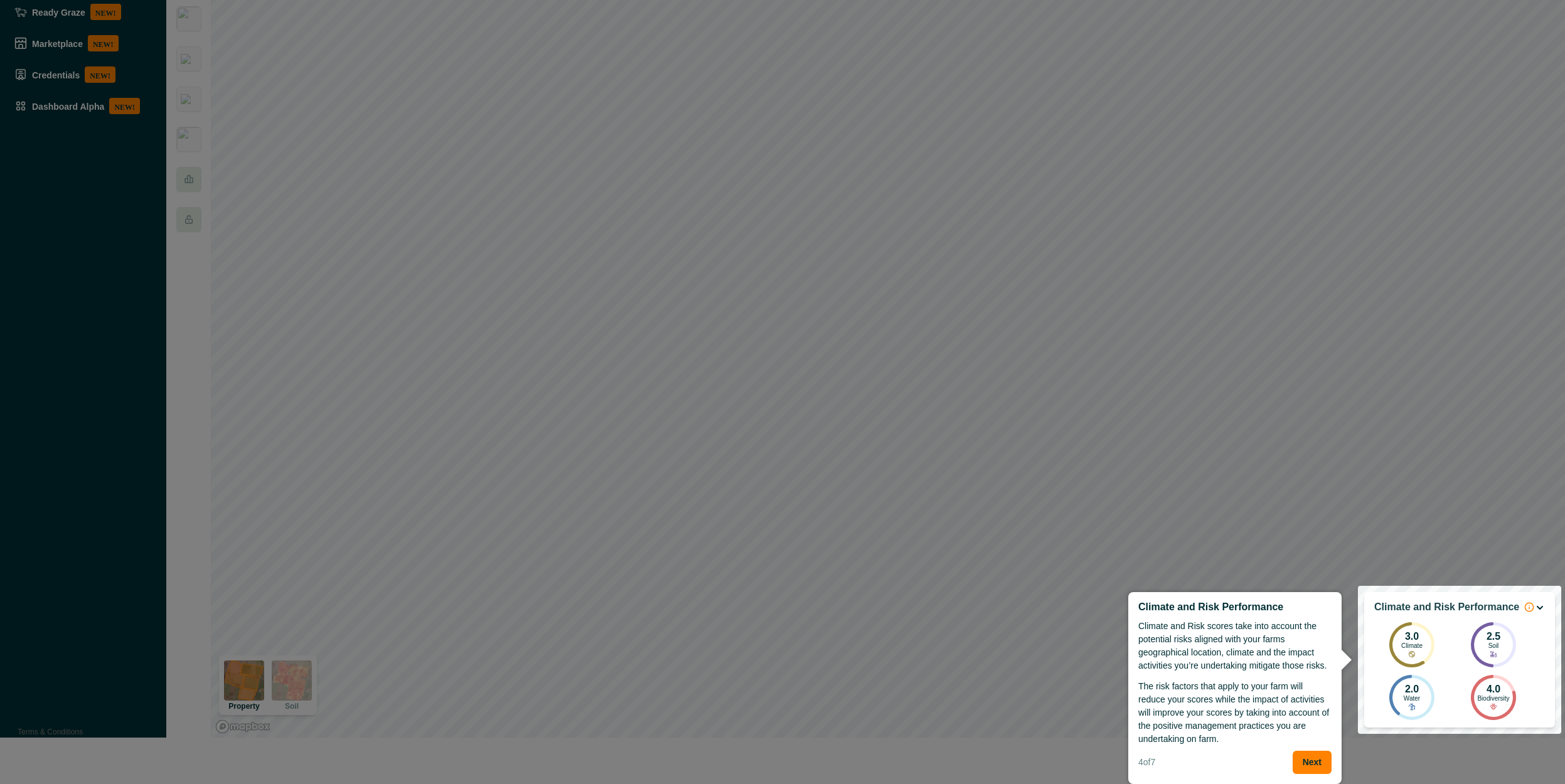
click at [1224, 740] on p "The risk factors that apply to your farm will reduce your scores while the impa…" at bounding box center [1235, 712] width 193 height 66
click at [1313, 760] on button "Next" at bounding box center [1312, 762] width 39 height 23
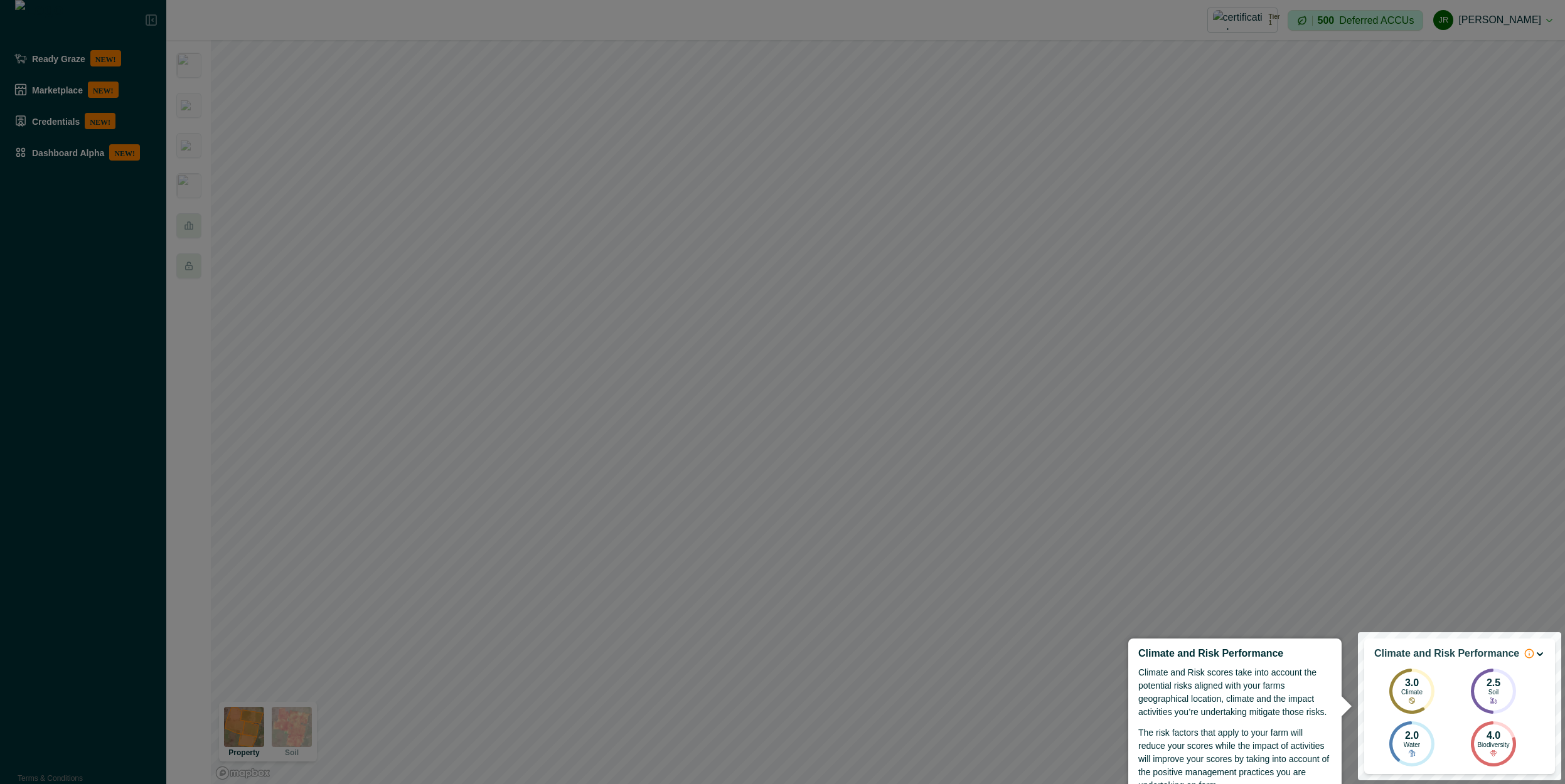
scroll to position [1, 0]
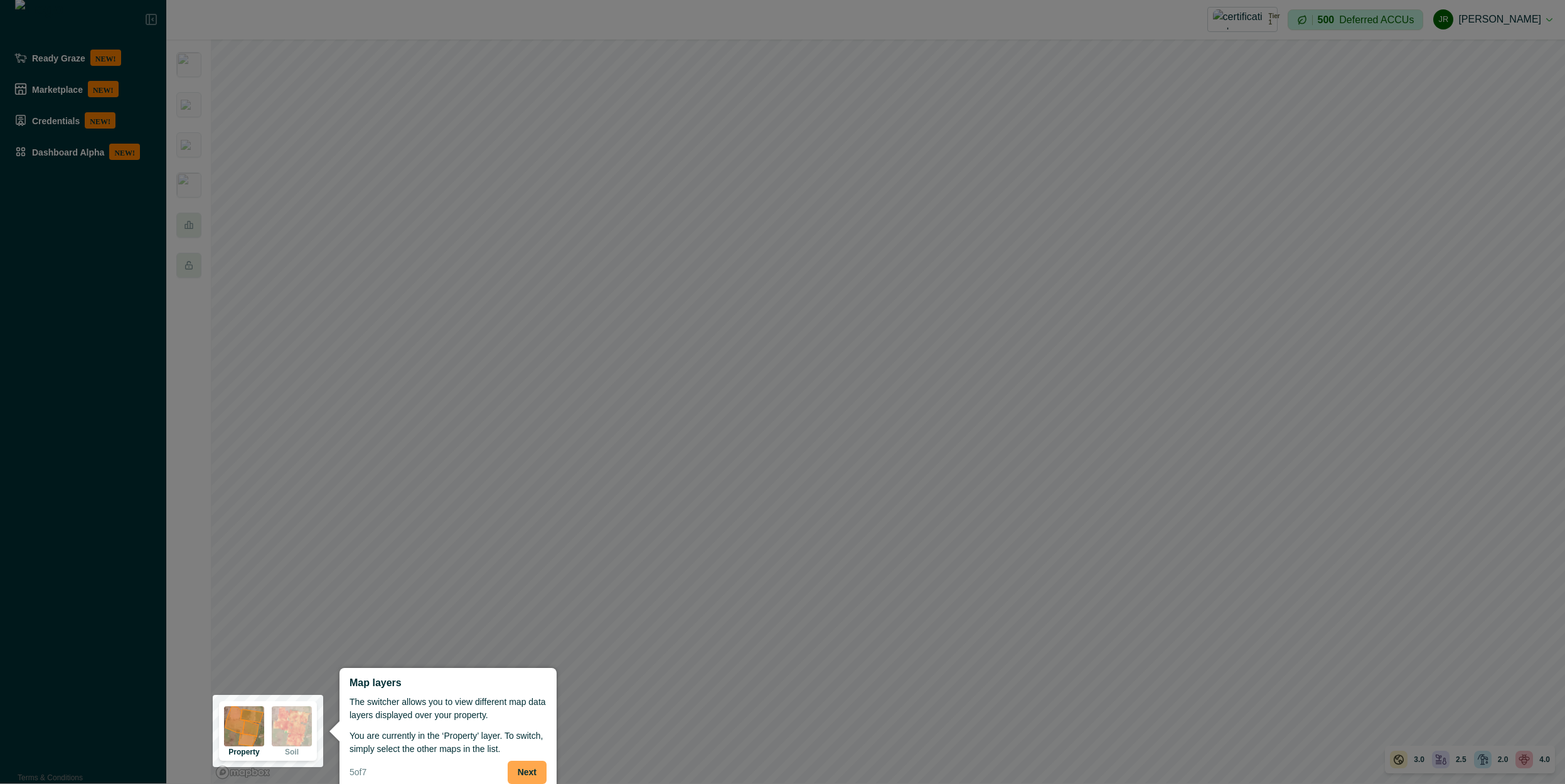
click at [535, 772] on button "Next" at bounding box center [526, 773] width 39 height 23
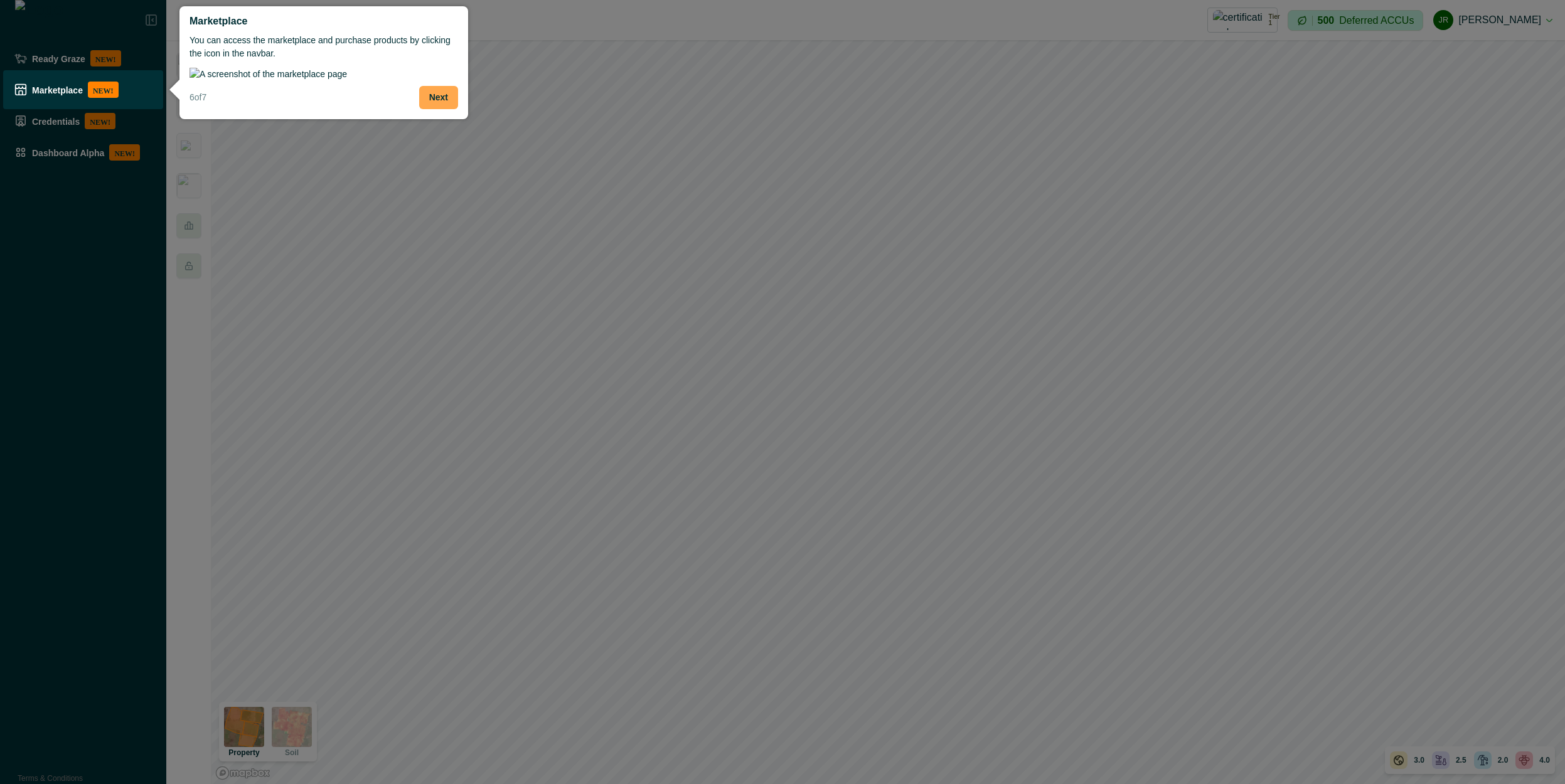
click at [447, 109] on button "Next" at bounding box center [439, 97] width 39 height 23
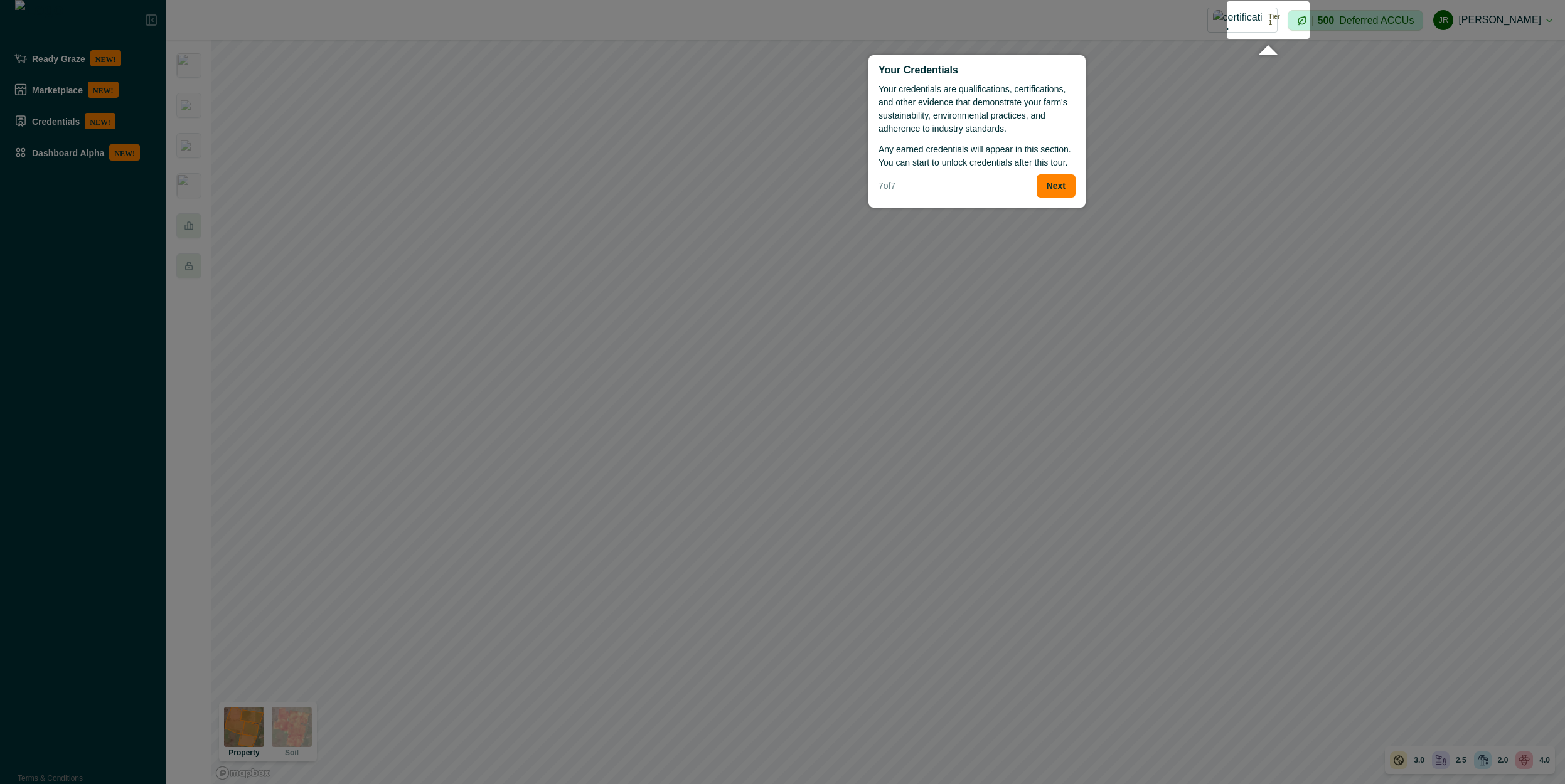
click at [933, 130] on p "Your credentials are qualifications, certifications, and other evidence that de…" at bounding box center [977, 109] width 197 height 53
click at [1035, 181] on div "7 of 7 Next" at bounding box center [977, 186] width 197 height 23
click at [1047, 187] on button "Next" at bounding box center [1056, 186] width 39 height 23
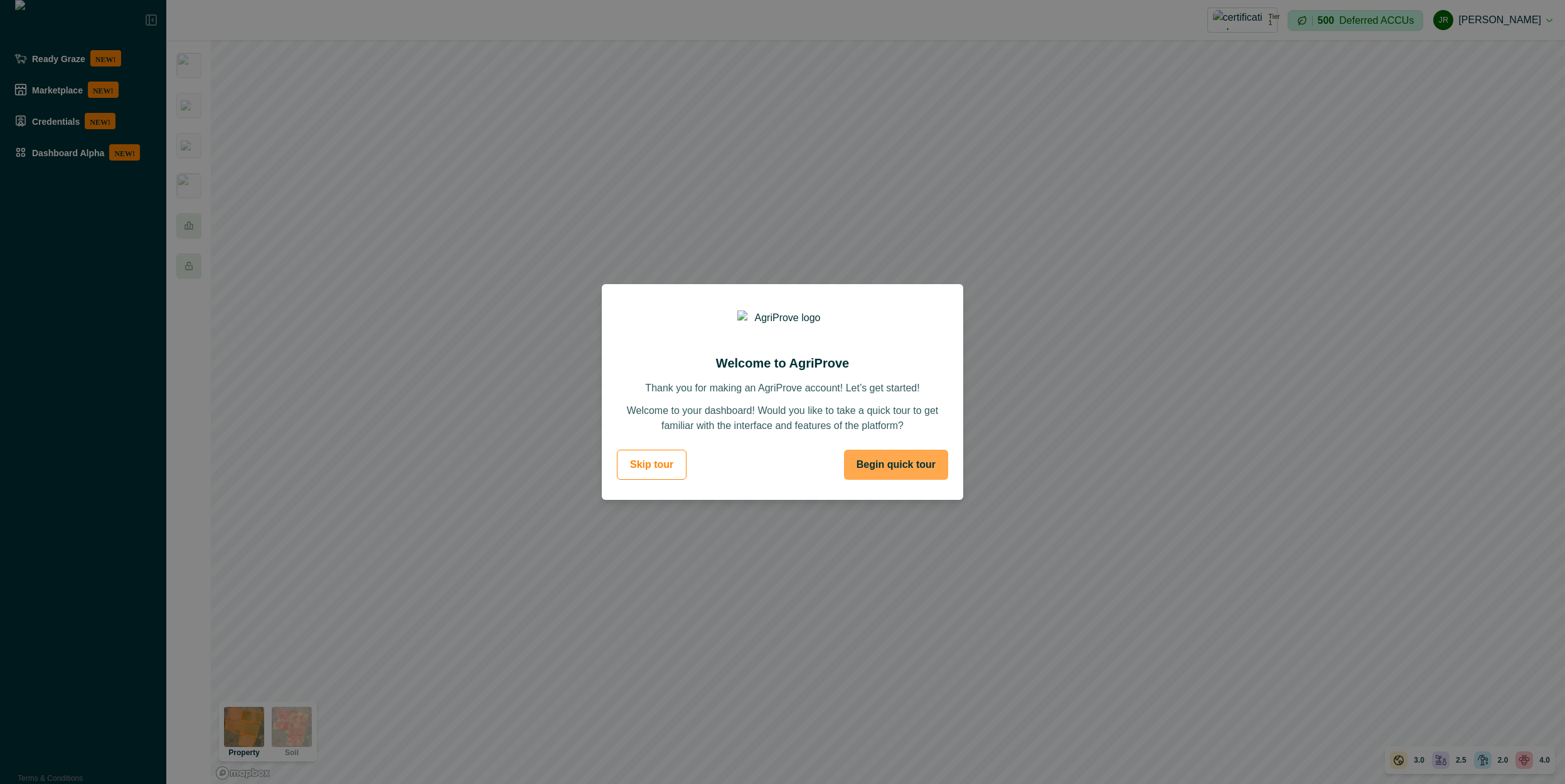
click at [925, 466] on button "Begin quick tour" at bounding box center [896, 465] width 104 height 31
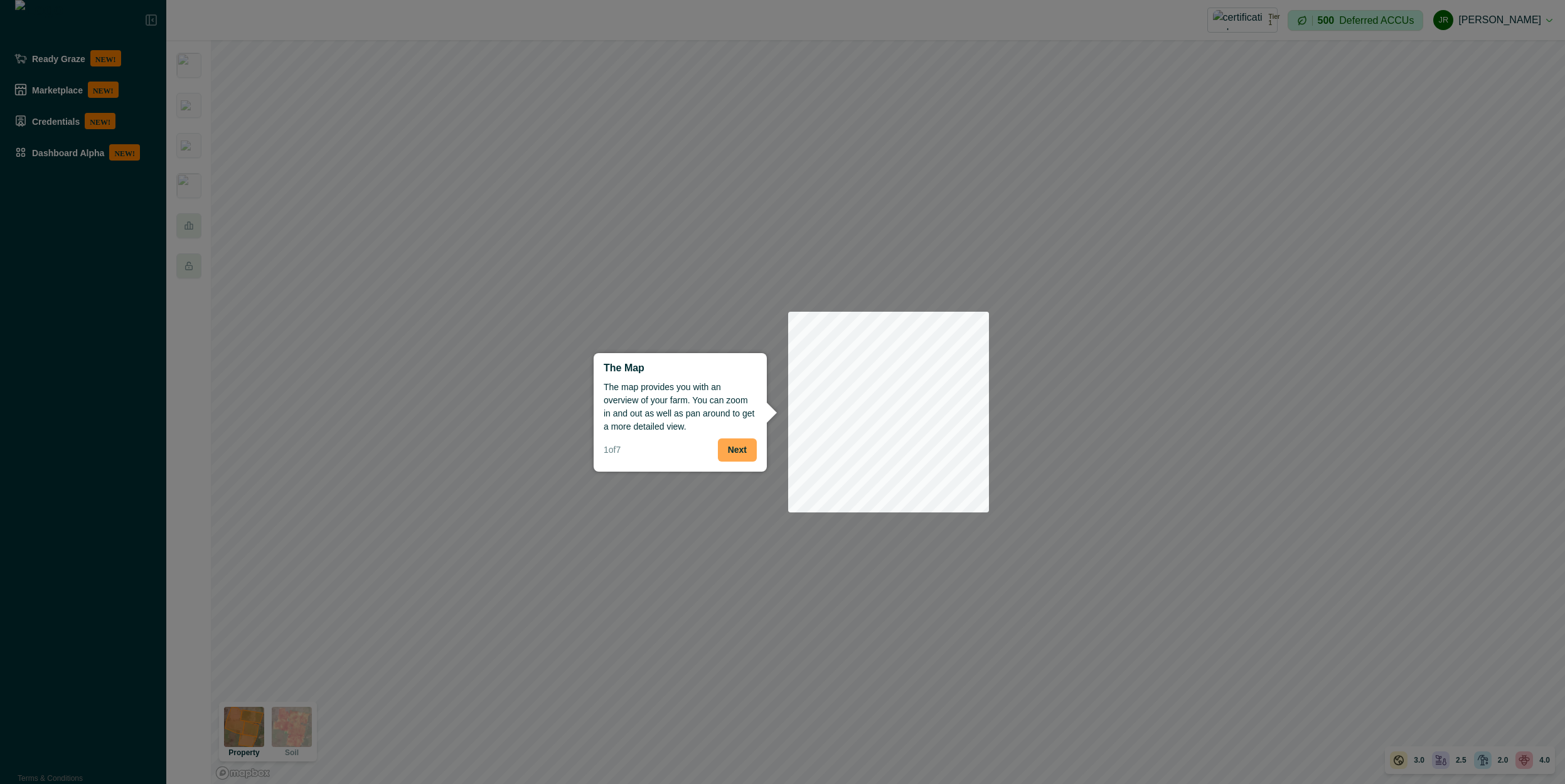
click at [733, 452] on button "Next" at bounding box center [738, 450] width 39 height 23
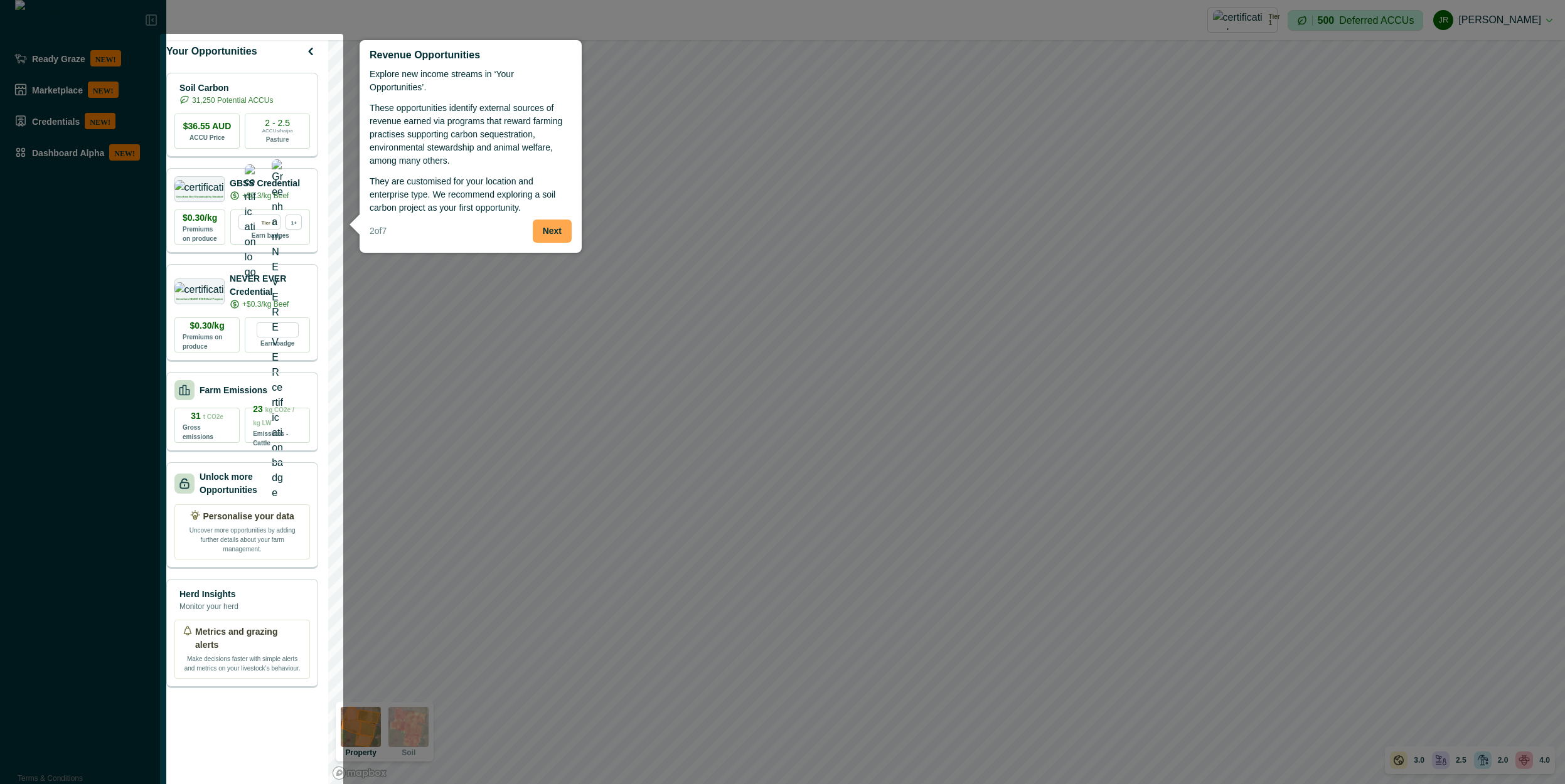
click at [558, 224] on button "Next" at bounding box center [552, 231] width 39 height 23
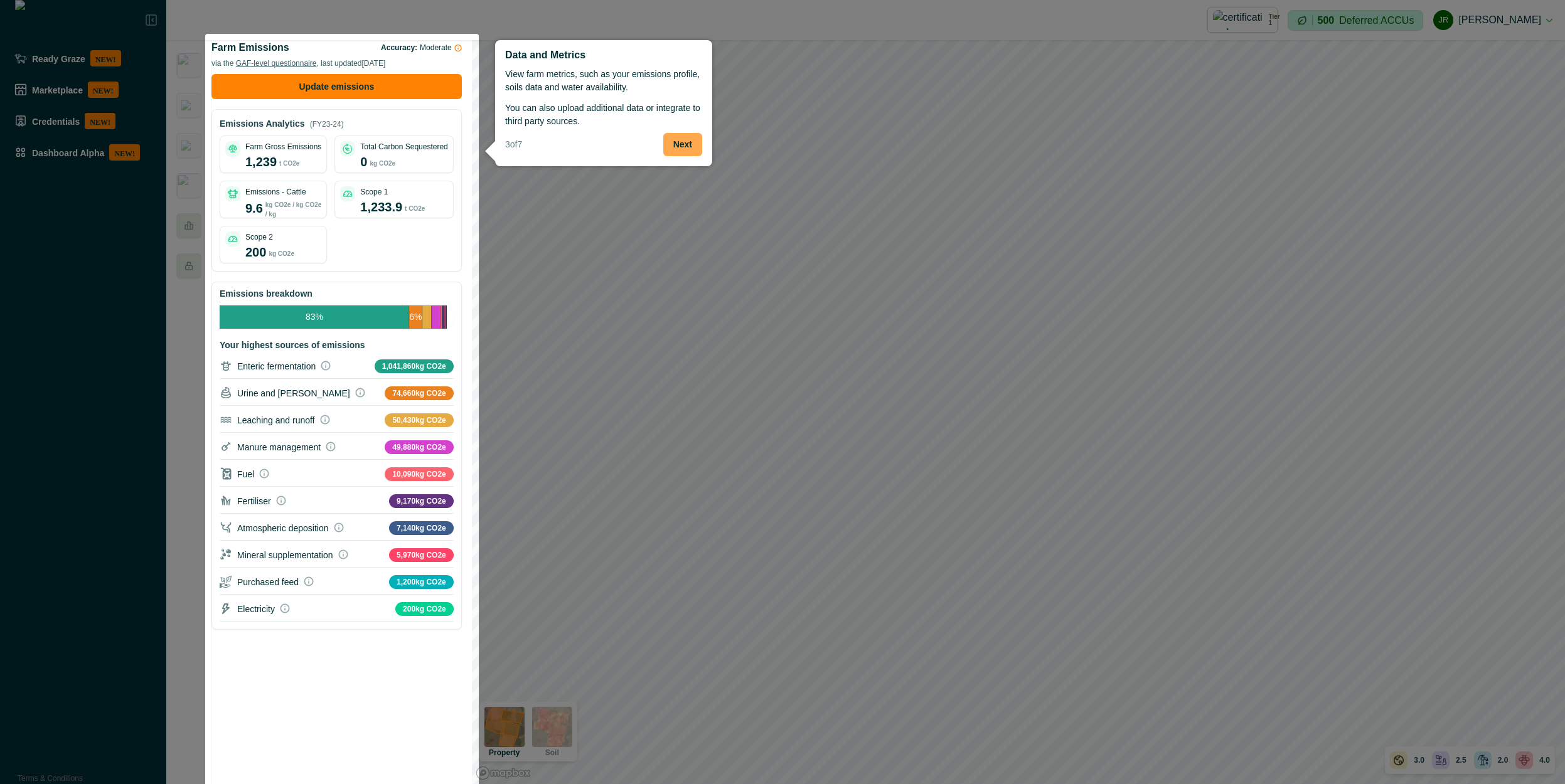
click at [683, 150] on button "Next" at bounding box center [682, 144] width 39 height 23
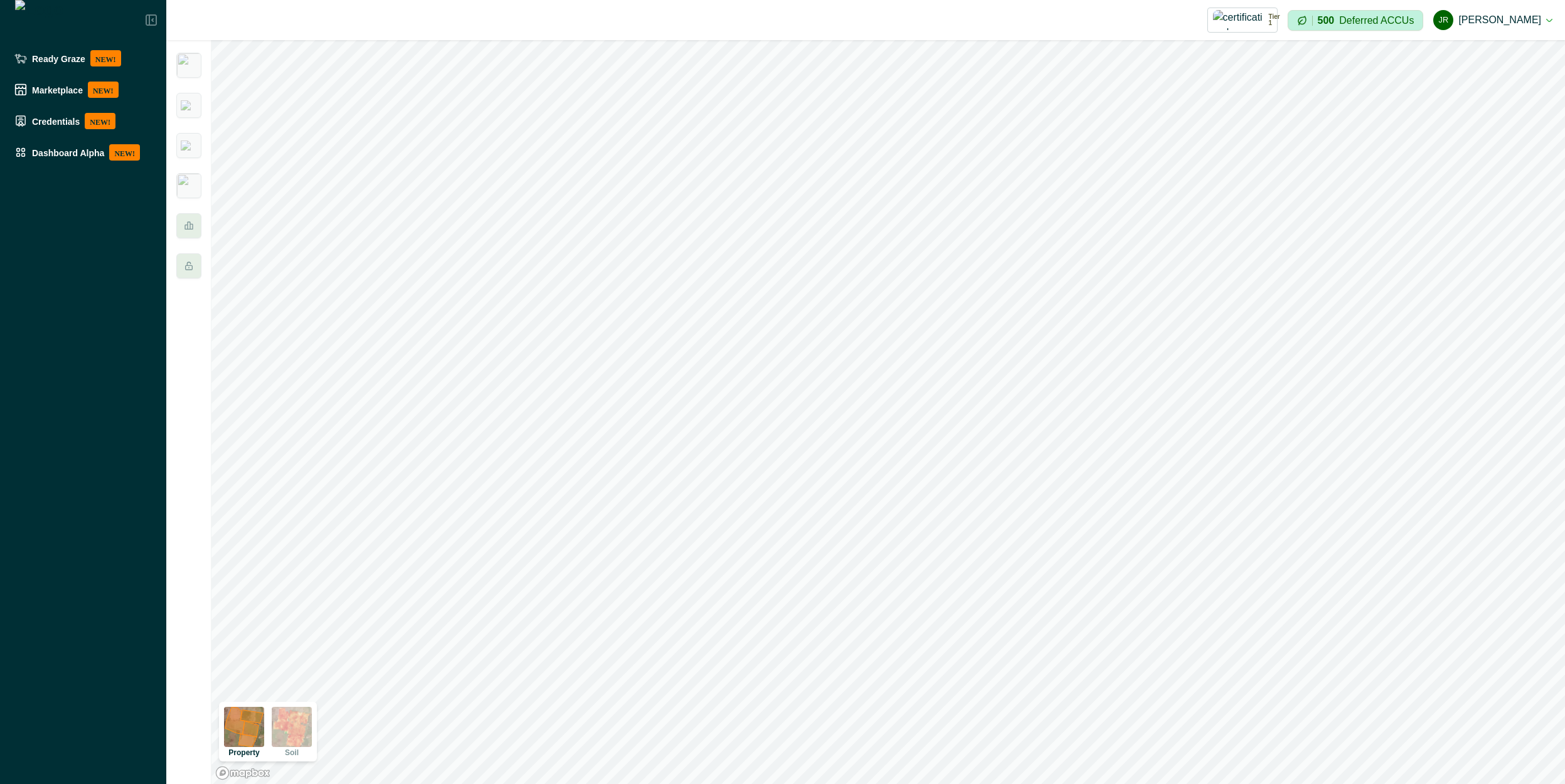
scroll to position [47, 0]
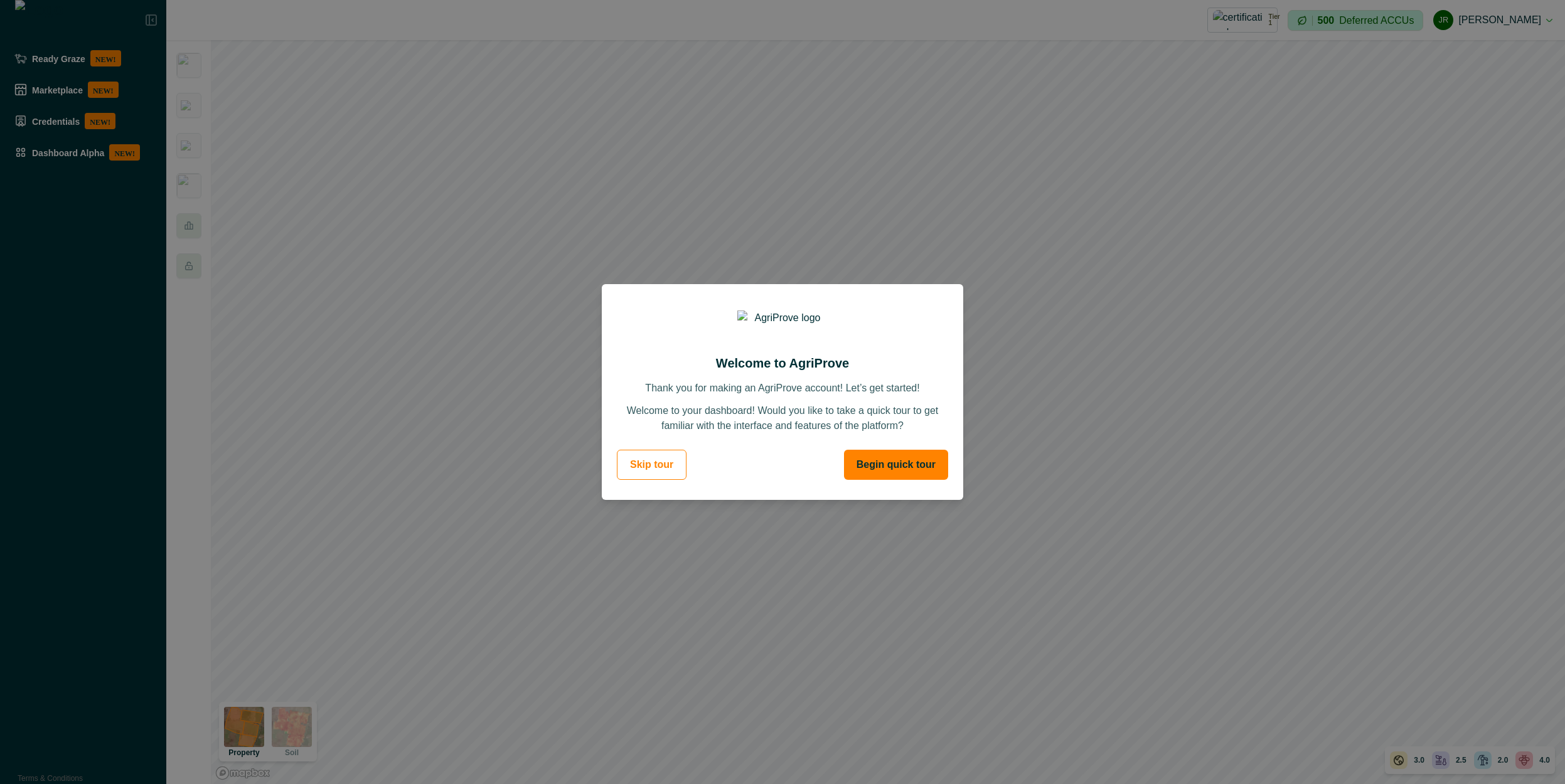
click at [875, 475] on button "Begin quick tour" at bounding box center [896, 465] width 104 height 31
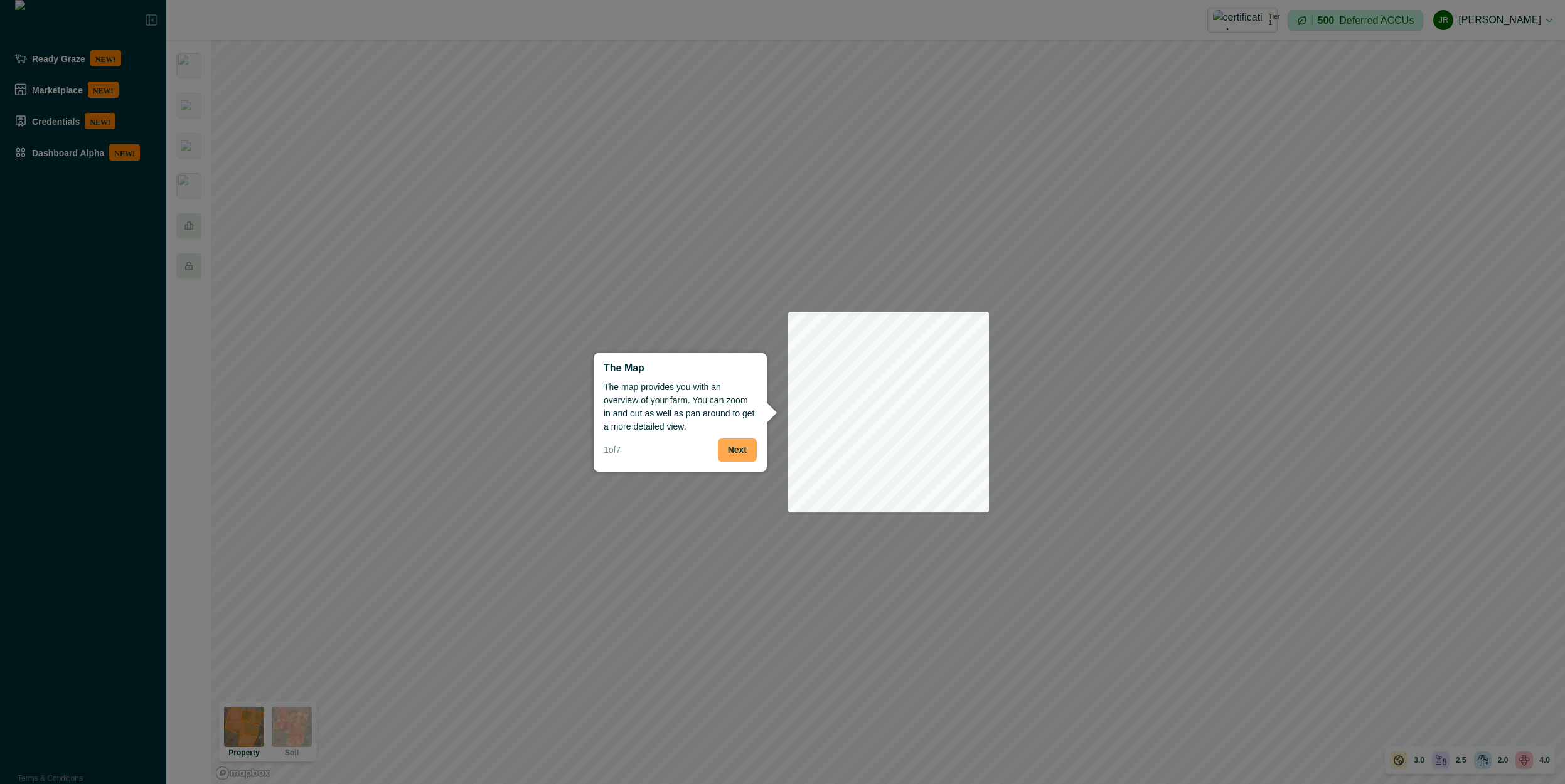
click at [750, 447] on button "Next" at bounding box center [738, 450] width 39 height 23
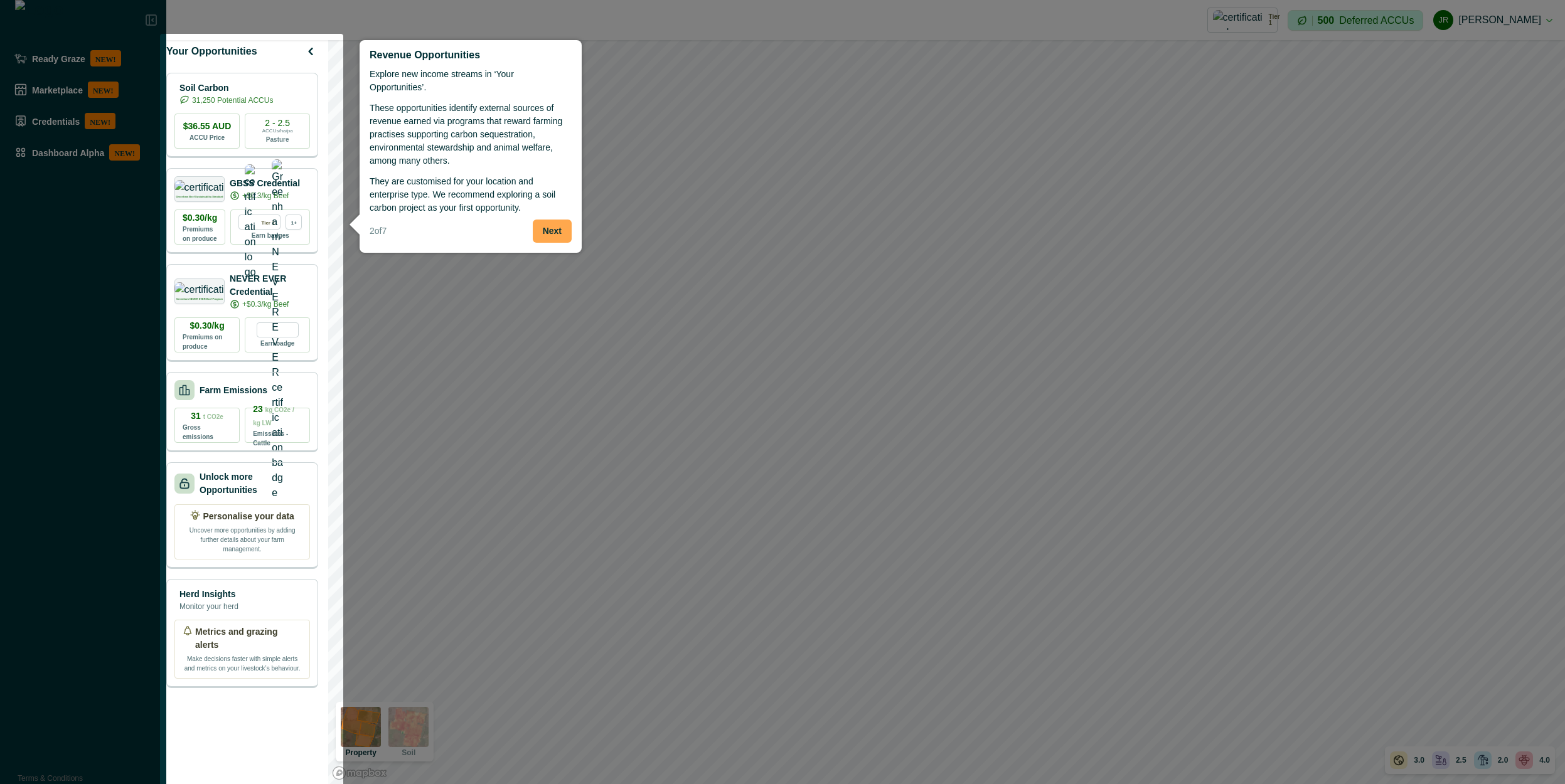
click at [553, 220] on button "Next" at bounding box center [552, 231] width 39 height 23
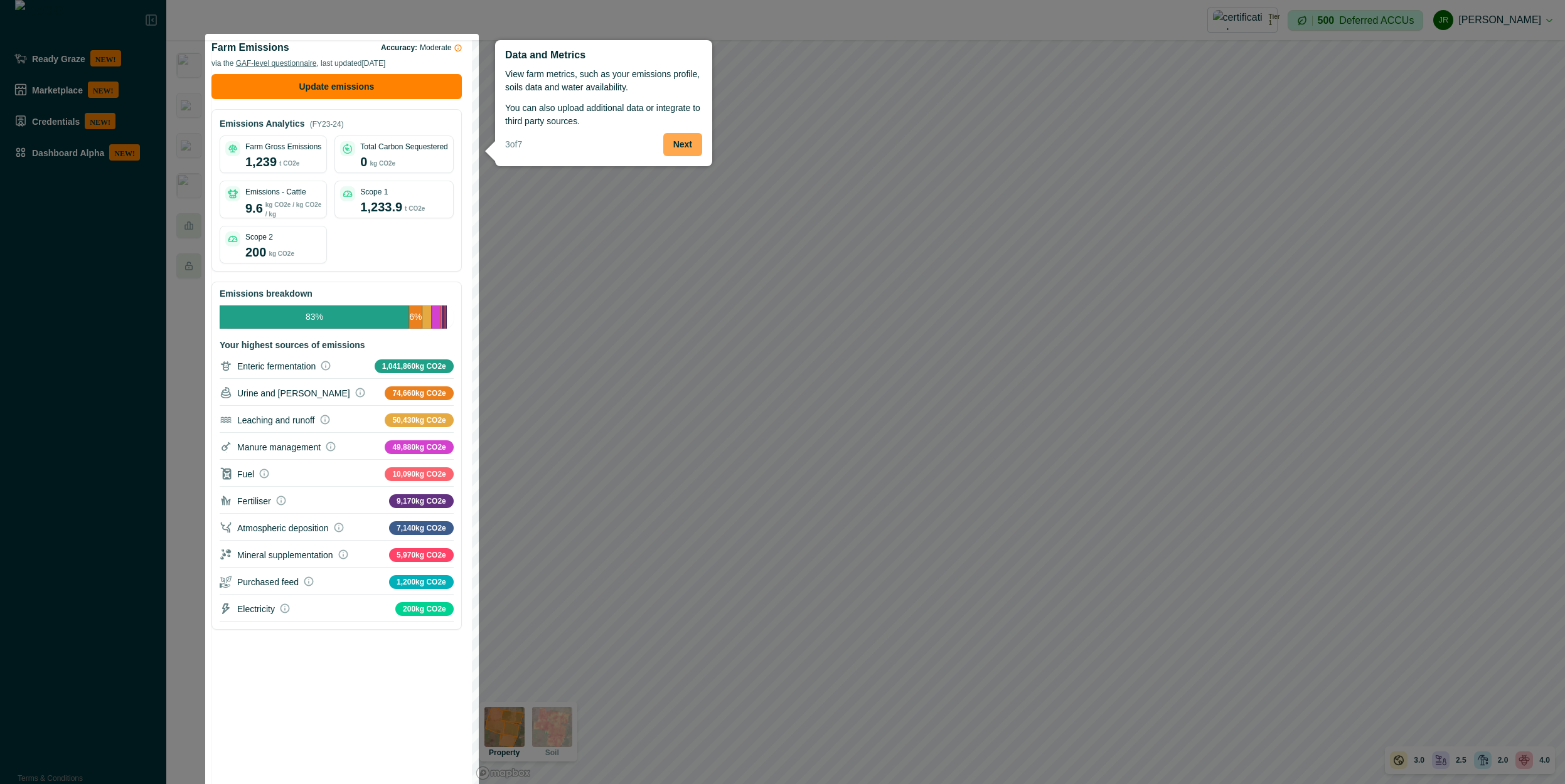
click at [681, 138] on button "Next" at bounding box center [682, 144] width 39 height 23
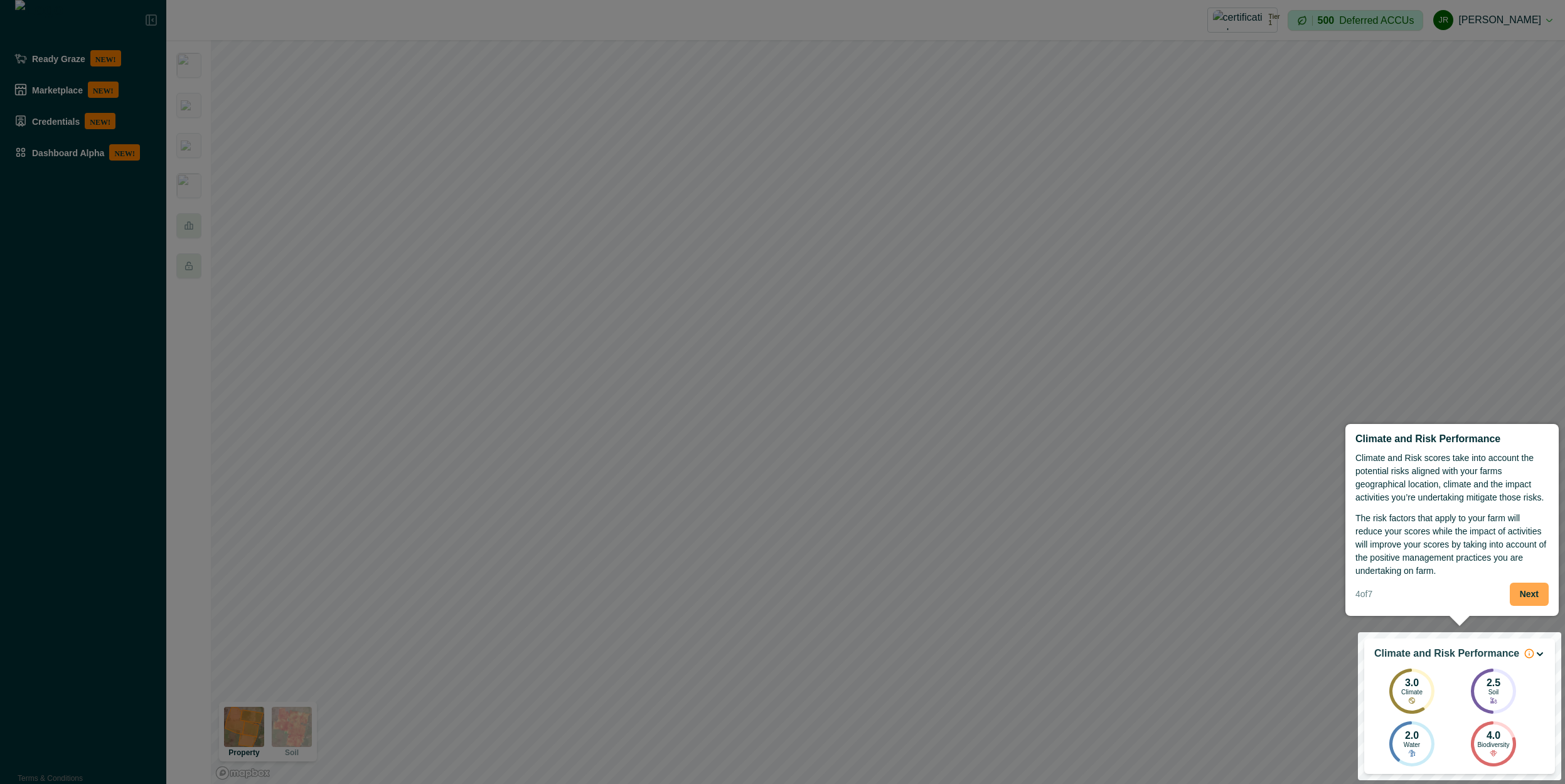
click at [1533, 599] on button "Next" at bounding box center [1530, 594] width 39 height 23
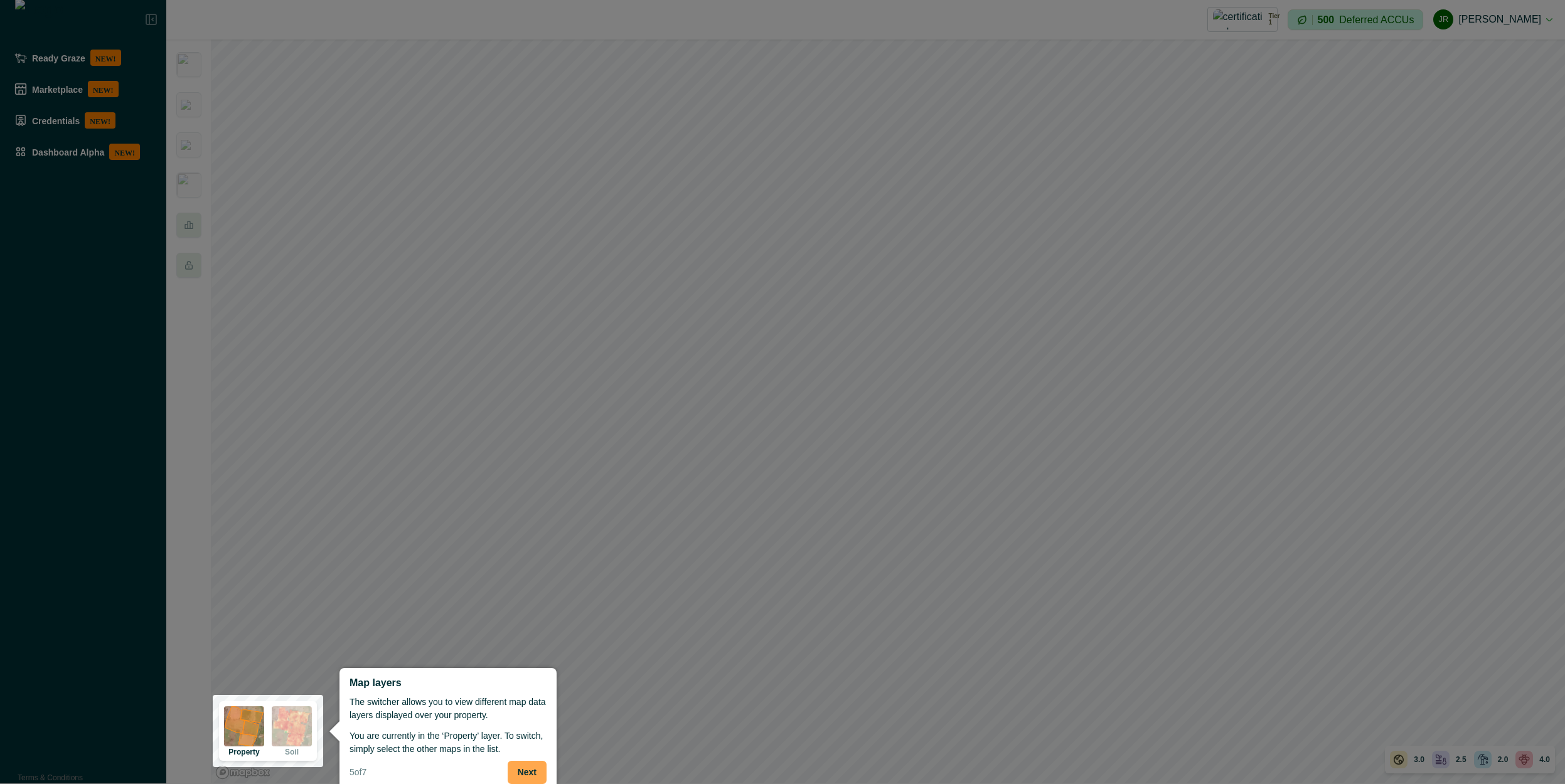
click at [542, 780] on button "Next" at bounding box center [526, 773] width 39 height 23
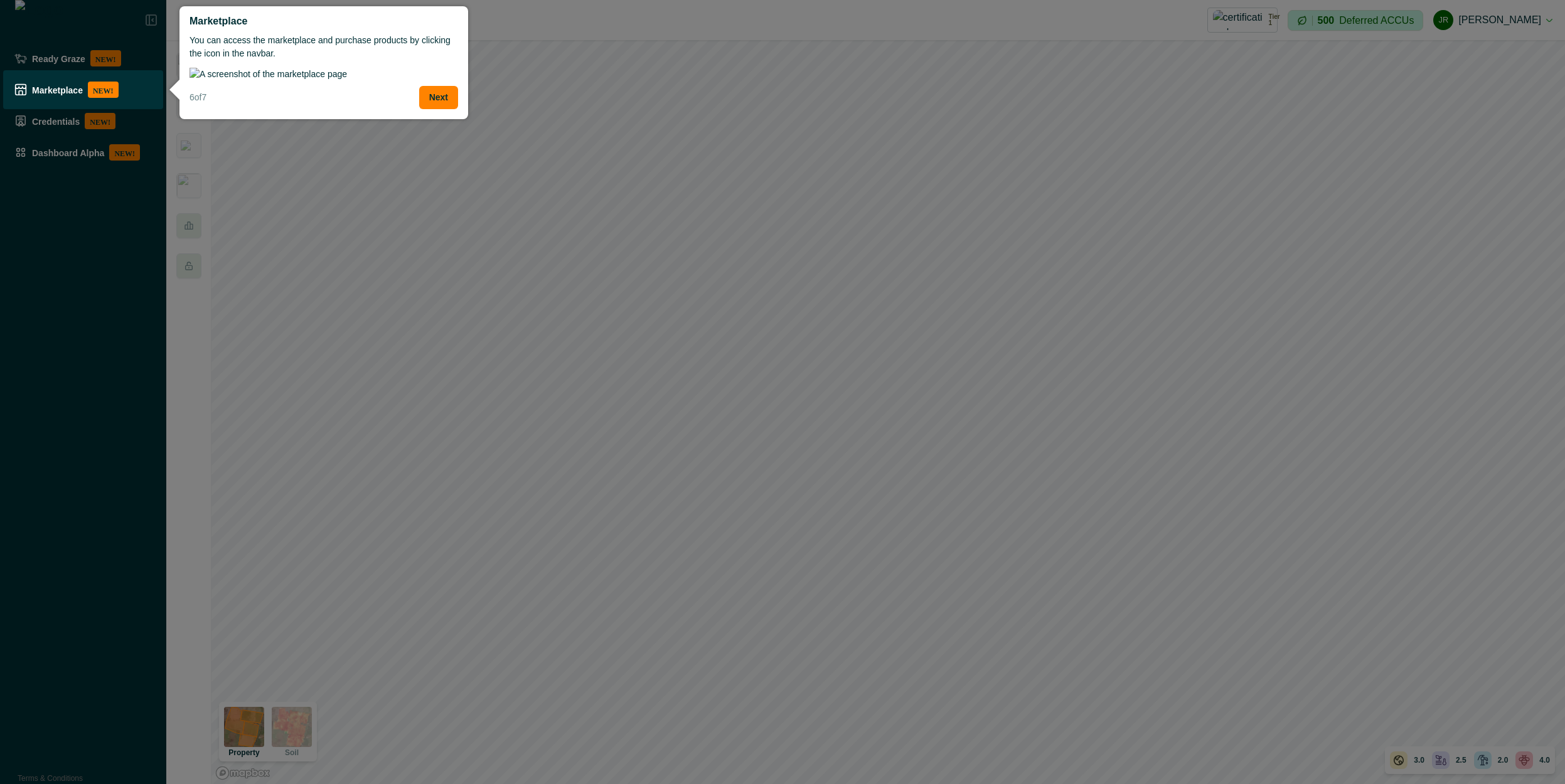
click at [412, 81] on img at bounding box center [323, 74] width 268 height 13
click at [443, 109] on button "Next" at bounding box center [439, 97] width 39 height 23
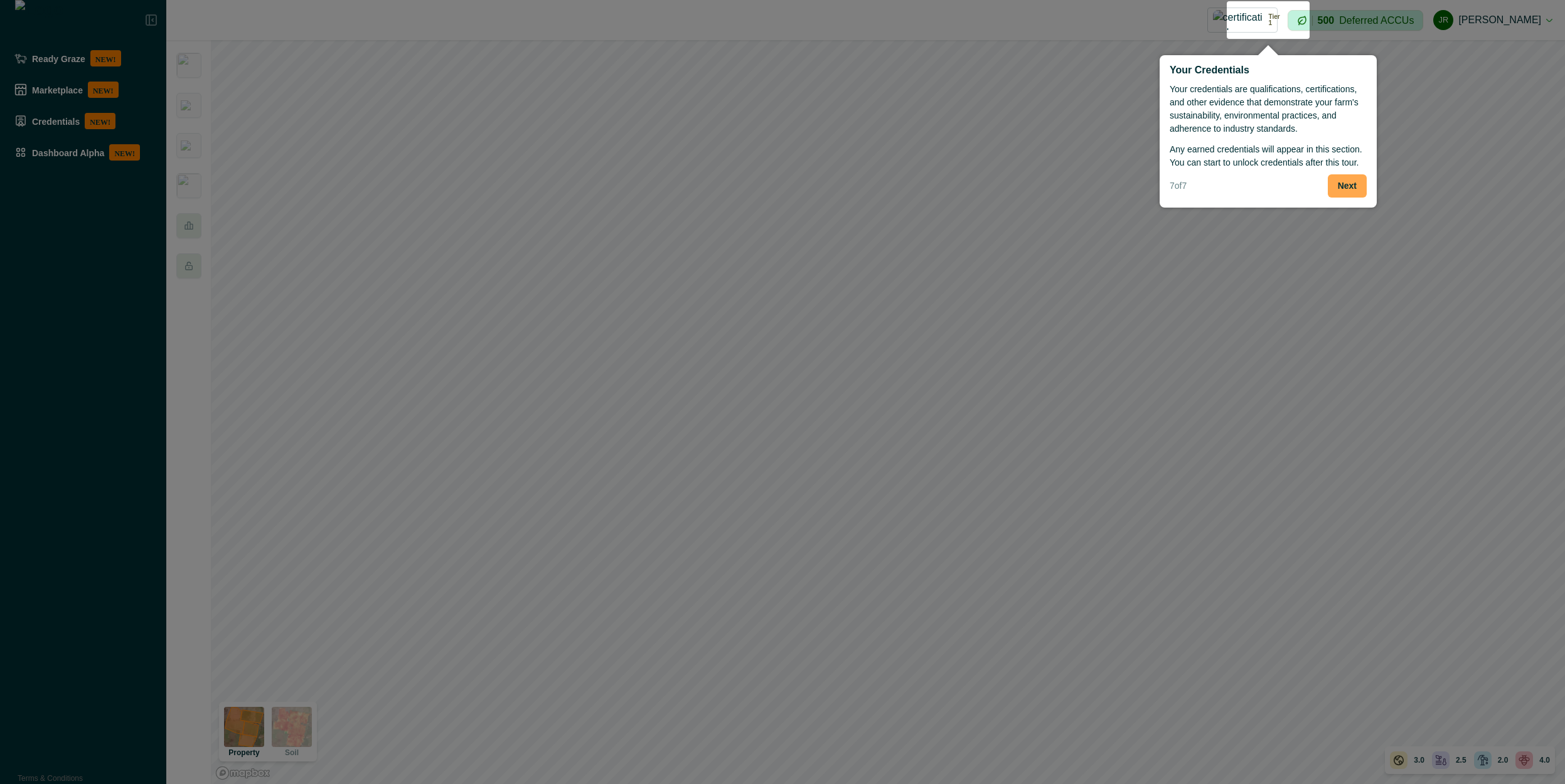
click at [1336, 185] on button "Next" at bounding box center [1347, 186] width 39 height 23
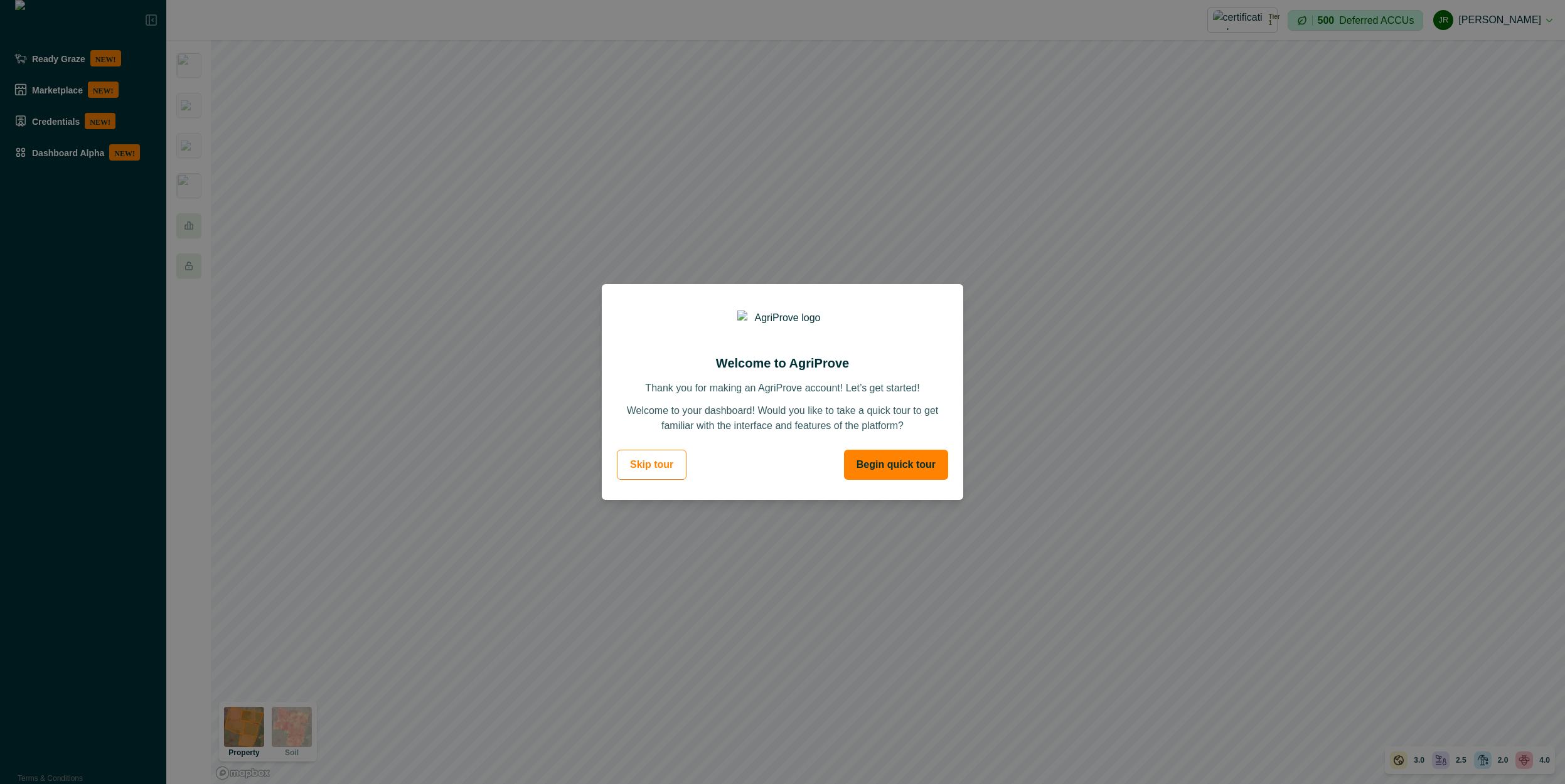
click at [912, 466] on button "Begin quick tour" at bounding box center [896, 465] width 104 height 31
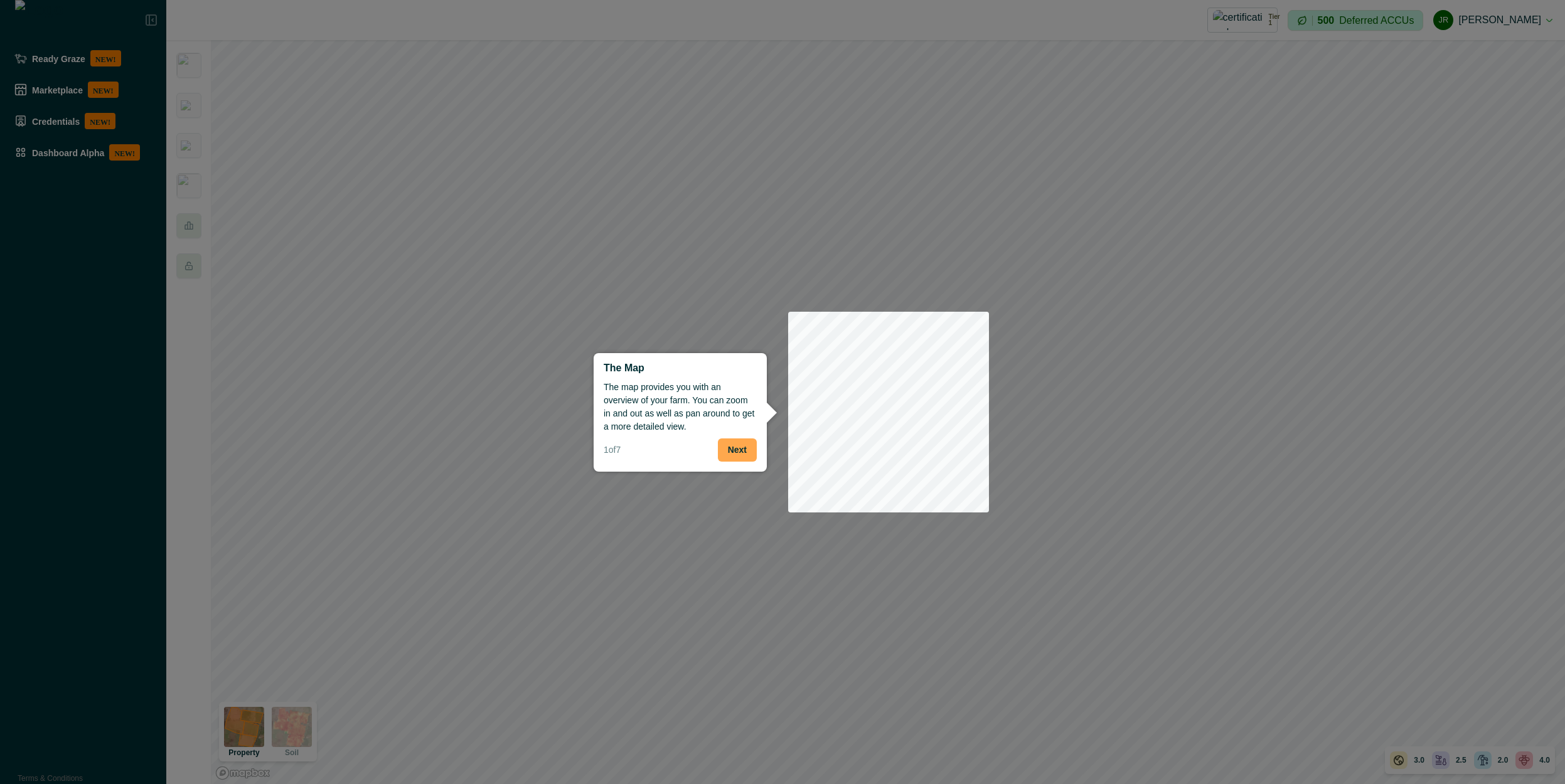
click at [745, 443] on button "Next" at bounding box center [738, 450] width 39 height 23
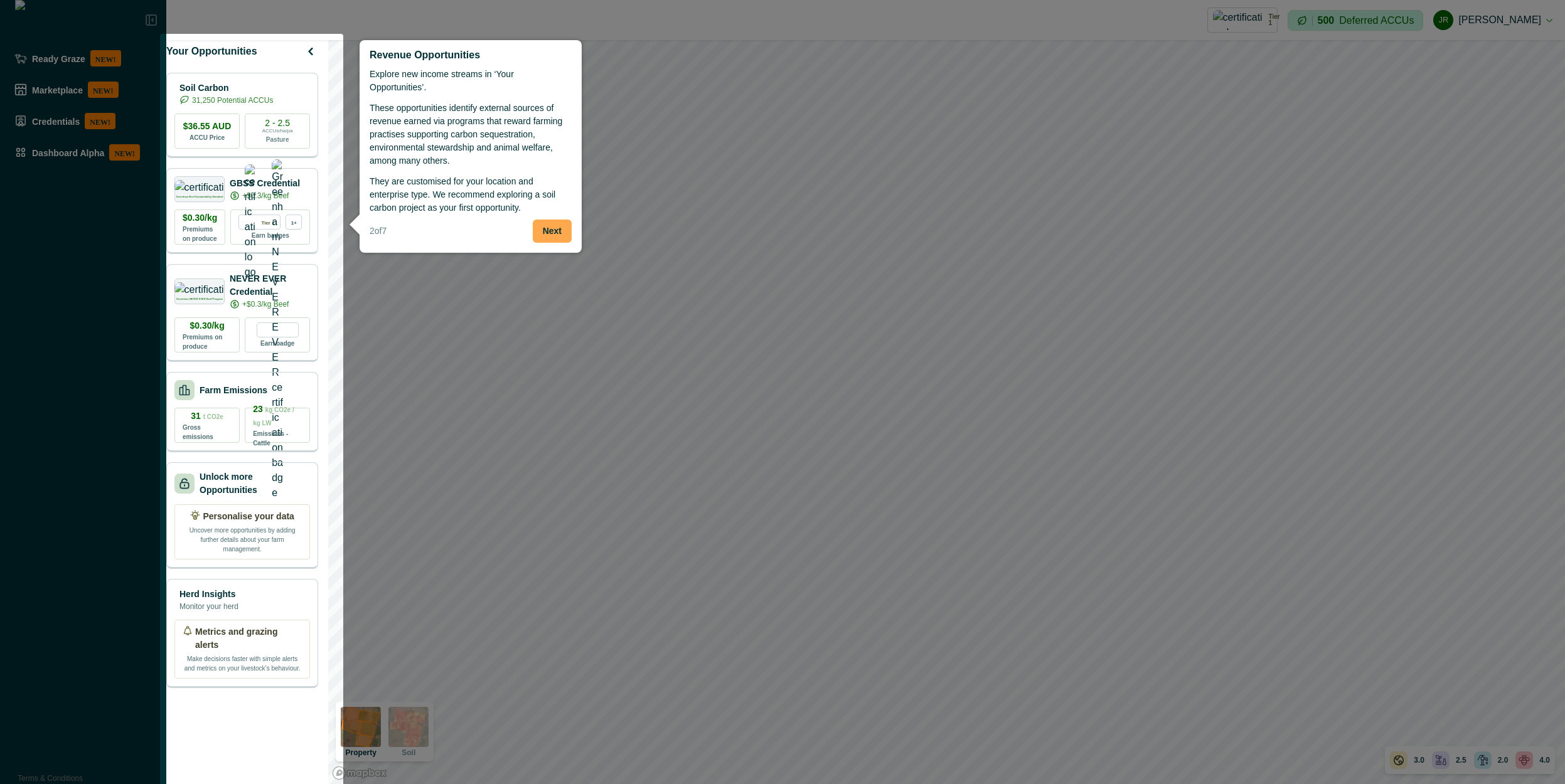
click at [563, 222] on button "Next" at bounding box center [552, 231] width 39 height 23
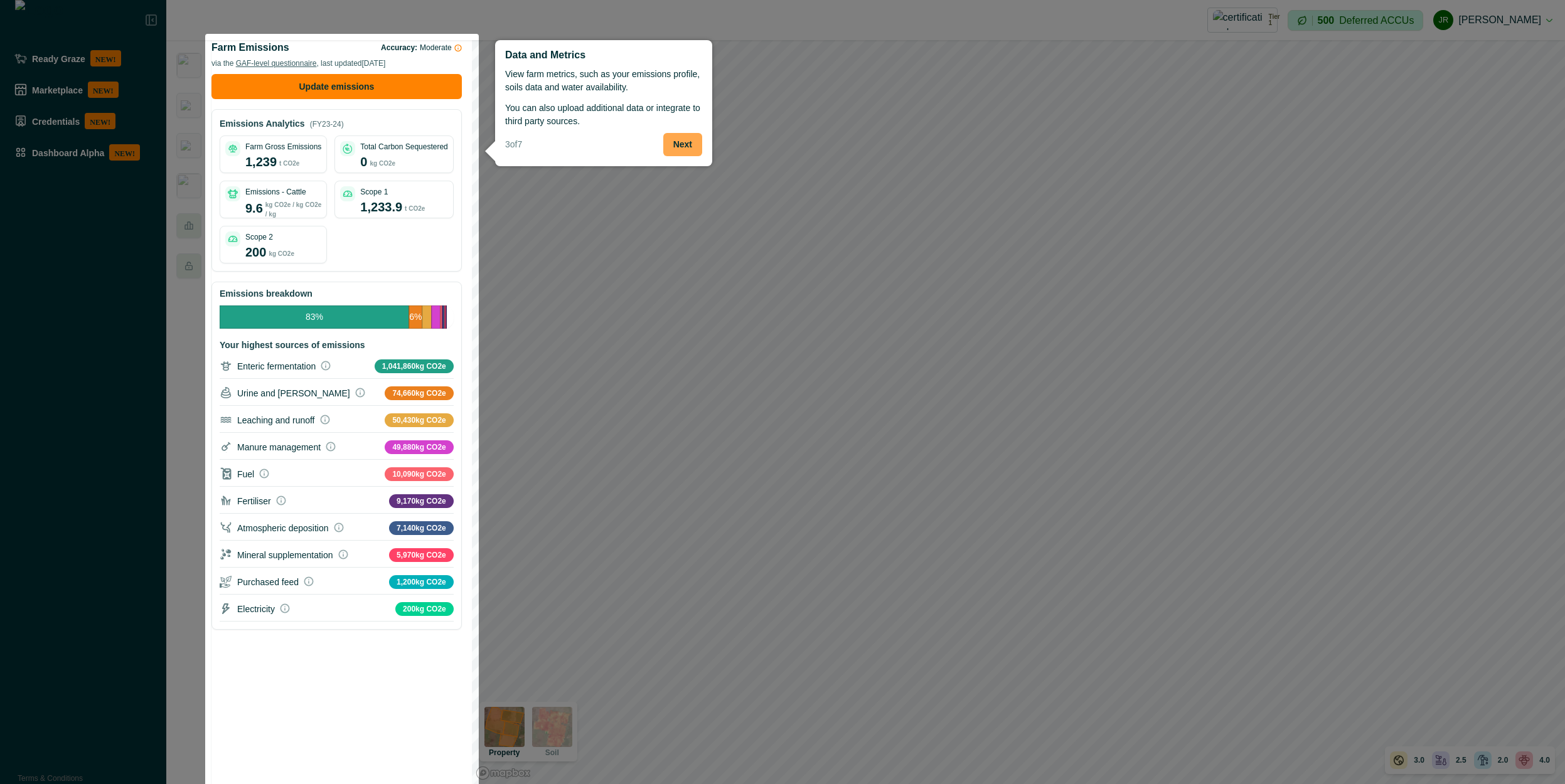
click at [686, 149] on button "Next" at bounding box center [682, 144] width 39 height 23
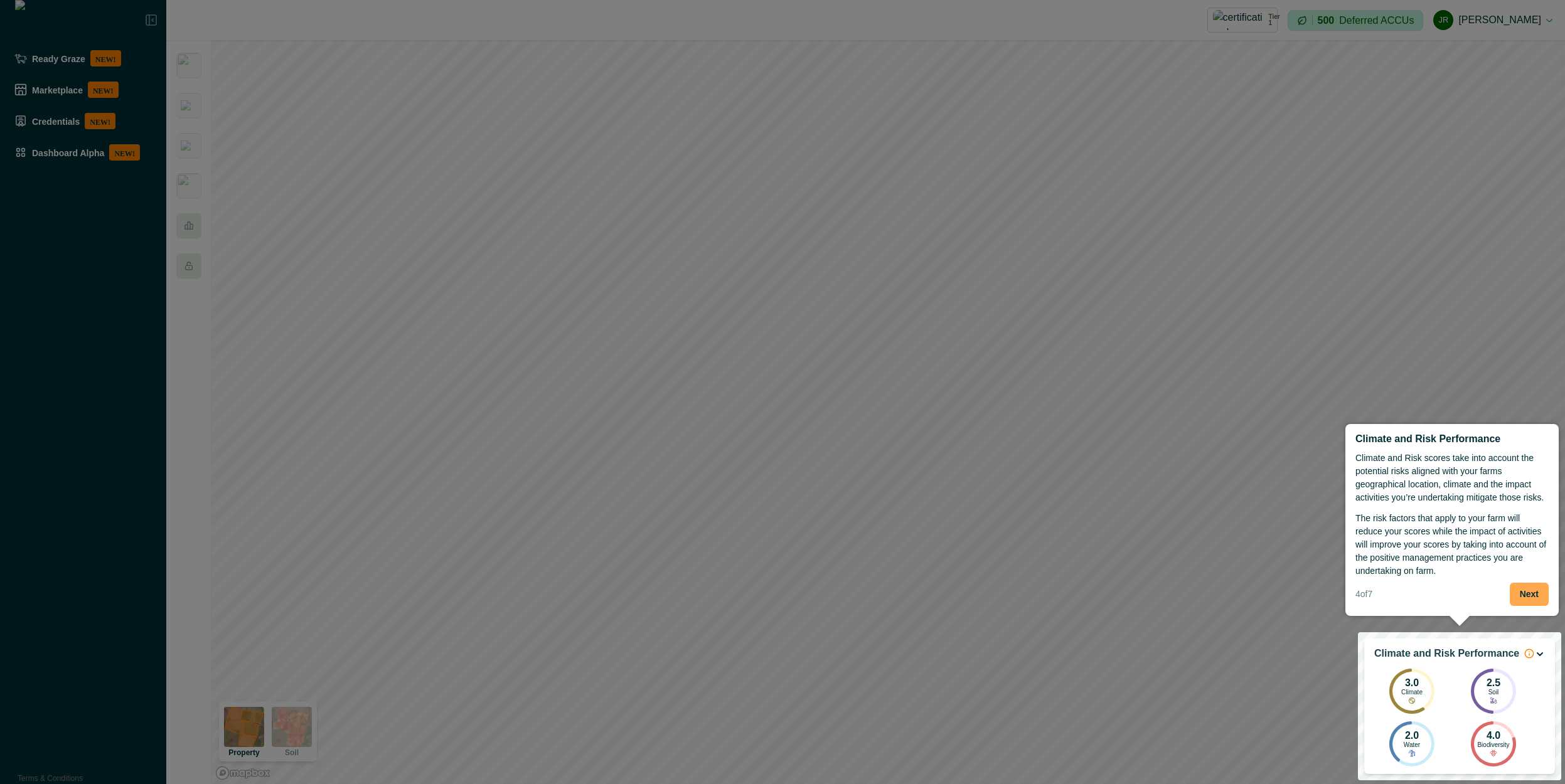
click at [1545, 591] on button "Next" at bounding box center [1530, 594] width 39 height 23
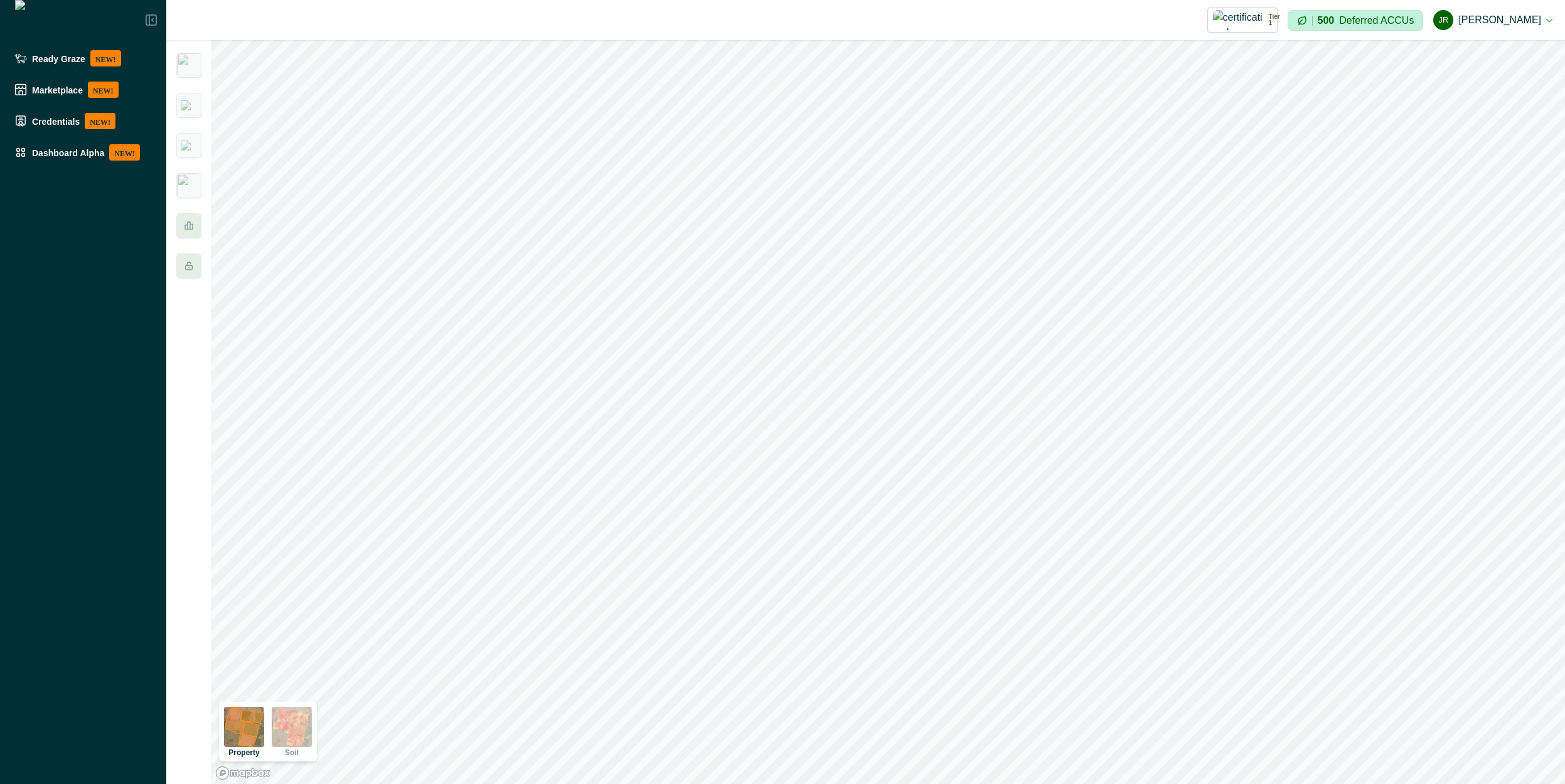
scroll to position [44, 0]
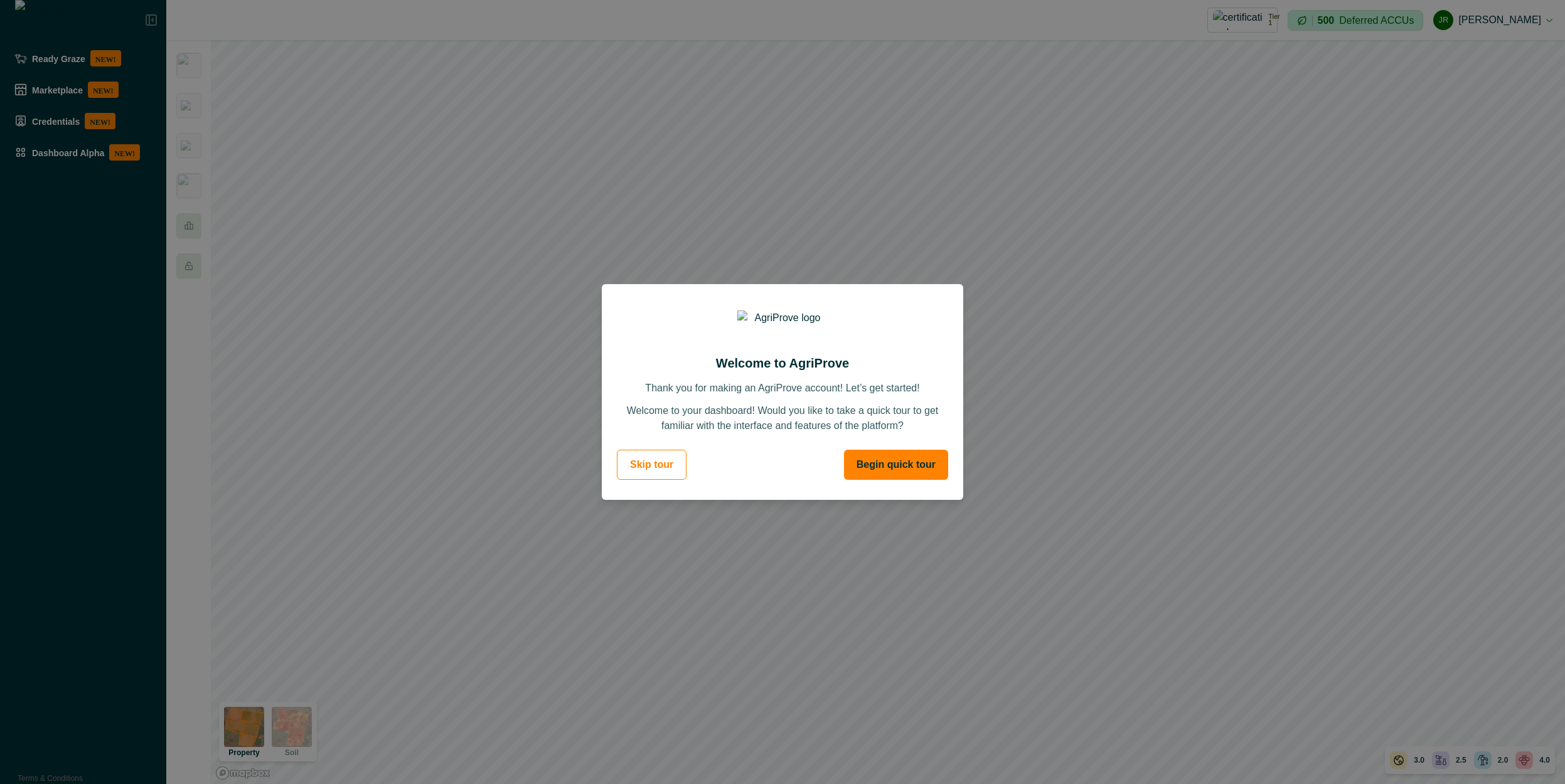
click at [927, 467] on button "Begin quick tour" at bounding box center [896, 465] width 104 height 31
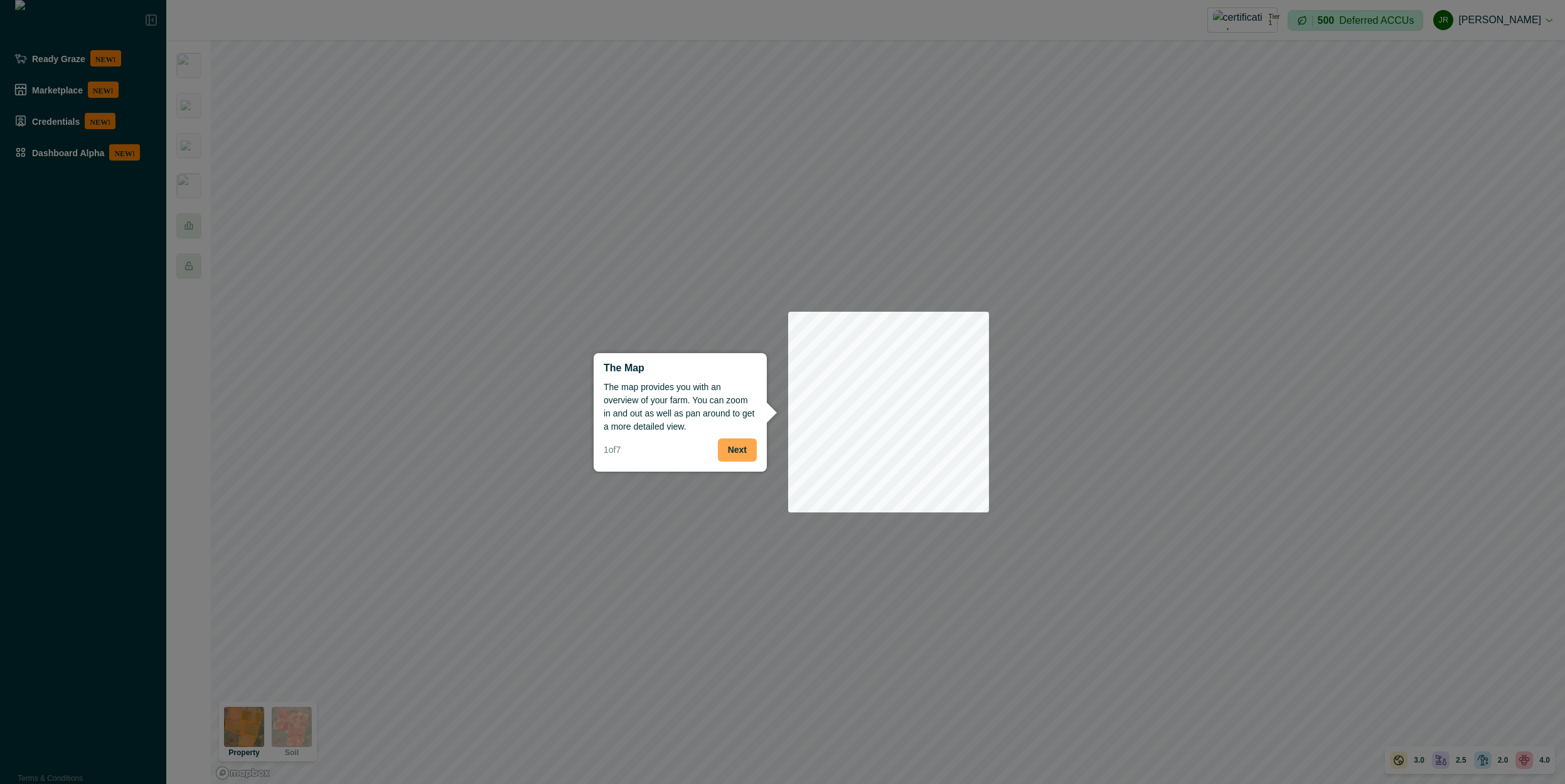
drag, startPoint x: 764, startPoint y: 444, endPoint x: 737, endPoint y: 447, distance: 27.2
click at [762, 445] on div "The Map The map provides you with an overview of your farm. You can zoom in and…" at bounding box center [679, 413] width 173 height 118
click at [737, 447] on button "Next" at bounding box center [738, 450] width 39 height 23
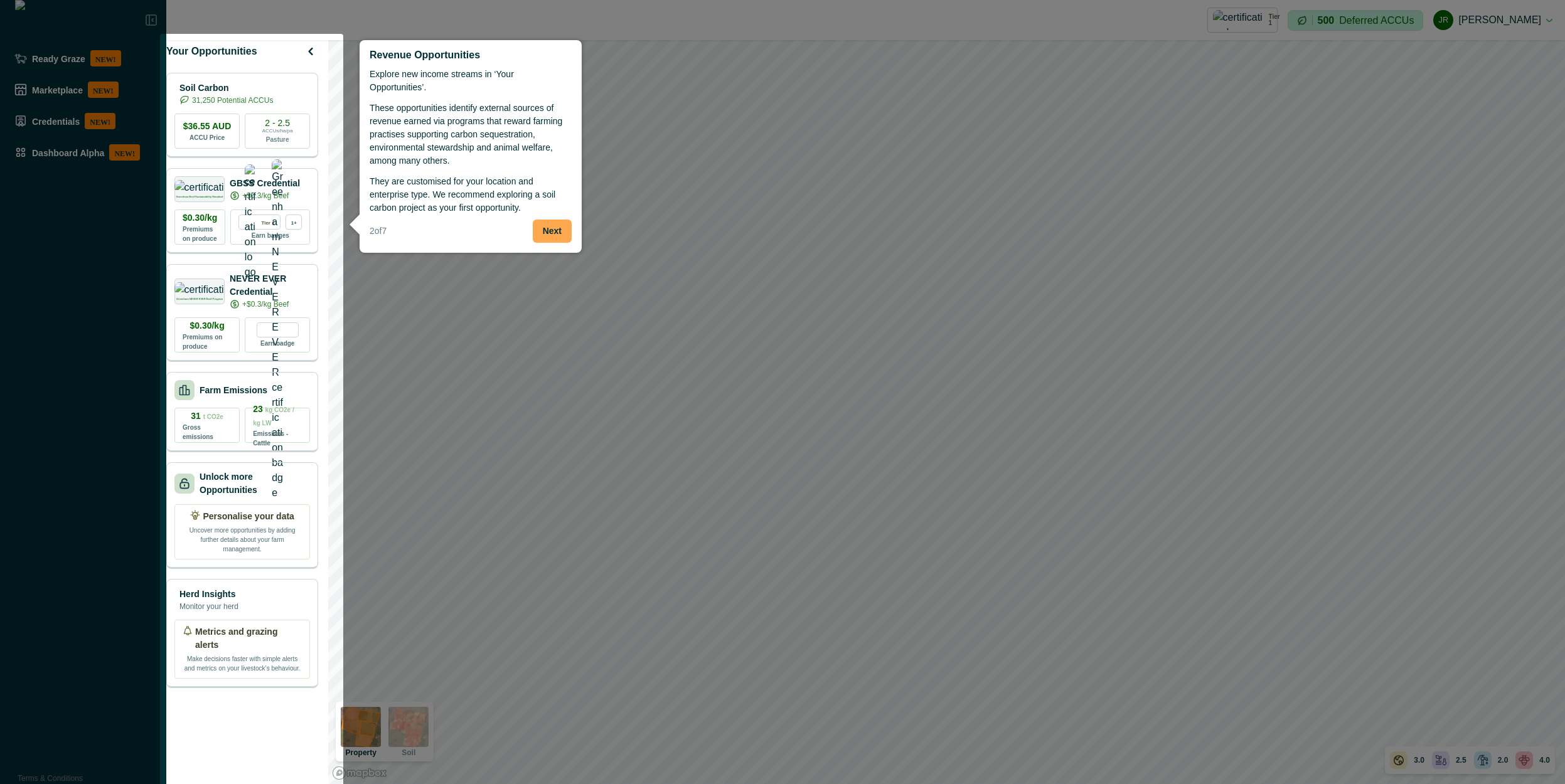
click at [562, 227] on button "Next" at bounding box center [552, 231] width 39 height 23
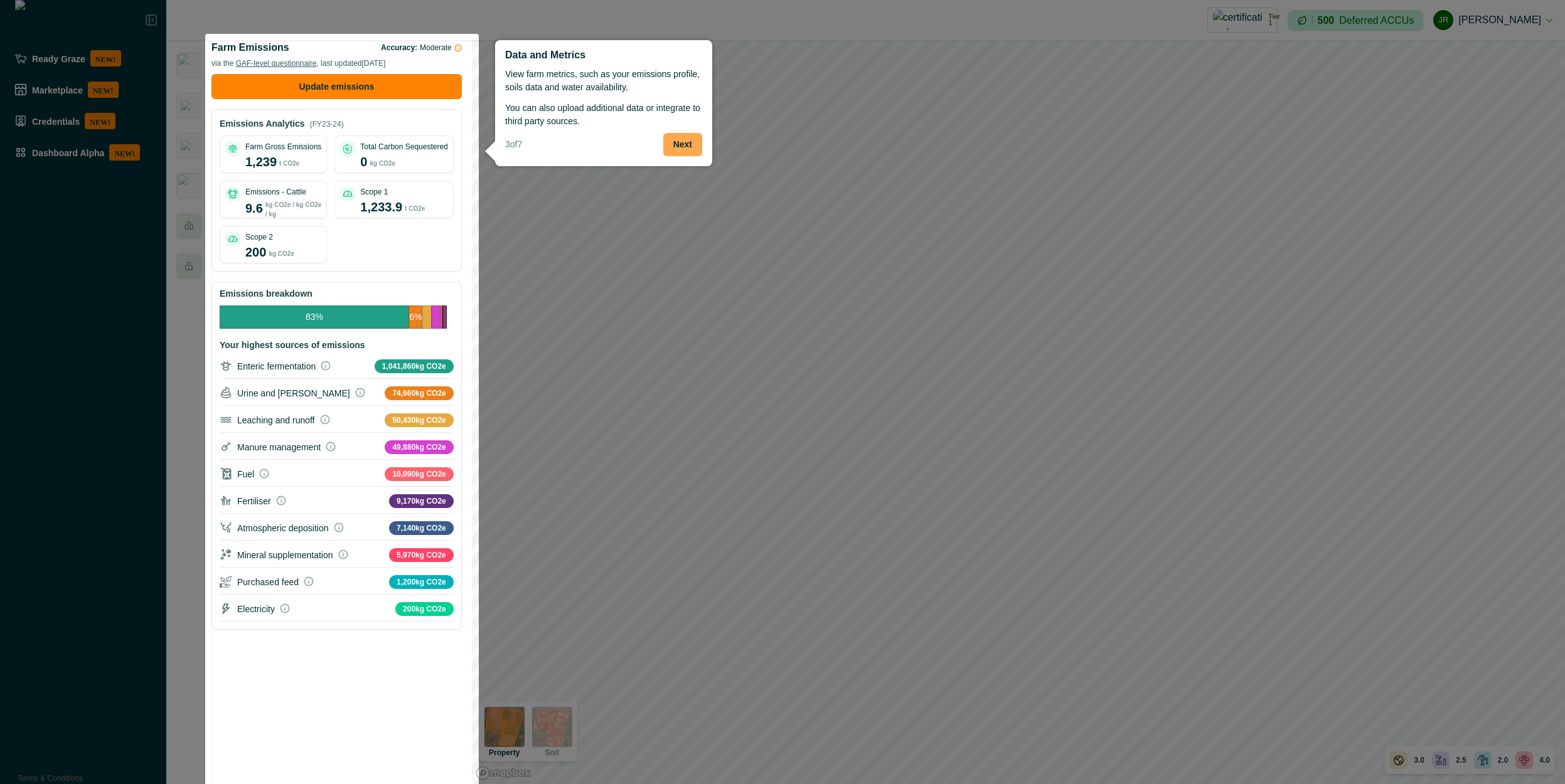
click at [675, 151] on button "Next" at bounding box center [682, 144] width 39 height 23
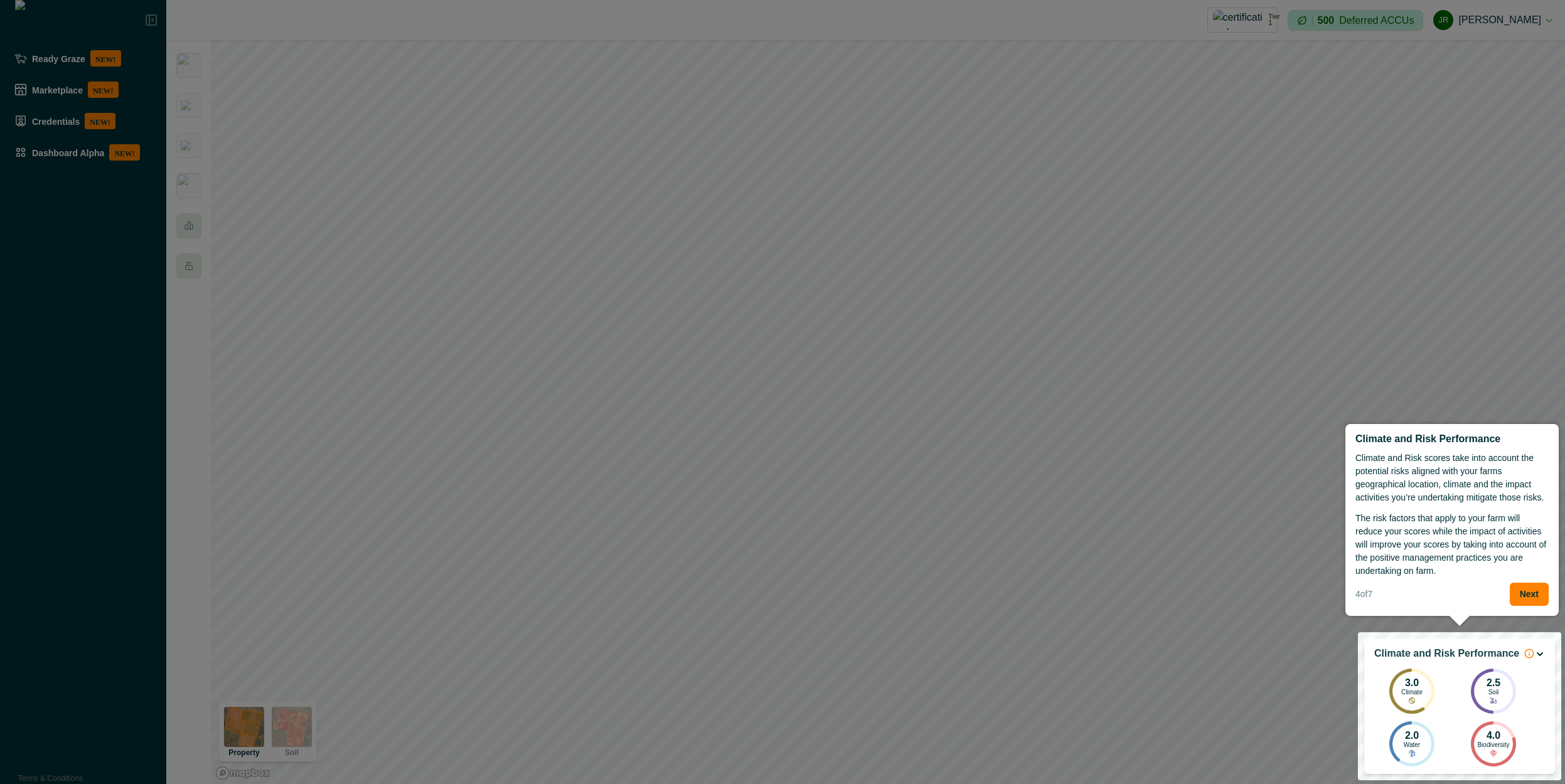
click at [1509, 597] on div "4 of 7 Next" at bounding box center [1452, 594] width 193 height 23
click at [1515, 597] on button "Next" at bounding box center [1530, 594] width 39 height 23
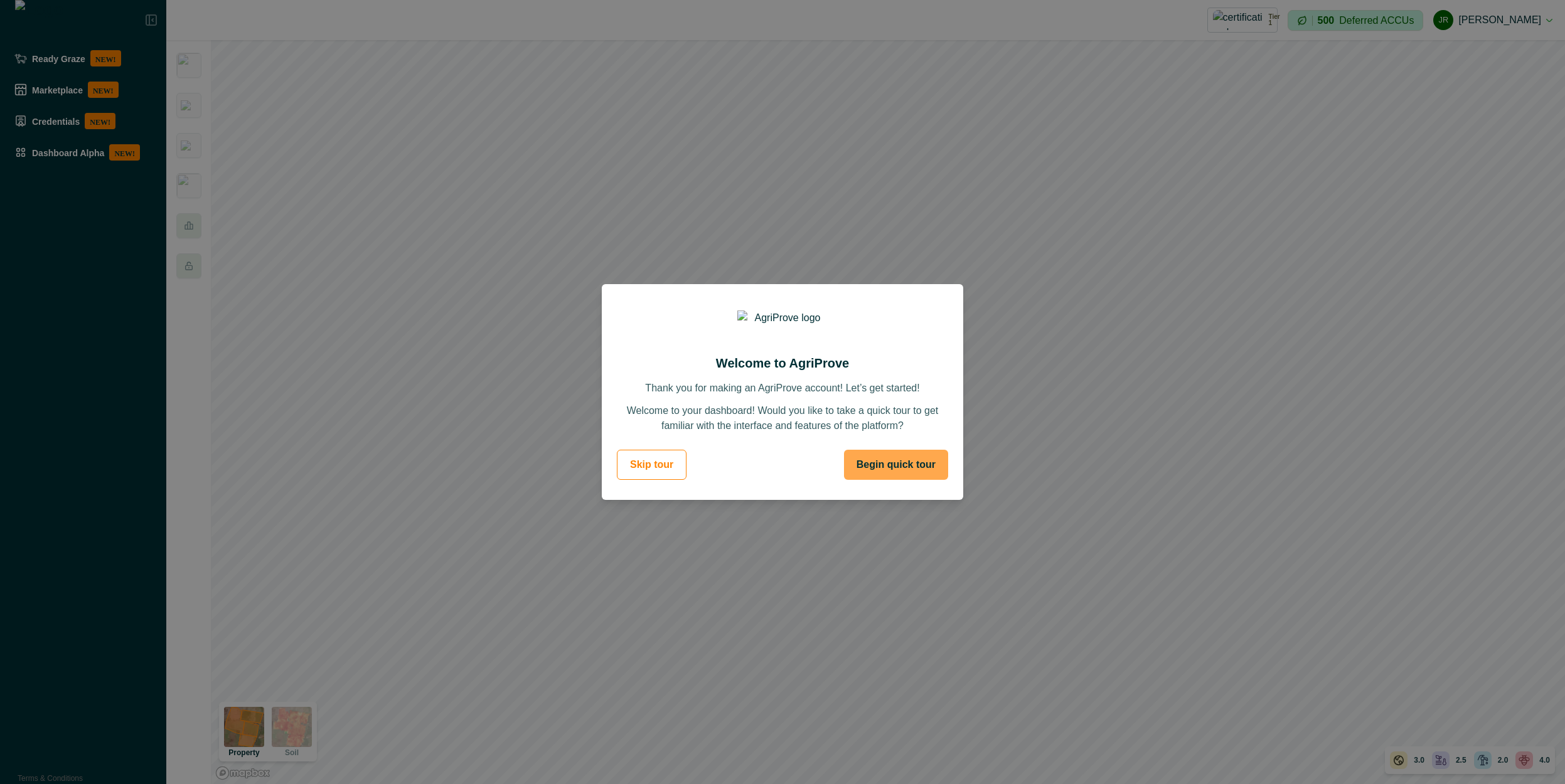
click at [923, 455] on button "Begin quick tour" at bounding box center [896, 465] width 104 height 31
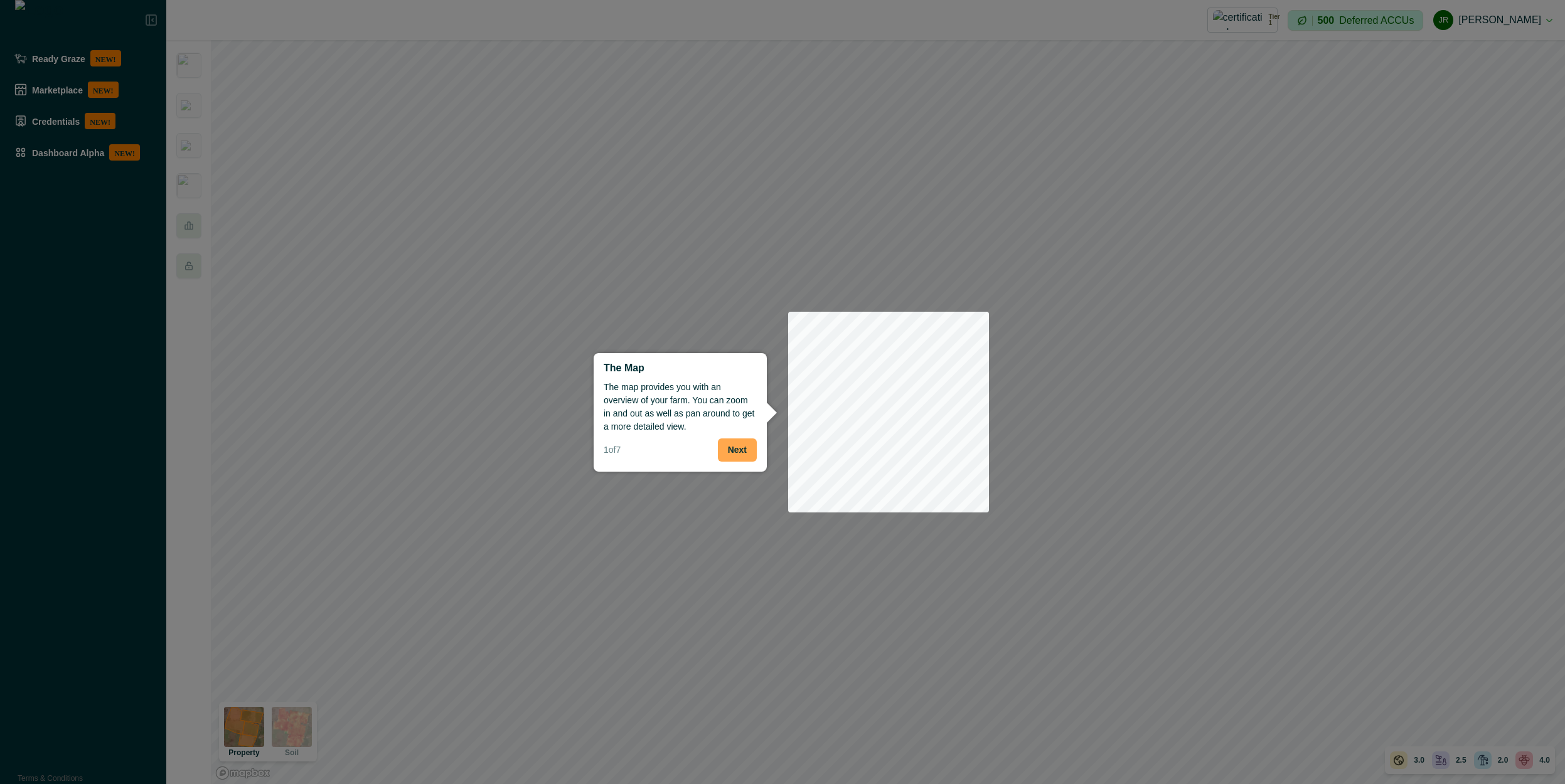
click at [732, 453] on button "Next" at bounding box center [738, 450] width 39 height 23
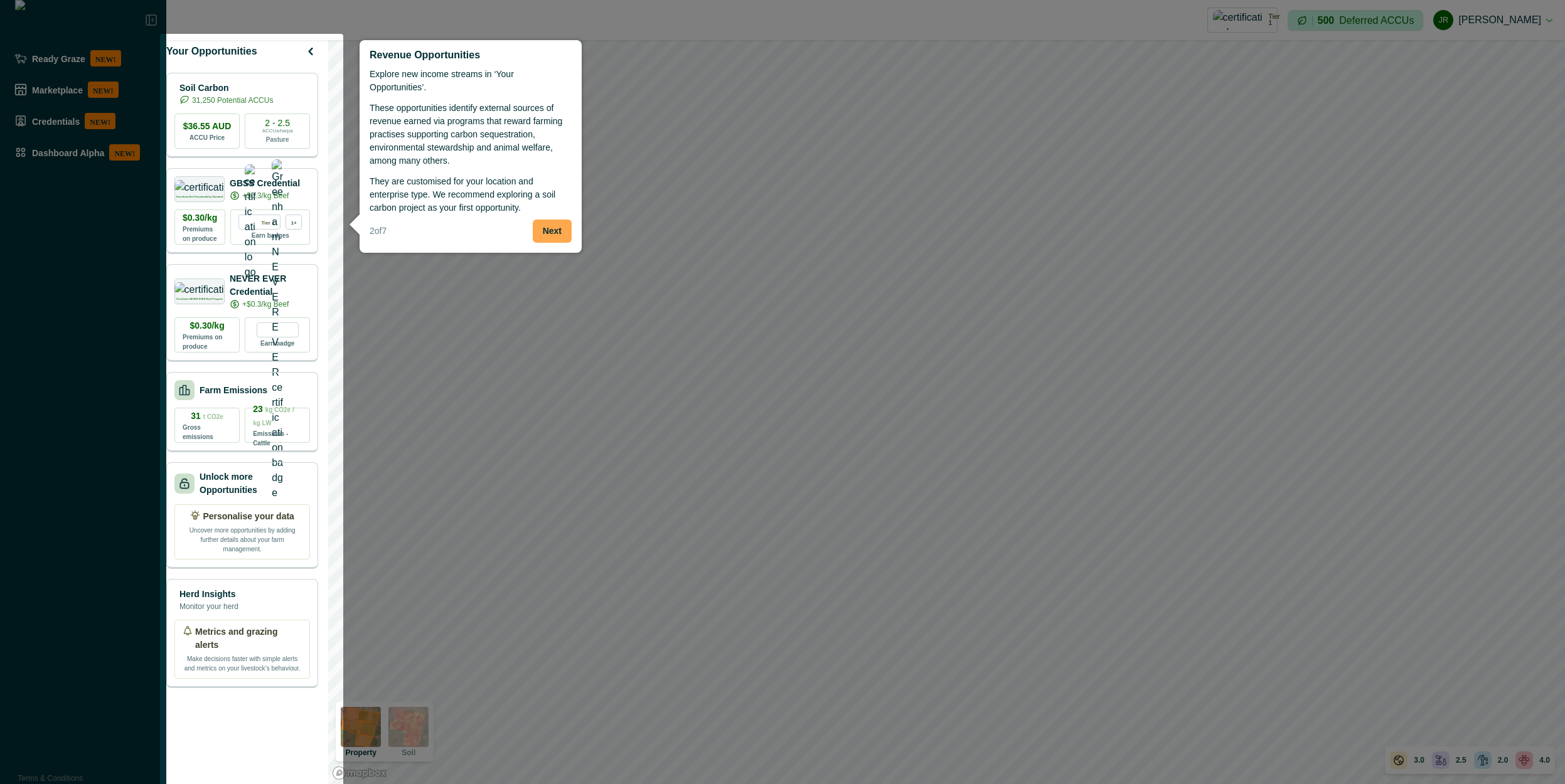
click at [561, 225] on button "Next" at bounding box center [552, 231] width 39 height 23
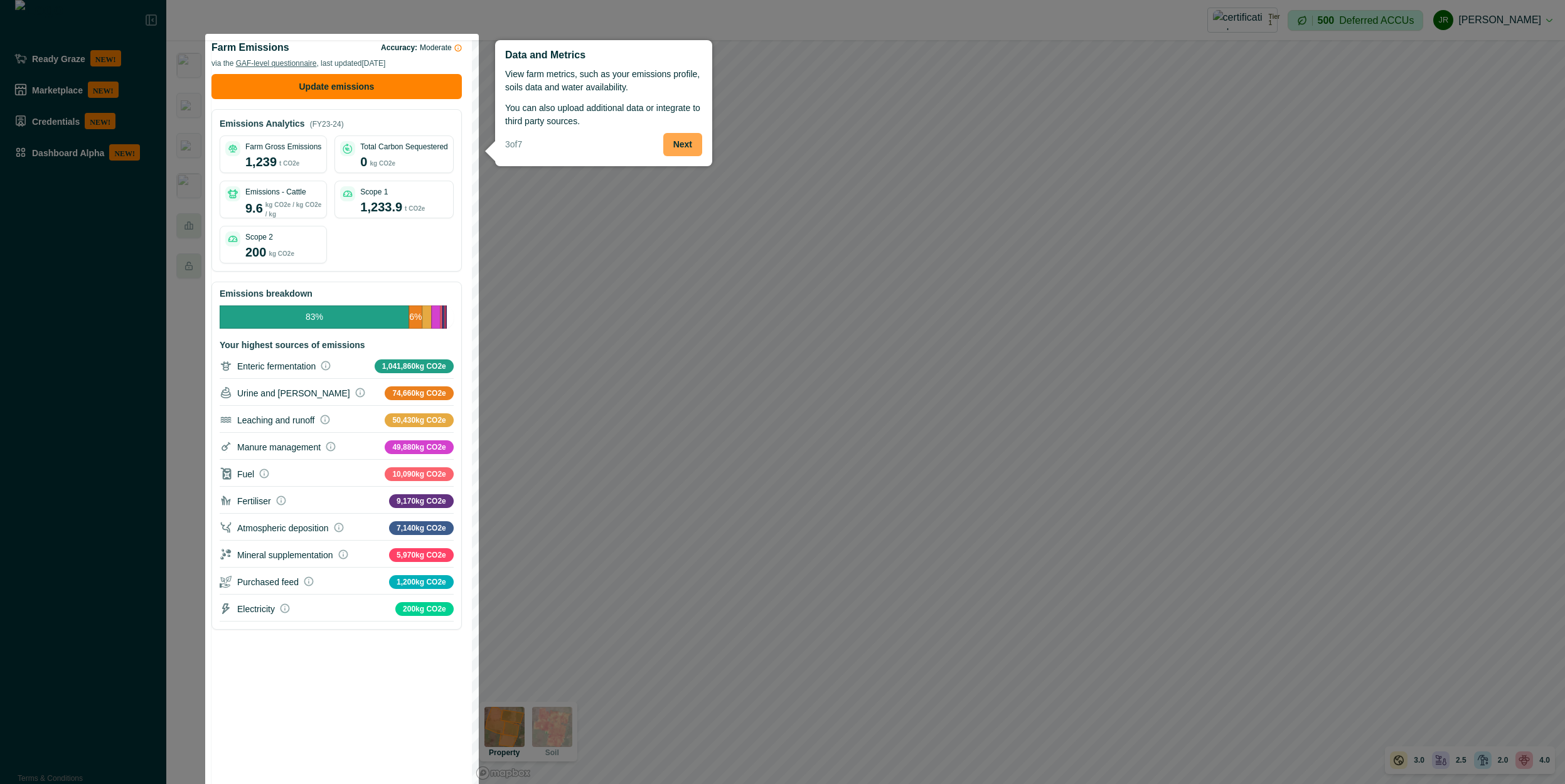
click at [683, 151] on button "Next" at bounding box center [682, 144] width 39 height 23
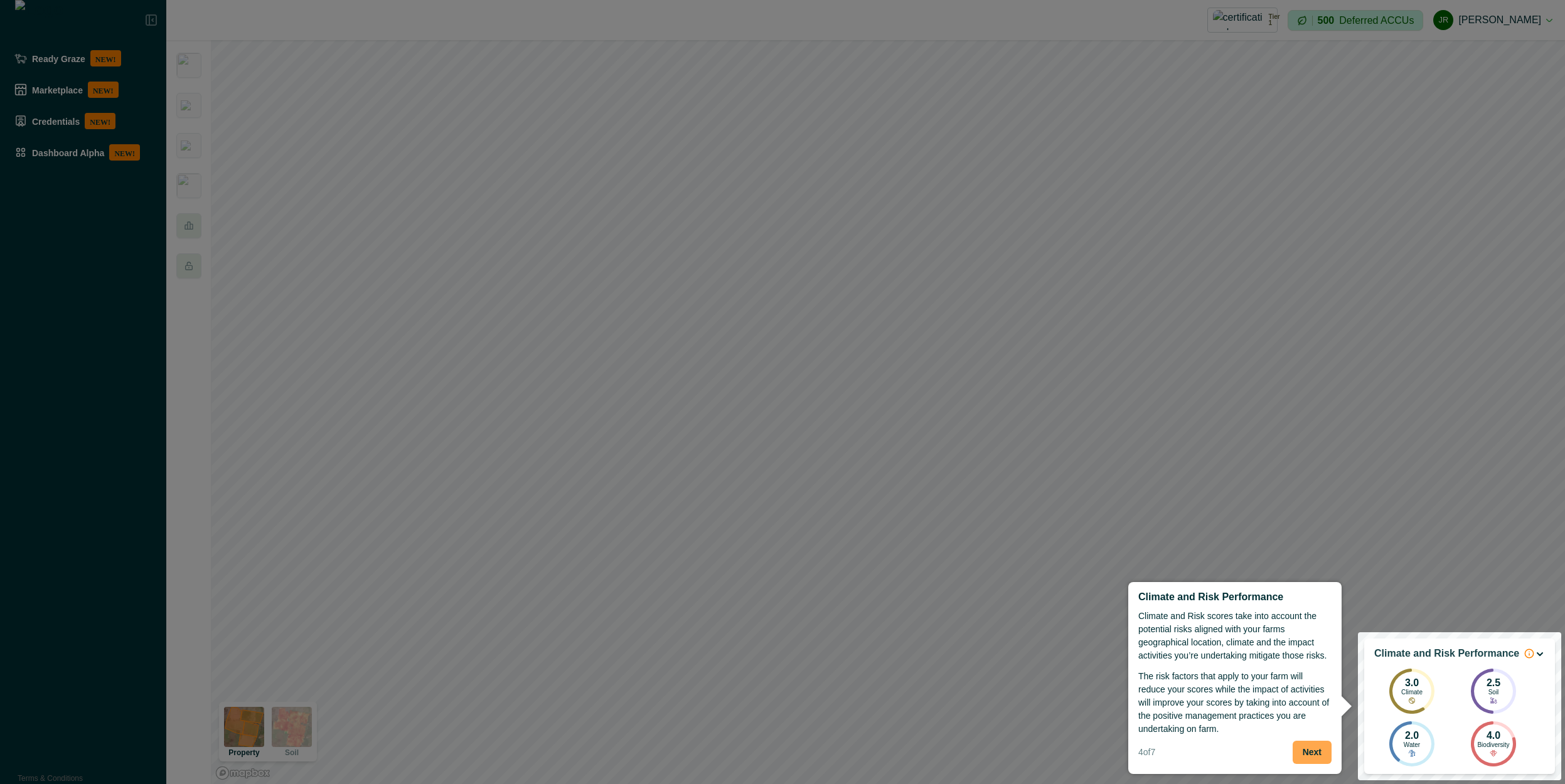
click at [1325, 749] on button "Next" at bounding box center [1312, 752] width 39 height 23
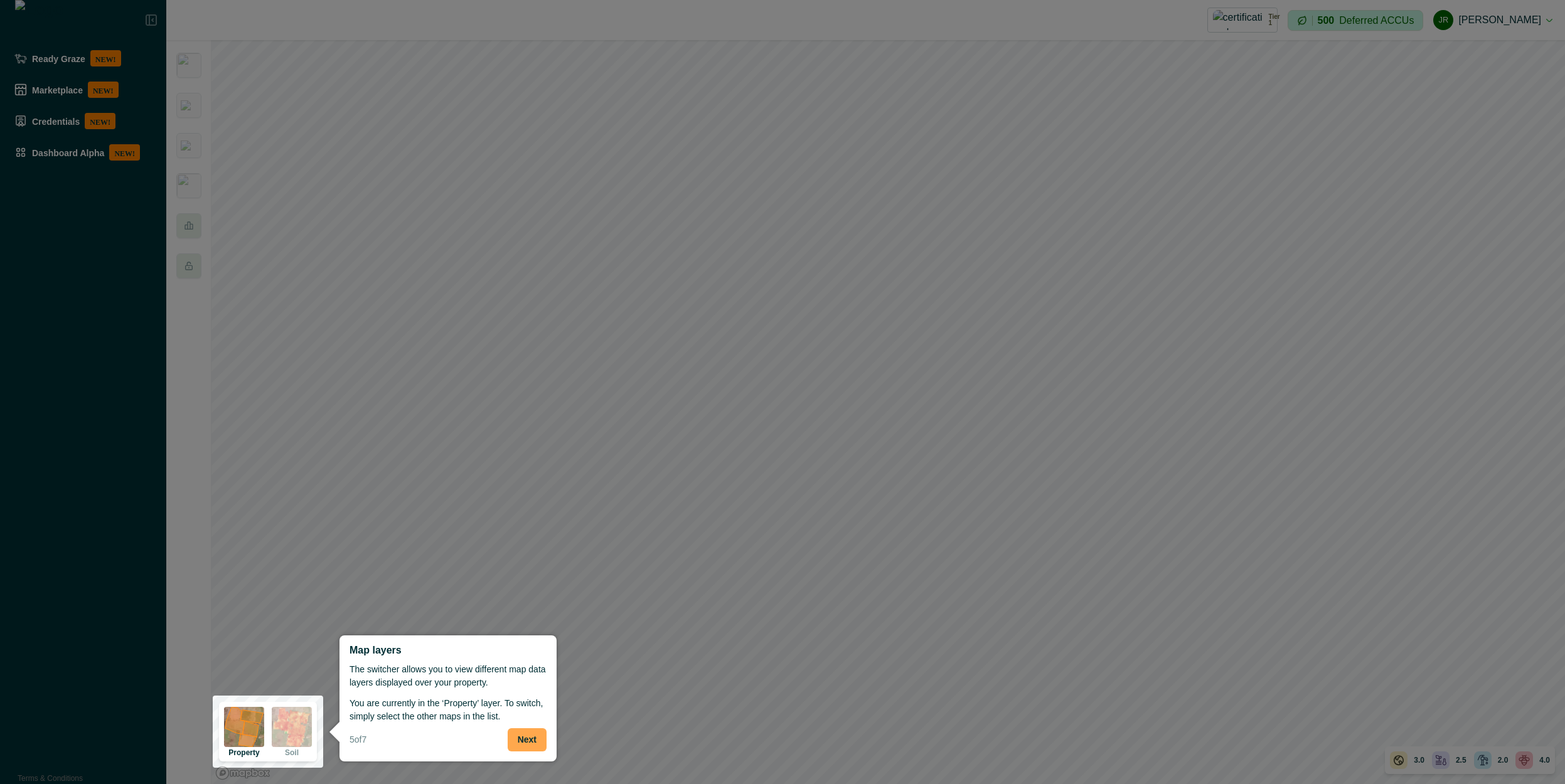
click at [541, 749] on button "Next" at bounding box center [526, 740] width 39 height 23
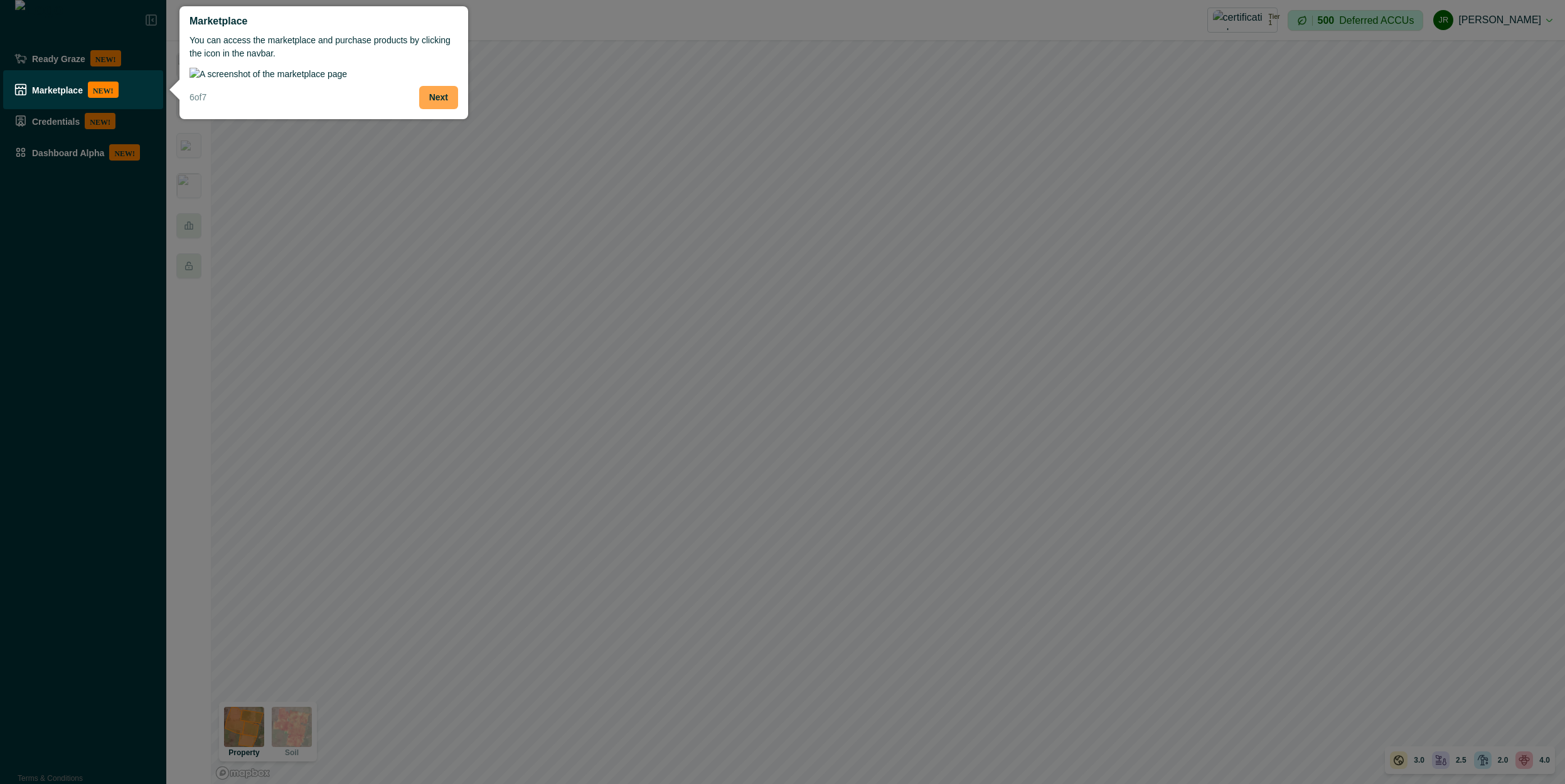
click at [436, 109] on button "Next" at bounding box center [439, 97] width 39 height 23
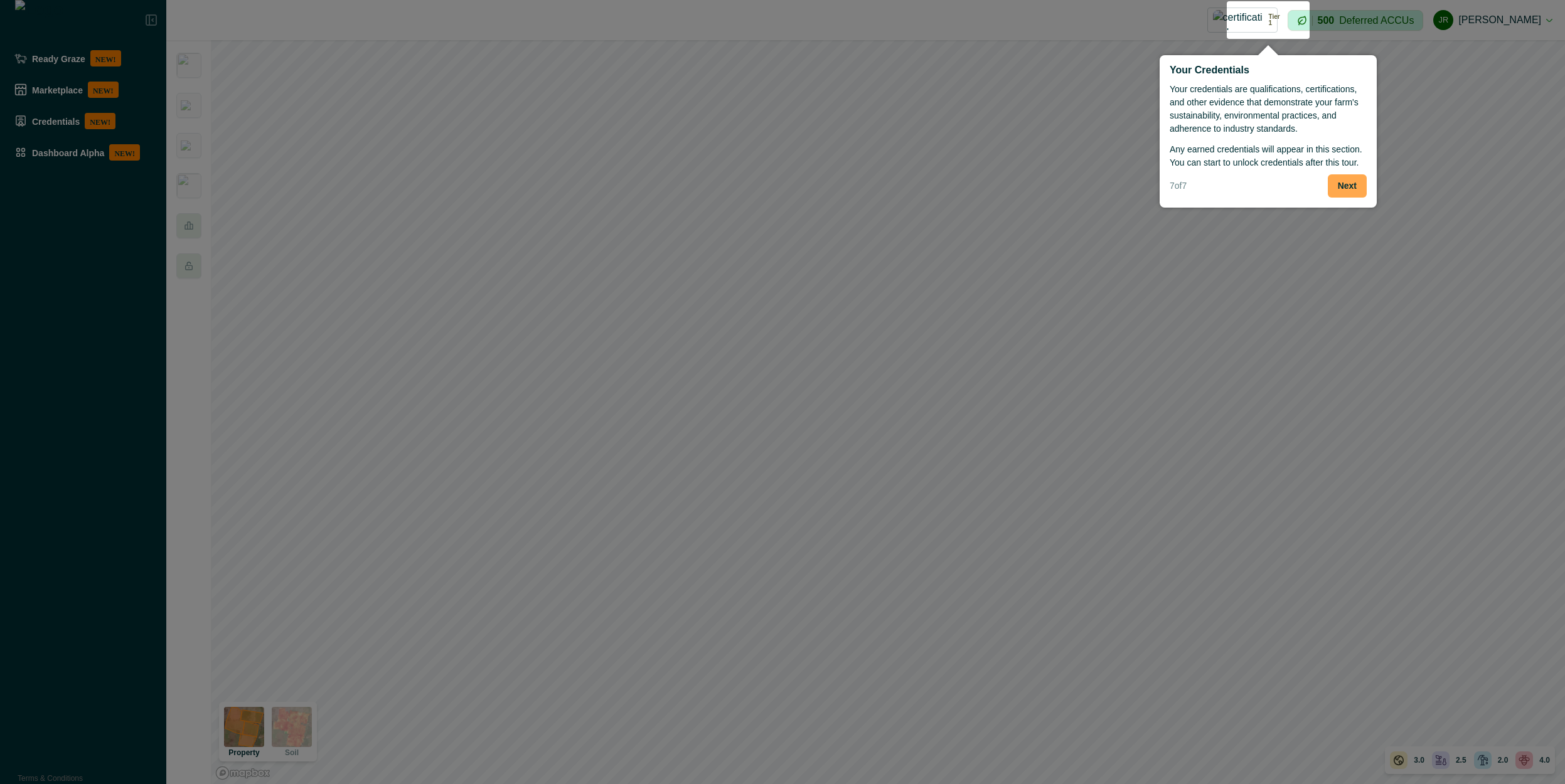
click at [1345, 188] on button "Next" at bounding box center [1347, 186] width 39 height 23
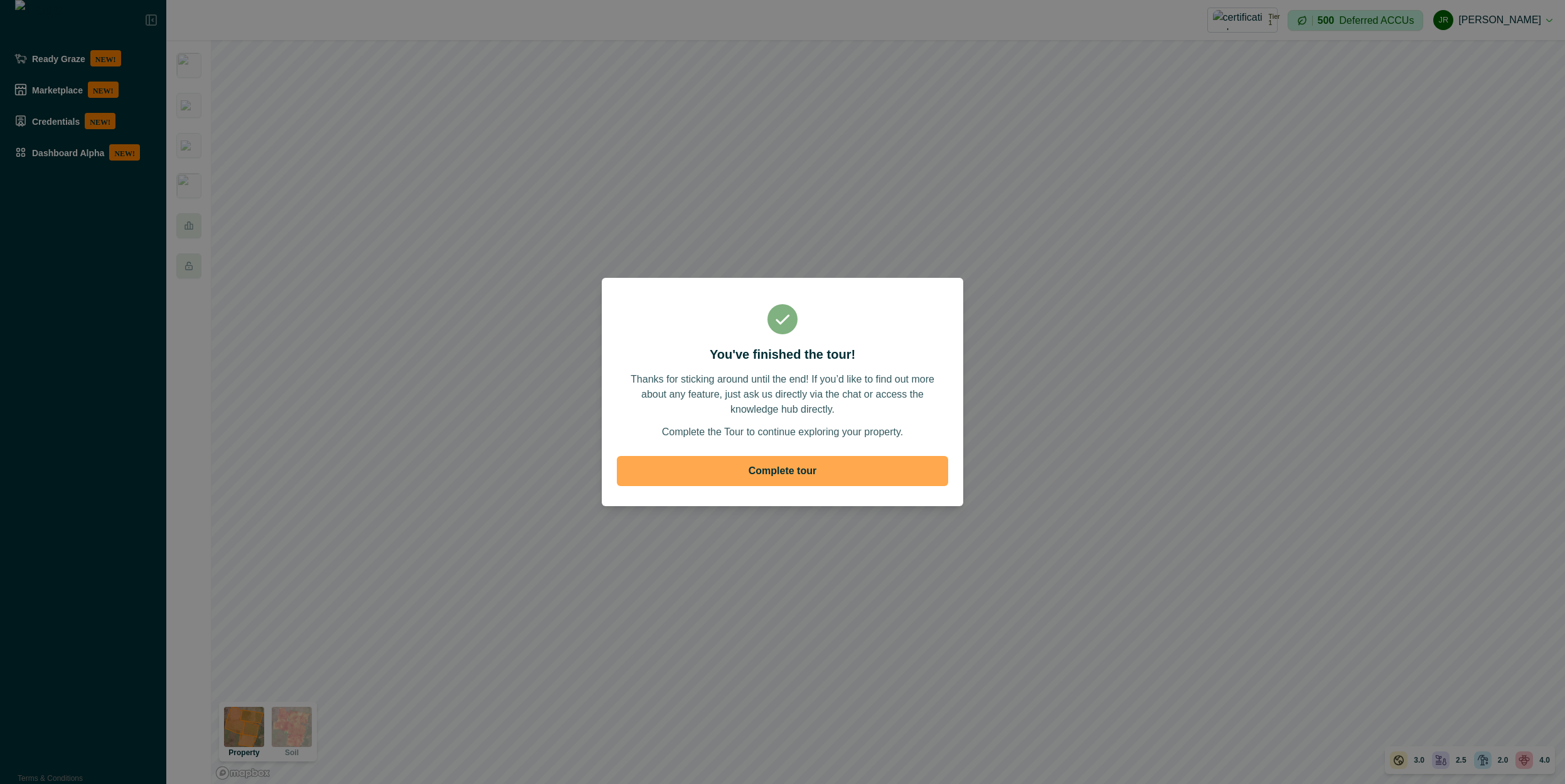
click at [840, 471] on button "Complete tour" at bounding box center [782, 472] width 332 height 31
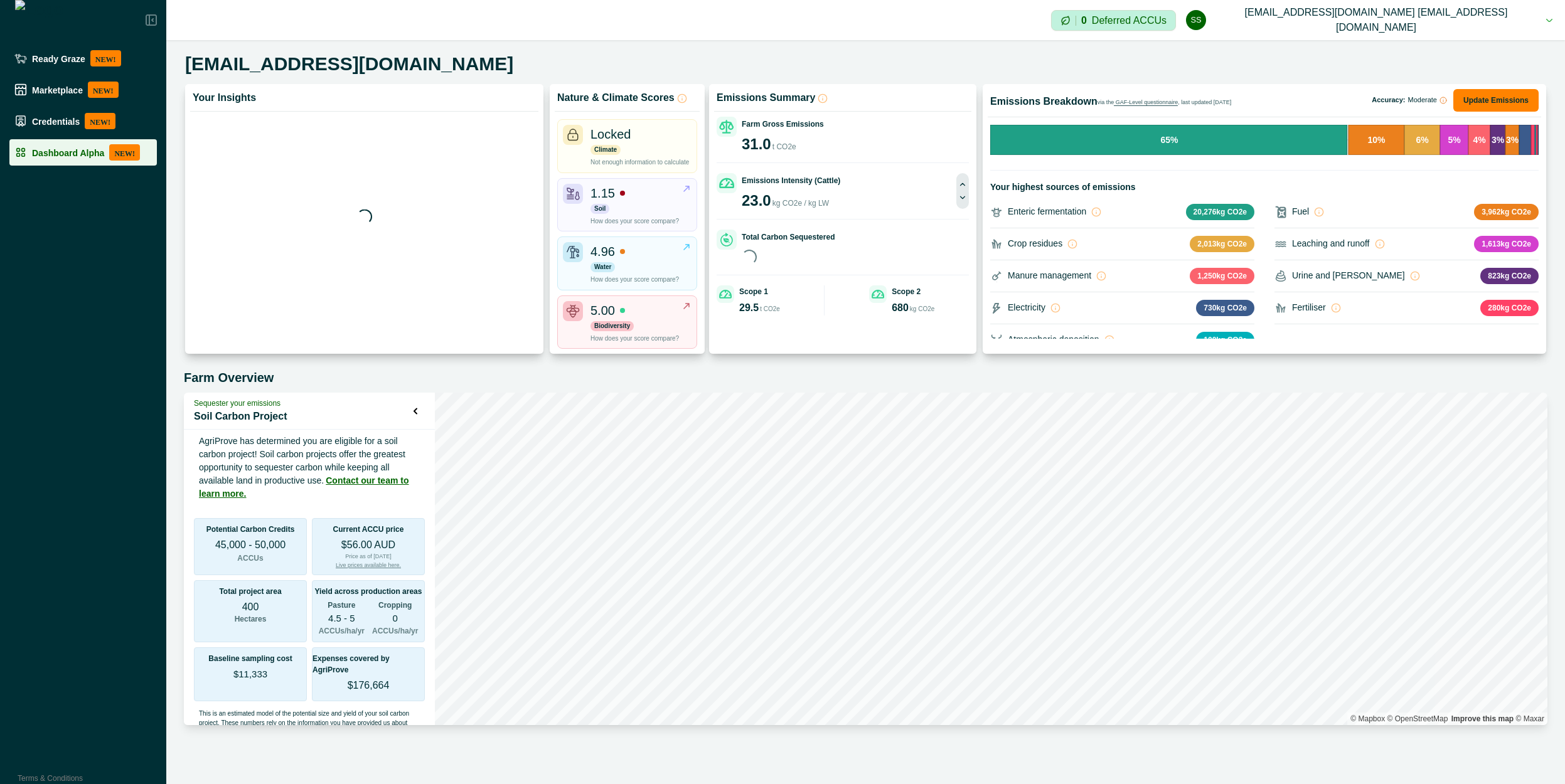
click at [83, 157] on p "Dashboard Alpha" at bounding box center [69, 152] width 73 height 11
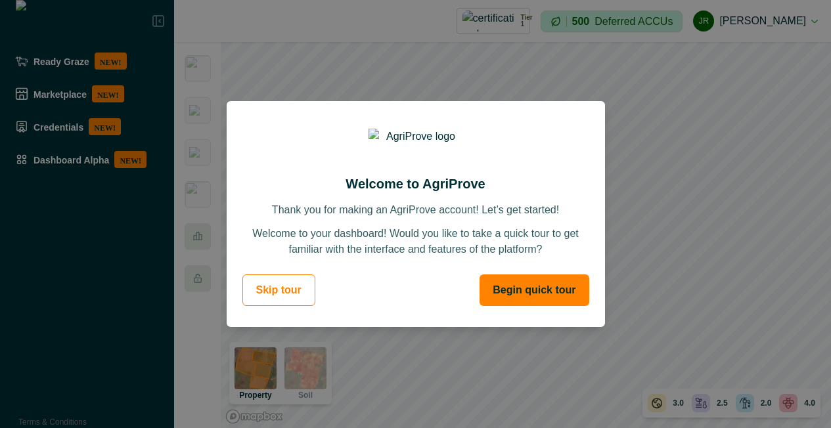
drag, startPoint x: 544, startPoint y: 289, endPoint x: 360, endPoint y: 250, distance: 188.0
click at [543, 288] on button "Begin quick tour" at bounding box center [534, 291] width 109 height 32
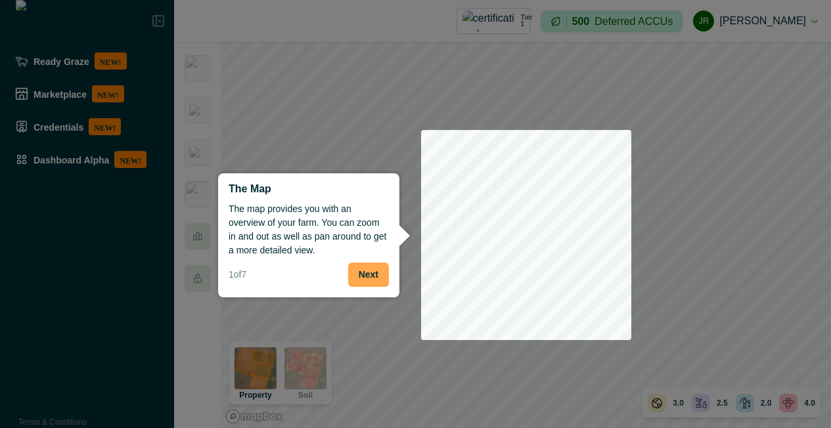
click at [383, 279] on button "Next" at bounding box center [368, 275] width 41 height 24
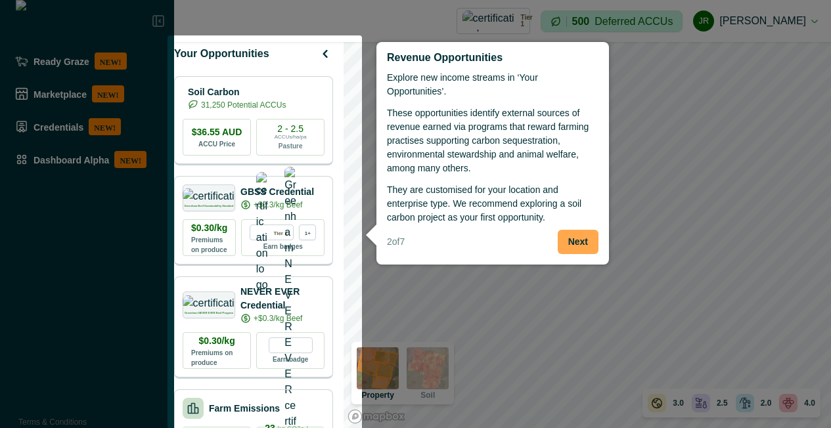
click at [566, 237] on button "Next" at bounding box center [578, 242] width 41 height 24
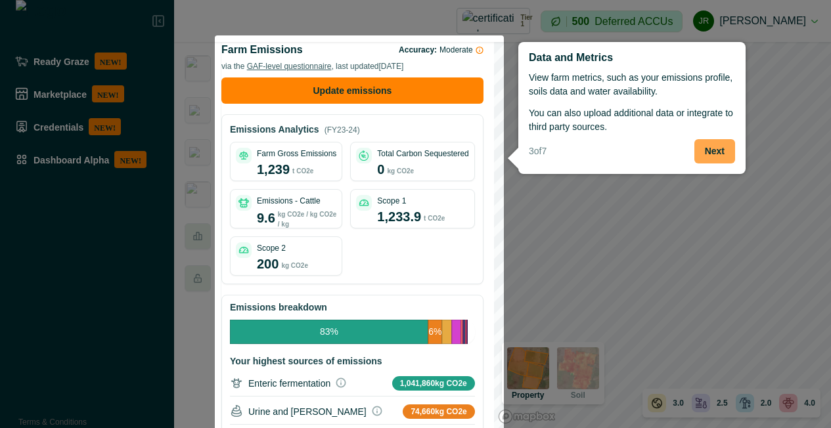
click at [711, 148] on button "Next" at bounding box center [714, 151] width 41 height 24
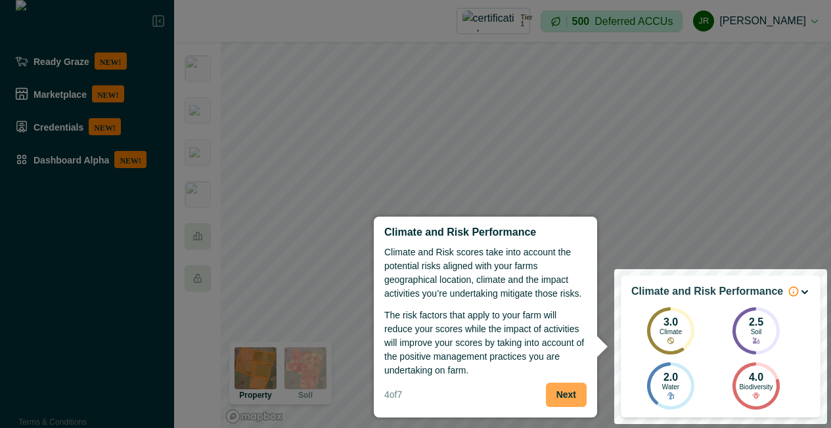
click at [576, 388] on button "Next" at bounding box center [566, 395] width 41 height 24
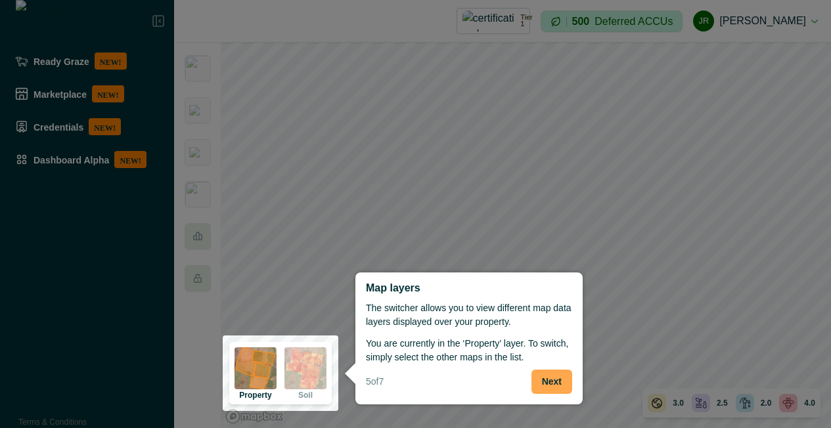
click at [552, 379] on button "Next" at bounding box center [551, 382] width 41 height 24
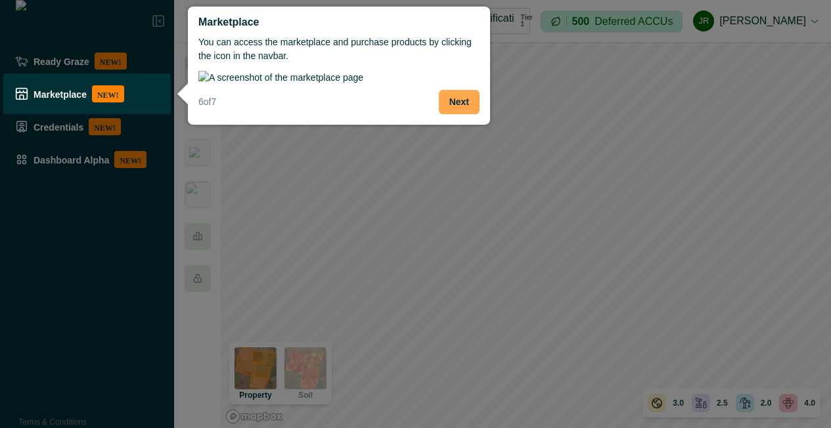
click at [453, 114] on button "Next" at bounding box center [459, 102] width 41 height 24
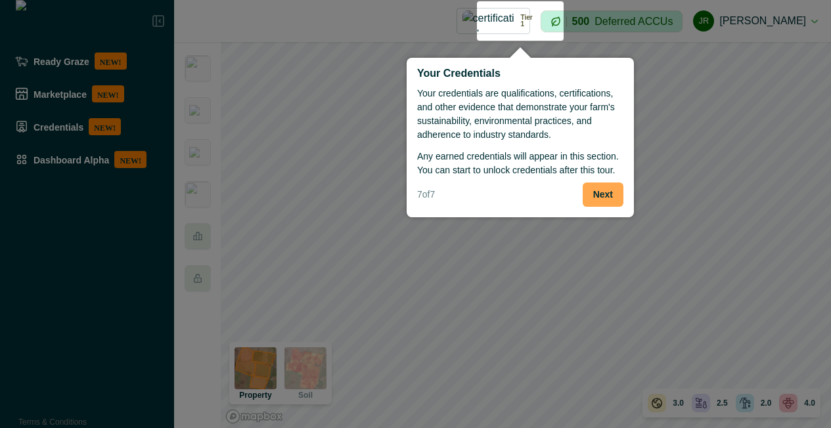
click at [595, 198] on button "Next" at bounding box center [603, 195] width 41 height 24
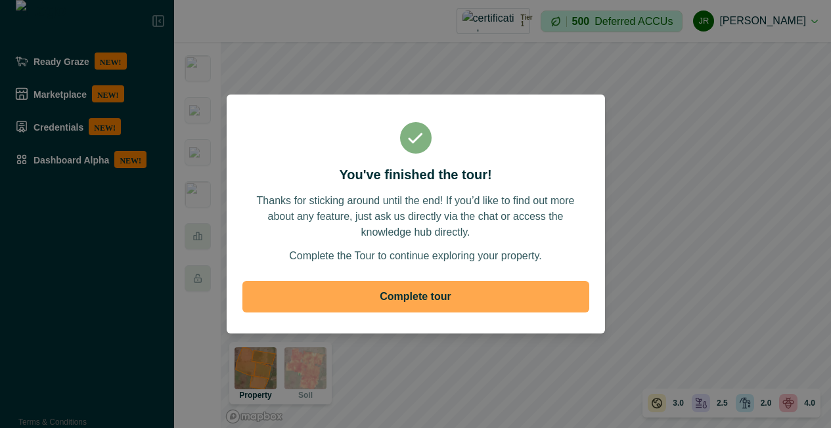
click at [506, 307] on button "Complete tour" at bounding box center [415, 297] width 347 height 32
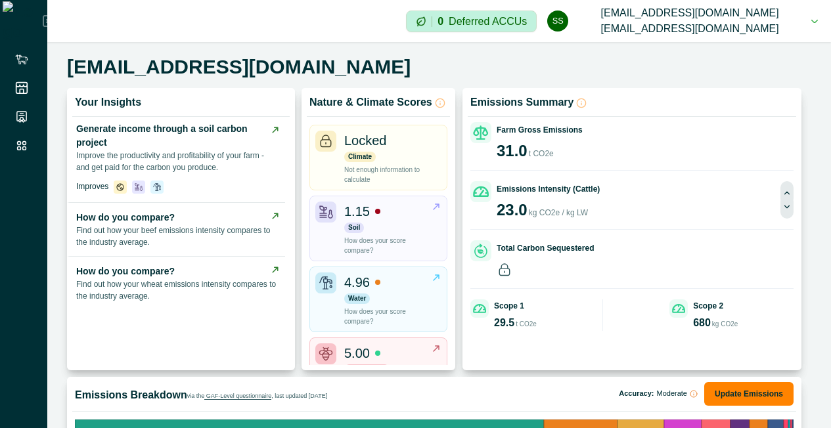
click at [43, 22] on icon at bounding box center [48, 21] width 11 height 11
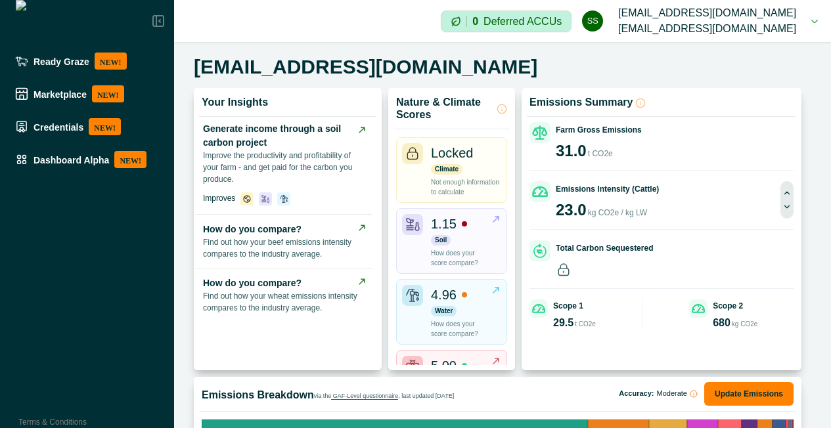
click at [156, 20] on icon at bounding box center [158, 21] width 11 height 11
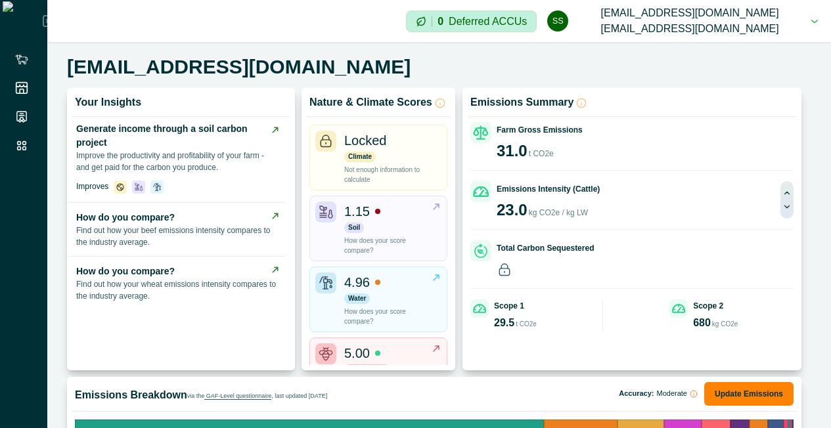
click at [788, 213] on button "Next" at bounding box center [786, 207] width 13 height 24
click at [782, 189] on button "Previous" at bounding box center [786, 193] width 13 height 24
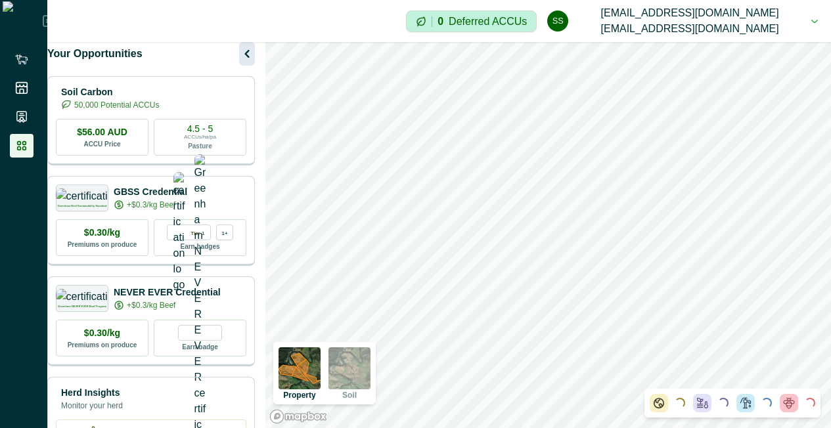
click at [244, 62] on icon "button" at bounding box center [247, 54] width 16 height 16
